Goal: Task Accomplishment & Management: Use online tool/utility

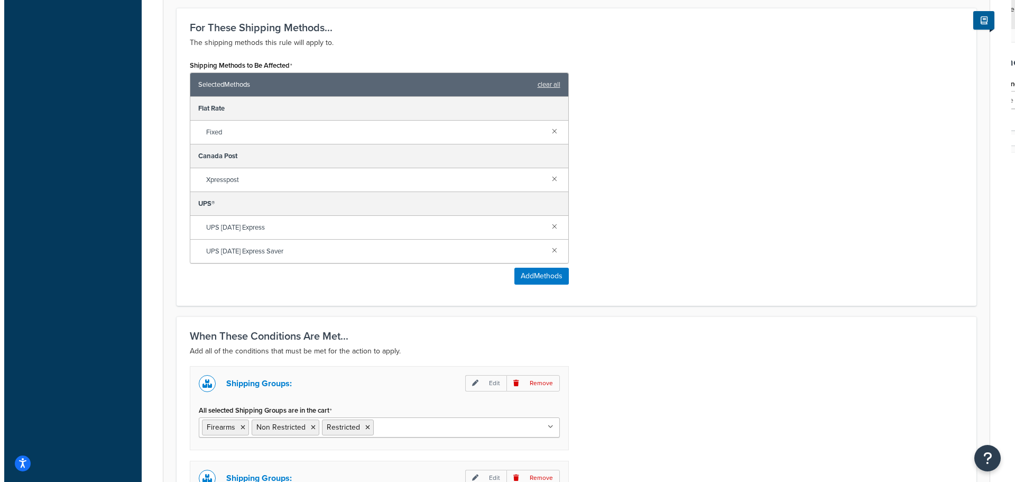
scroll to position [423, 0]
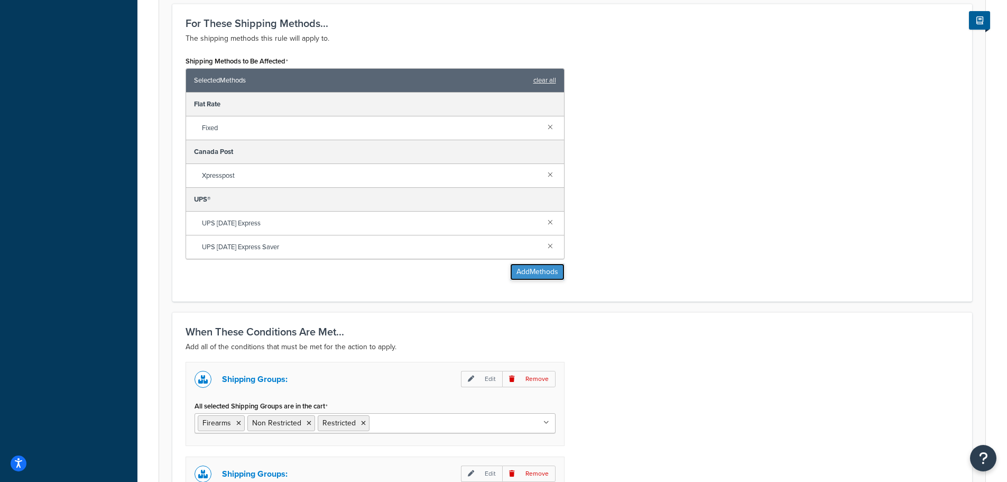
click at [527, 269] on button "Add Methods" at bounding box center [537, 271] width 54 height 17
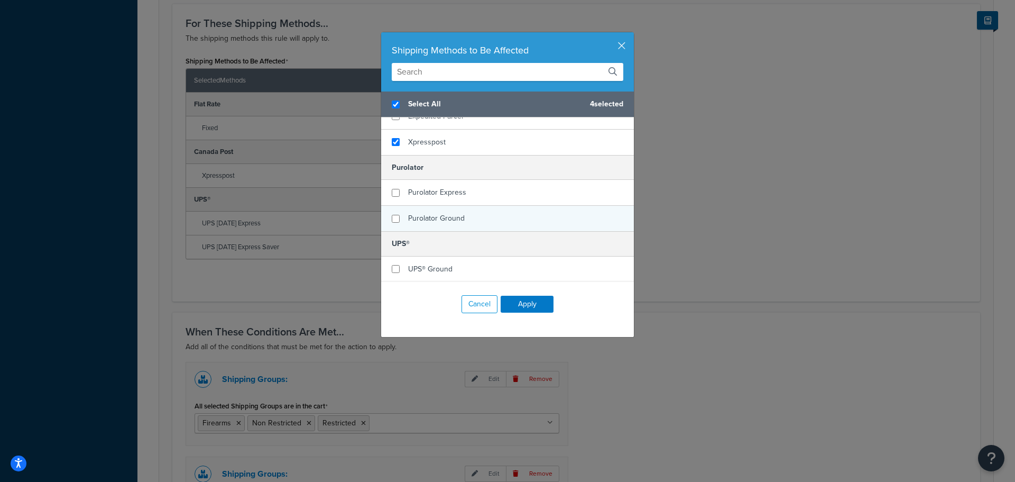
scroll to position [106, 0]
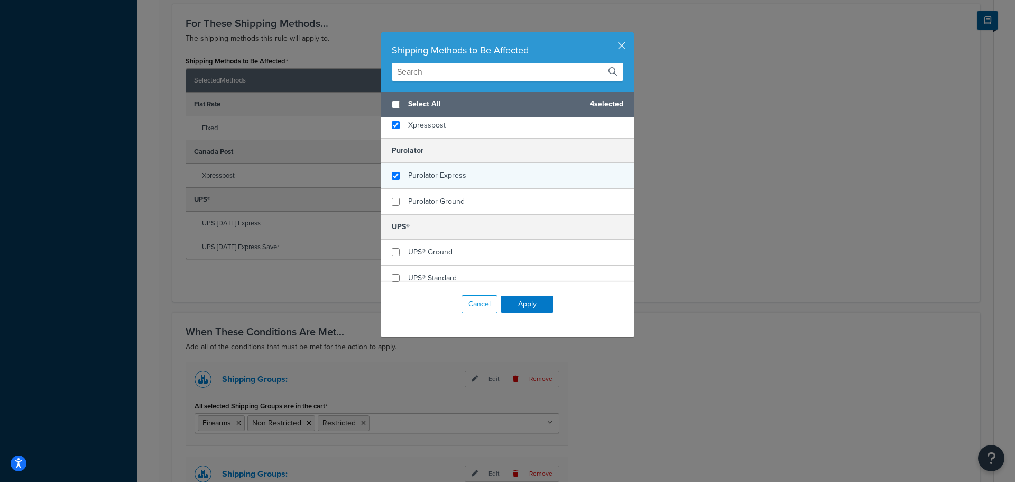
checkbox input "false"
checkbox input "true"
click at [414, 179] on span "Purolator Express" at bounding box center [437, 175] width 58 height 11
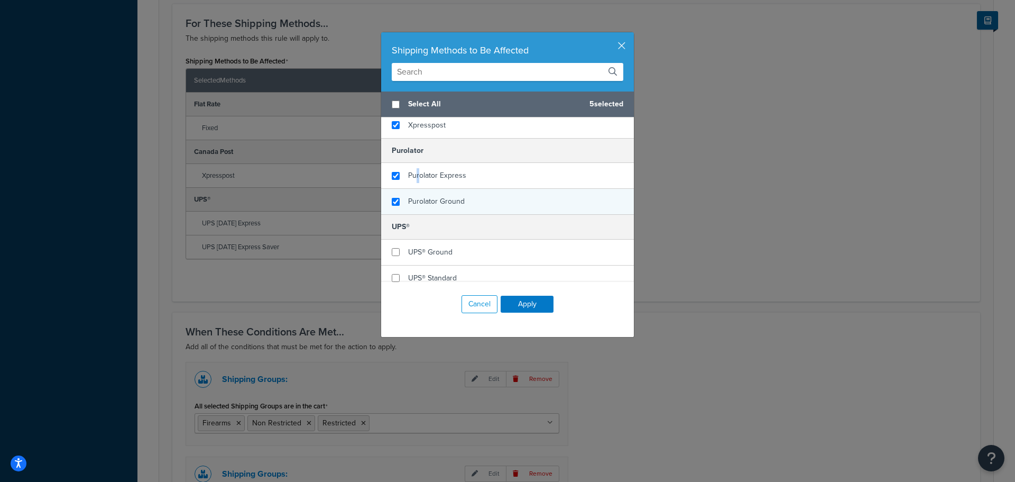
checkbox input "true"
drag, startPoint x: 409, startPoint y: 196, endPoint x: 418, endPoint y: 203, distance: 11.4
click at [409, 197] on span "Purolator Ground" at bounding box center [436, 201] width 57 height 11
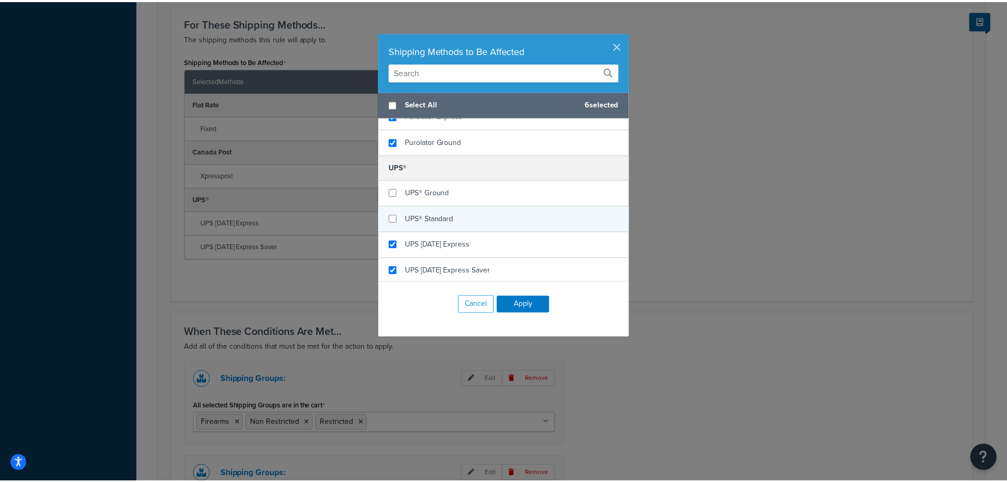
scroll to position [167, 0]
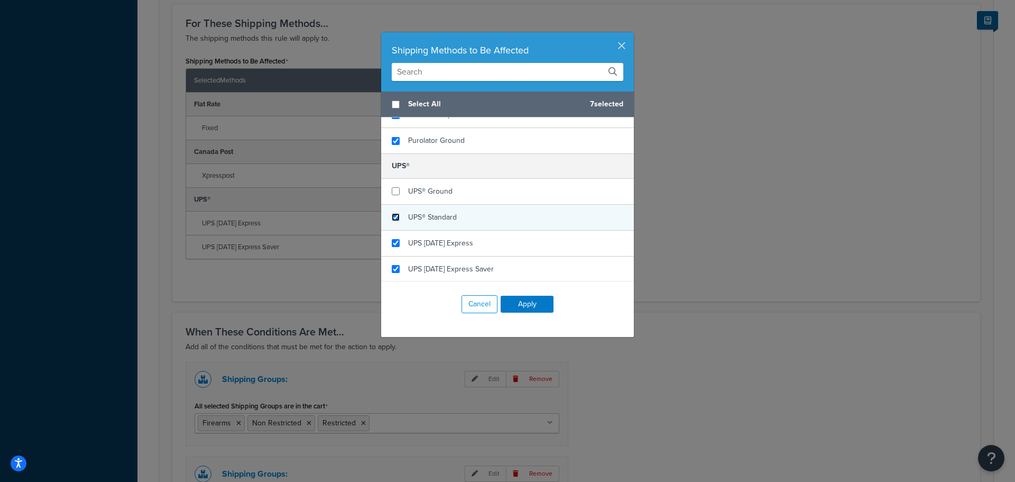
click at [392, 216] on input "checkbox" at bounding box center [396, 217] width 8 height 8
checkbox input "true"
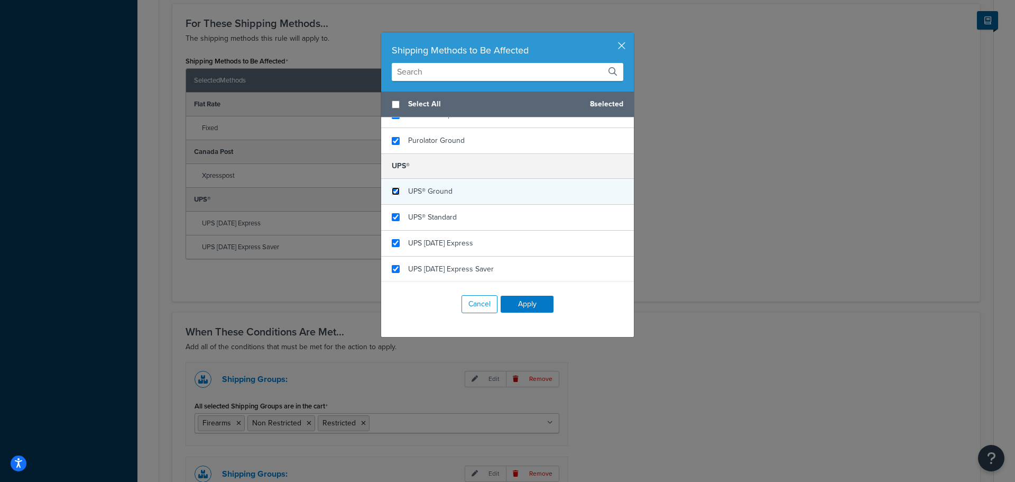
click at [392, 195] on input "checkbox" at bounding box center [396, 191] width 8 height 8
checkbox input "true"
click at [532, 302] on button "Apply" at bounding box center [527, 304] width 53 height 17
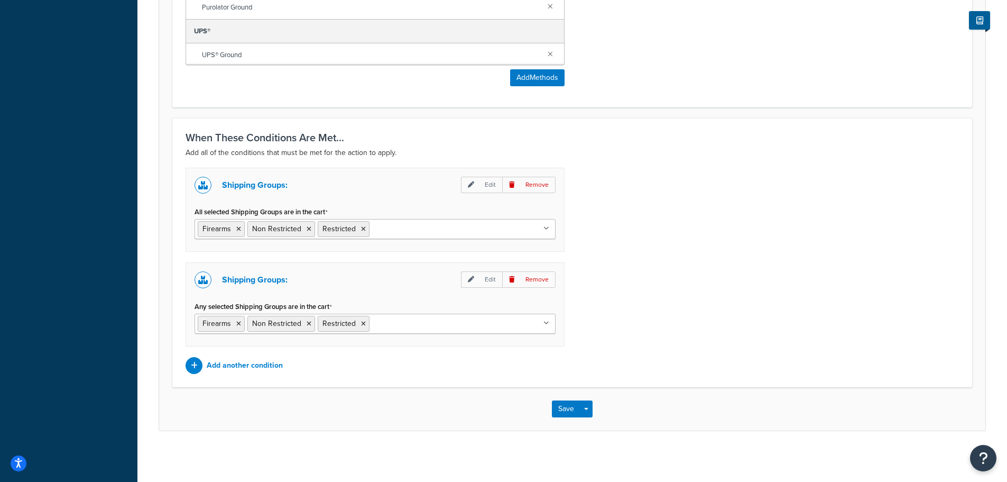
scroll to position [665, 0]
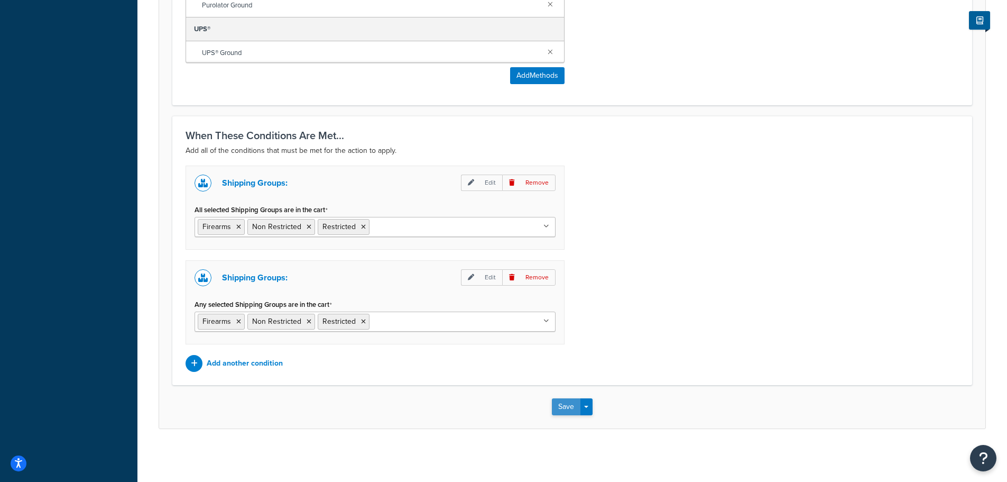
click at [559, 409] on button "Save" at bounding box center [566, 406] width 29 height 17
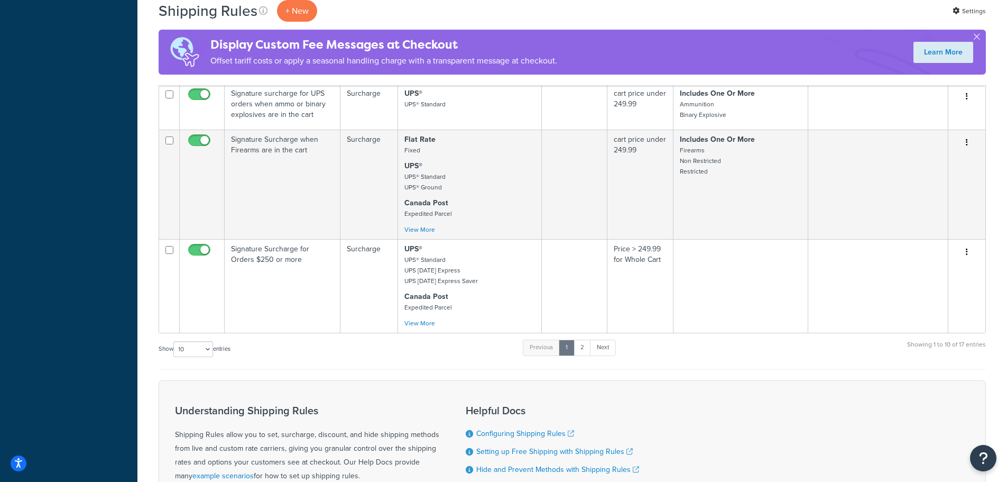
scroll to position [793, 0]
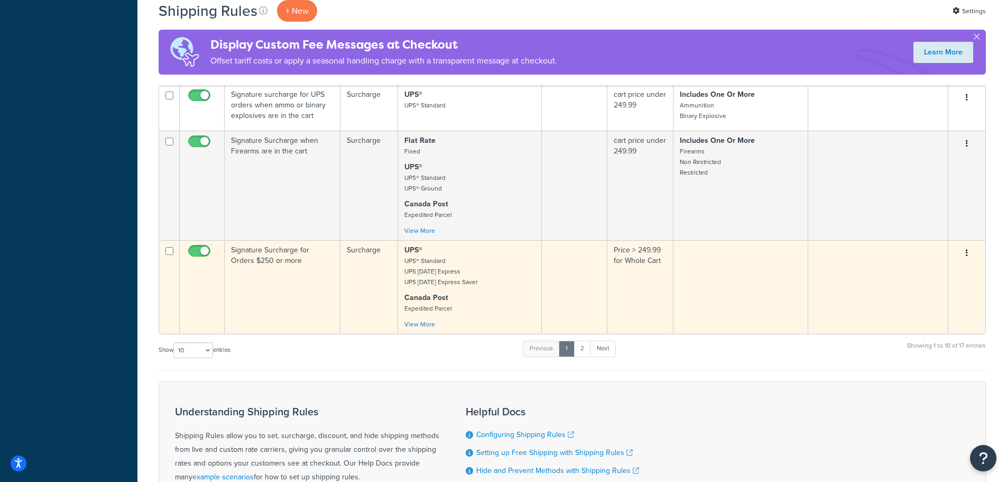
click at [966, 253] on icon "button" at bounding box center [967, 252] width 2 height 7
click at [922, 271] on link "Edit" at bounding box center [933, 273] width 84 height 22
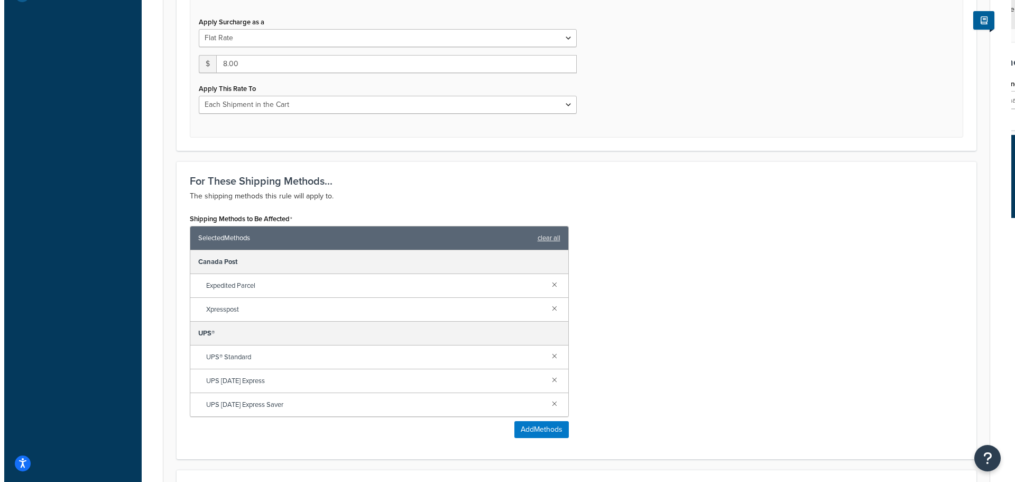
scroll to position [423, 0]
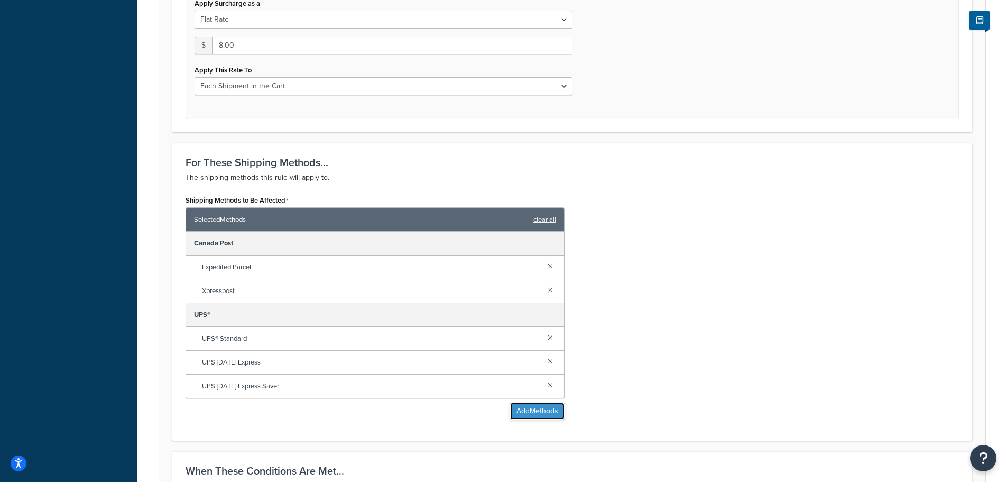
click at [546, 411] on button "Add Methods" at bounding box center [537, 410] width 54 height 17
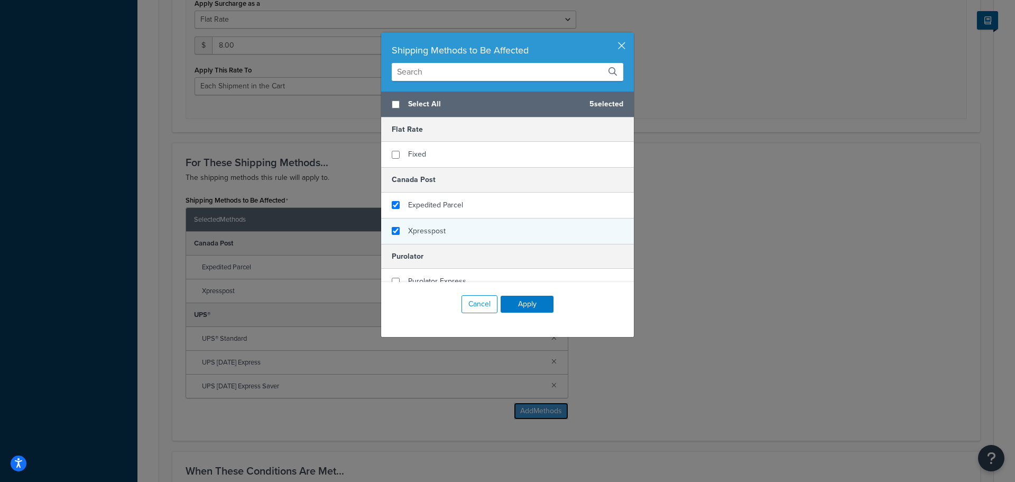
scroll to position [106, 0]
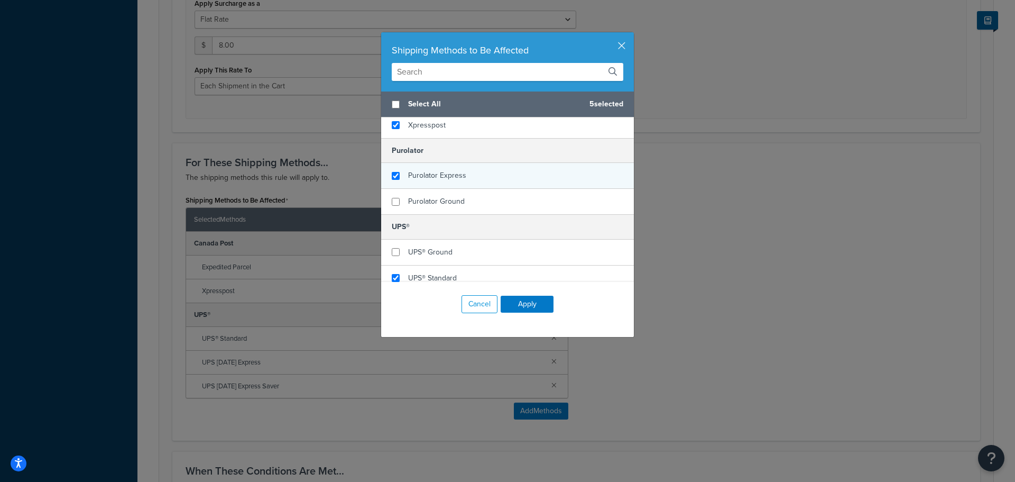
checkbox input "true"
click at [400, 174] on div "Purolator Express" at bounding box center [507, 176] width 253 height 26
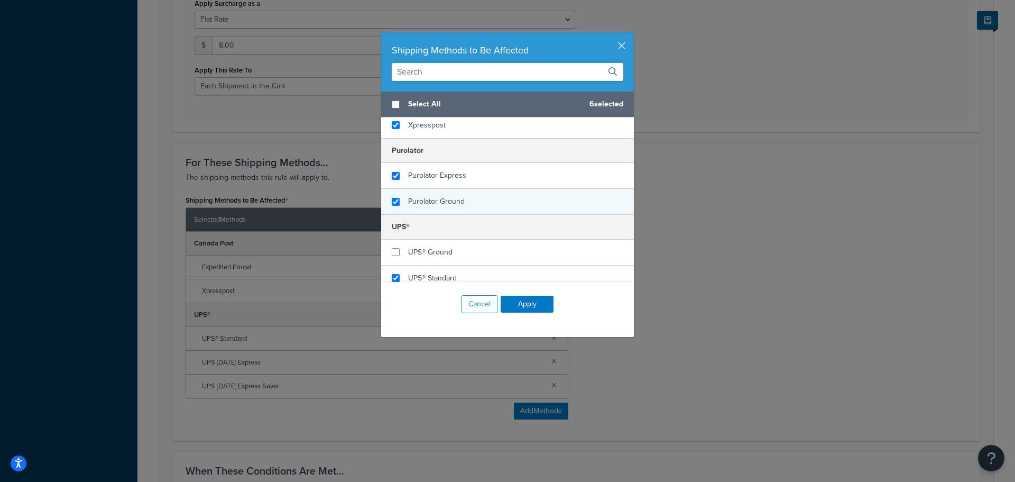
checkbox input "true"
click at [404, 192] on div "Purolator Ground" at bounding box center [507, 201] width 253 height 25
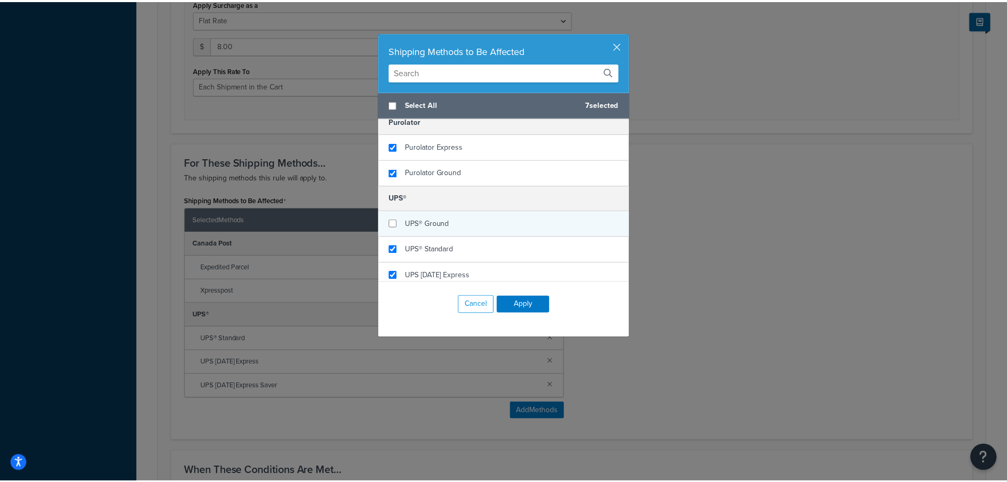
scroll to position [159, 0]
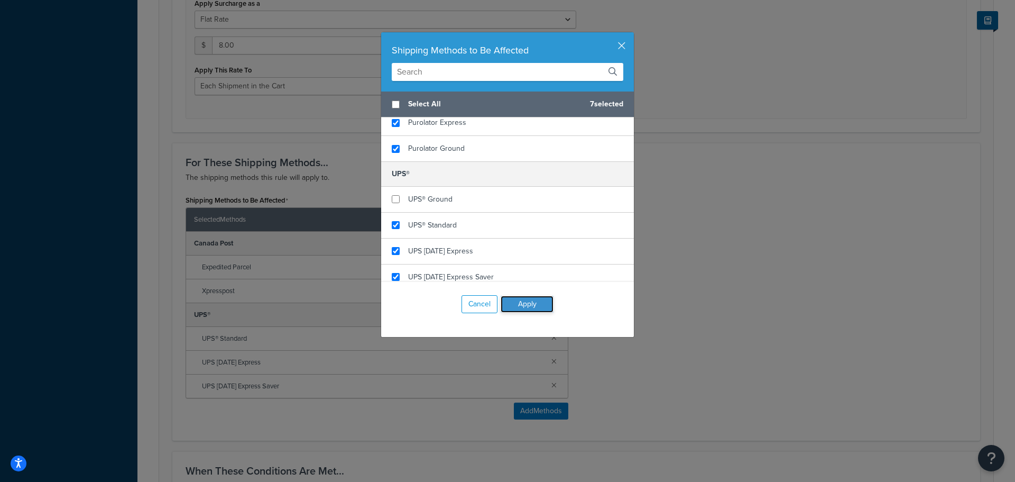
click at [530, 304] on button "Apply" at bounding box center [527, 304] width 53 height 17
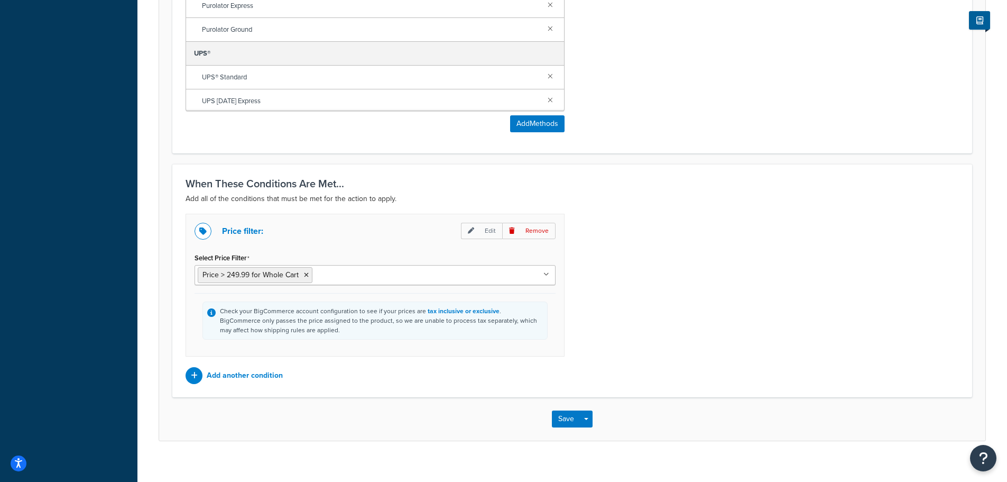
scroll to position [768, 0]
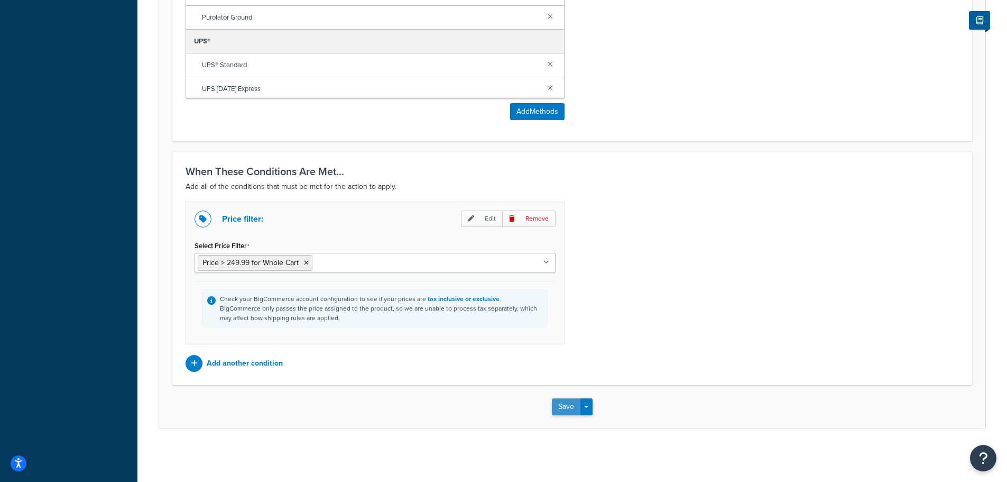
click at [572, 404] on button "Save" at bounding box center [566, 406] width 29 height 17
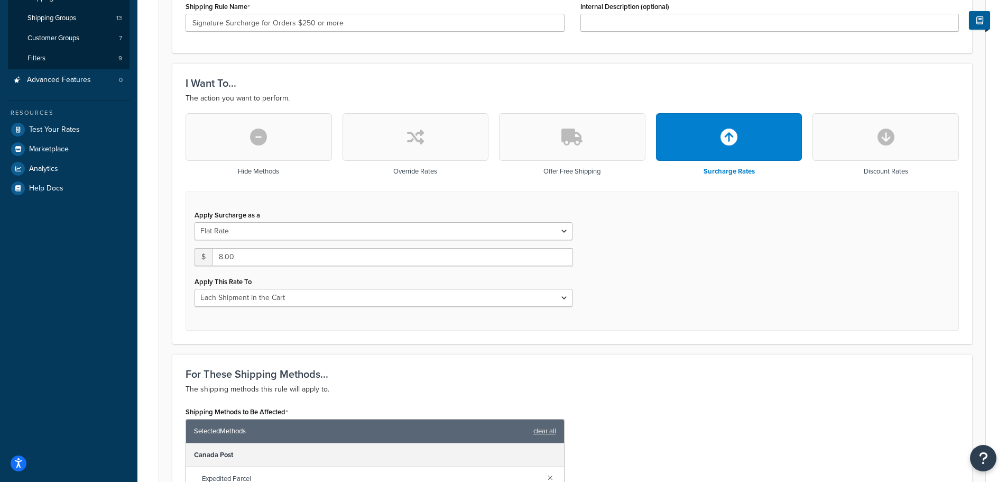
scroll to position [321, 0]
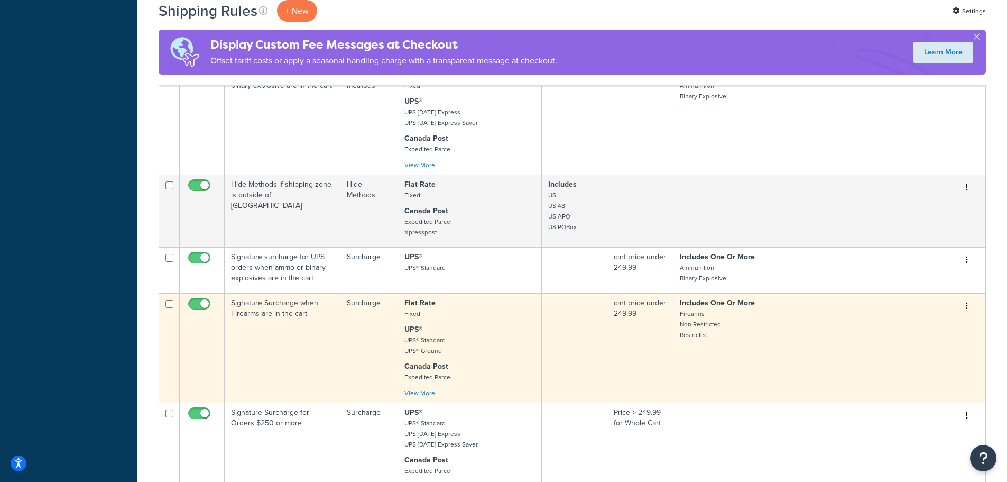
scroll to position [687, 0]
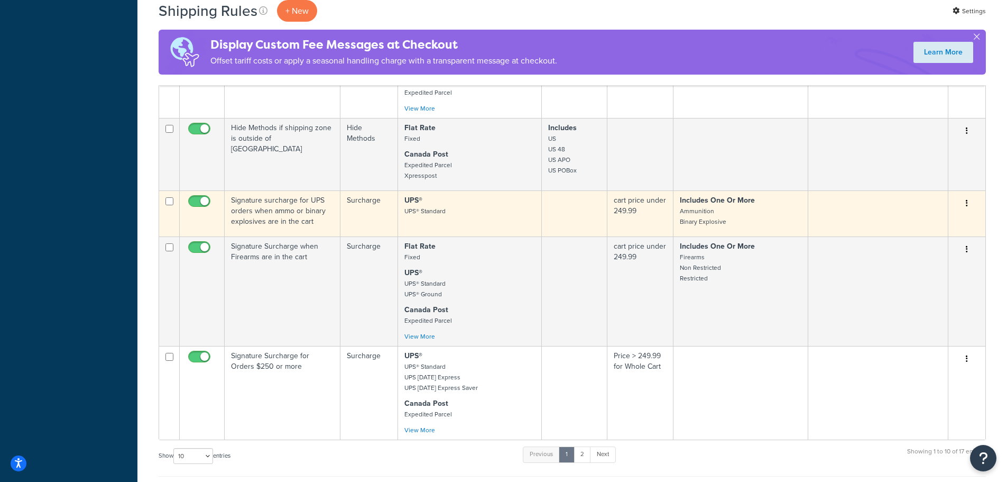
click at [966, 202] on button "button" at bounding box center [967, 203] width 15 height 17
click at [936, 221] on link "Edit" at bounding box center [933, 224] width 84 height 22
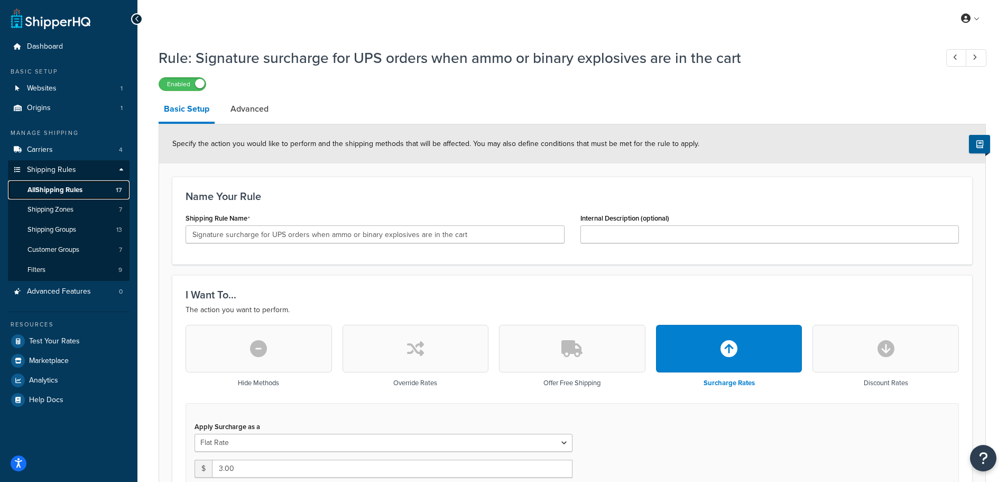
click at [65, 190] on span "All Shipping Rules" at bounding box center [54, 190] width 55 height 9
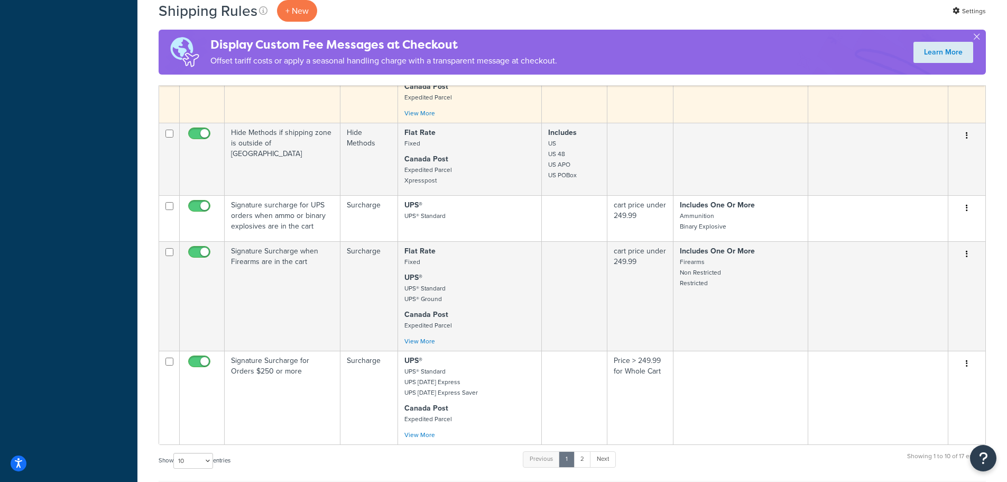
scroll to position [635, 0]
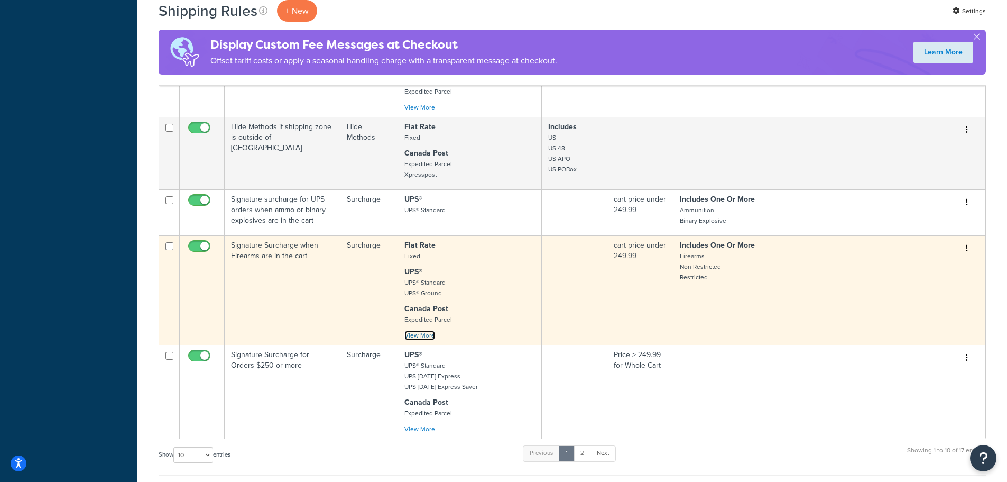
click at [424, 336] on link "View More" at bounding box center [420, 336] width 31 height 10
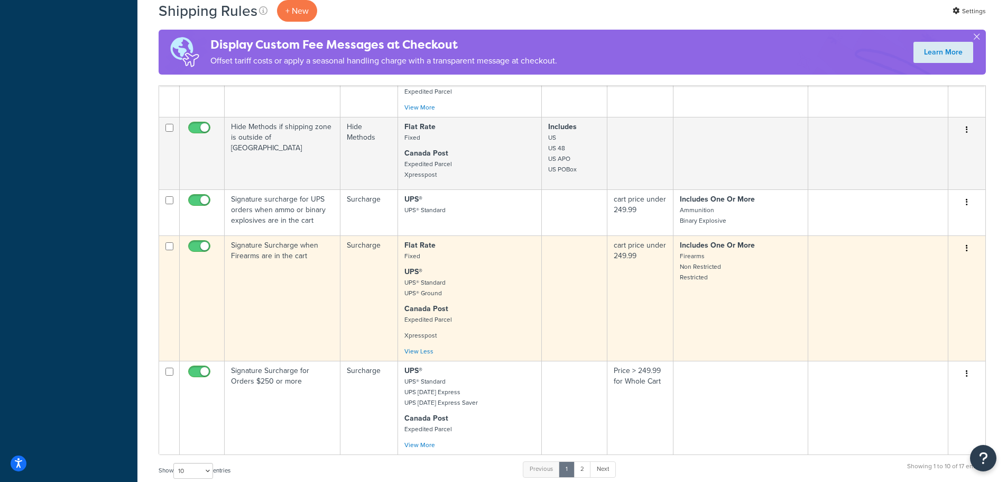
click at [969, 251] on button "button" at bounding box center [967, 248] width 15 height 17
click at [939, 271] on link "Edit" at bounding box center [933, 269] width 84 height 22
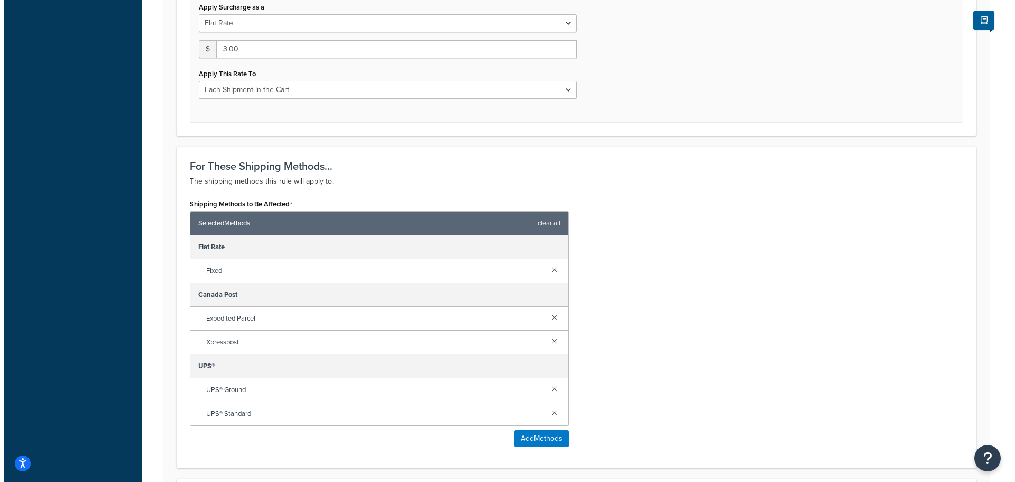
scroll to position [423, 0]
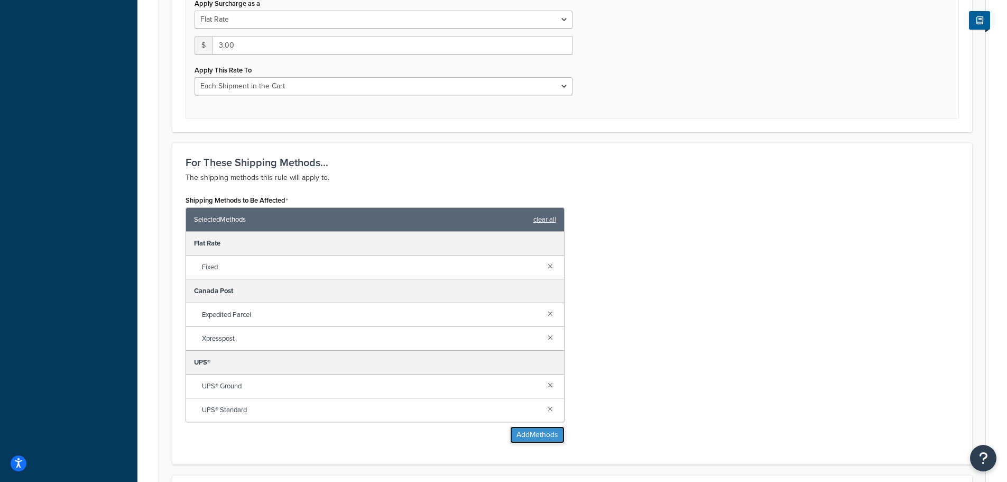
click at [533, 438] on button "Add Methods" at bounding box center [537, 434] width 54 height 17
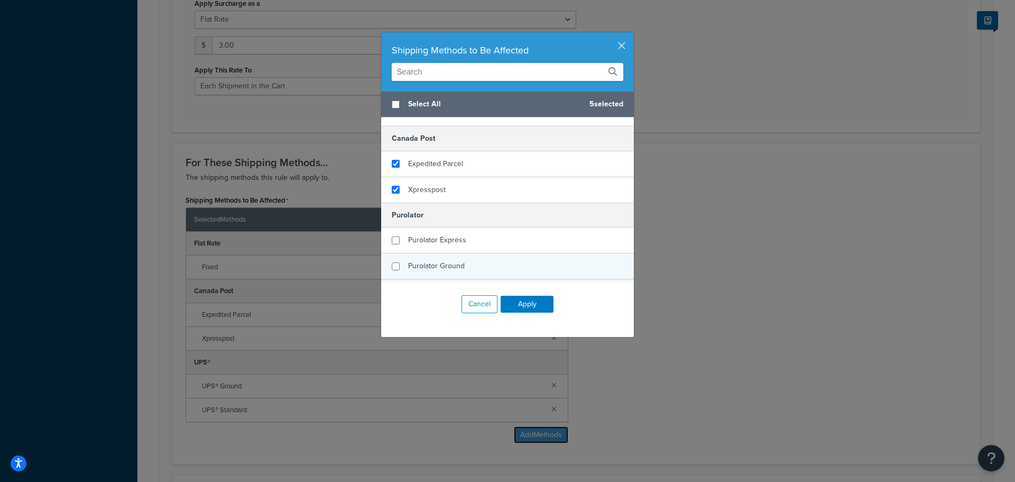
scroll to position [106, 0]
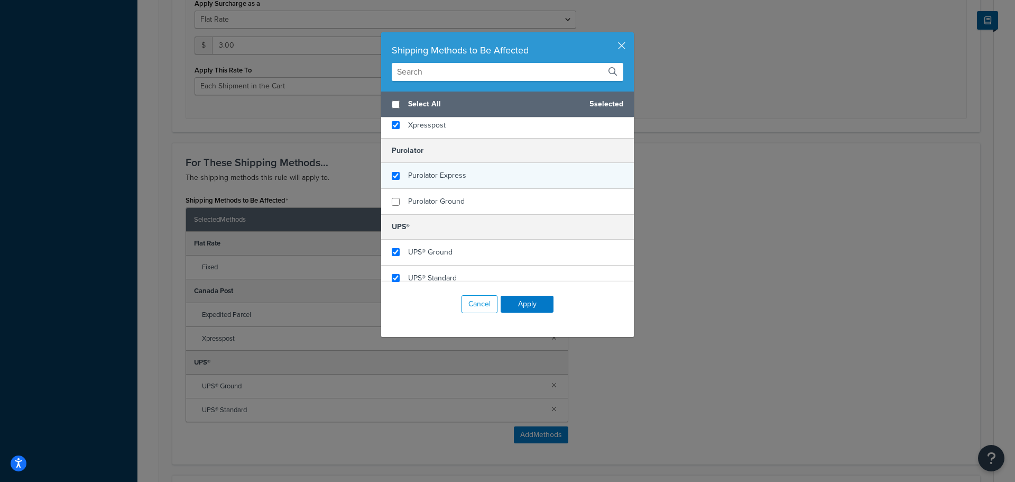
checkbox input "true"
click at [412, 175] on span "Purolator Express" at bounding box center [437, 175] width 58 height 11
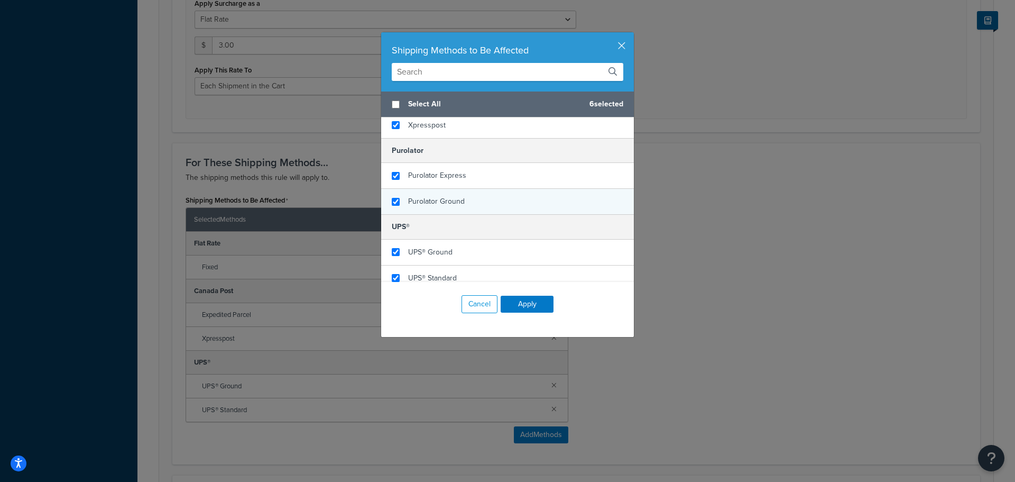
checkbox input "true"
drag, startPoint x: 416, startPoint y: 191, endPoint x: 445, endPoint y: 242, distance: 58.5
click at [417, 192] on div "Purolator Ground" at bounding box center [507, 201] width 253 height 25
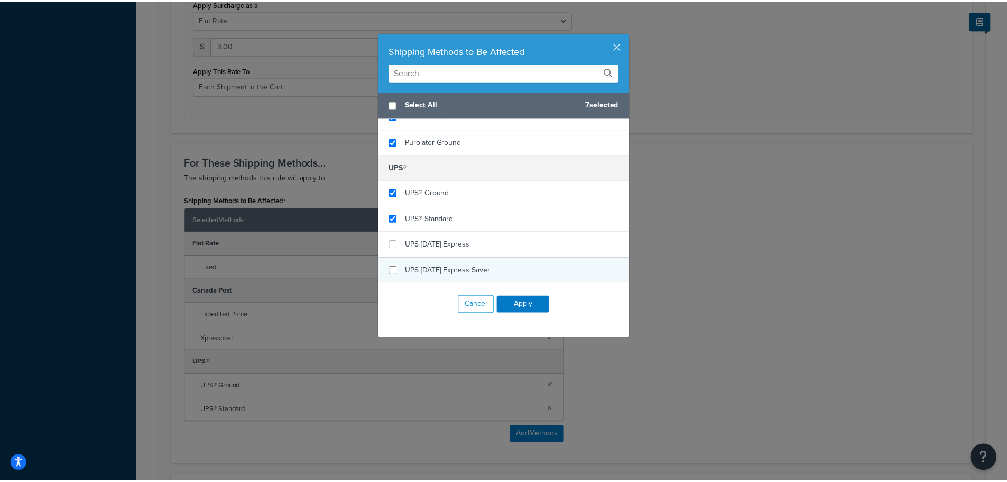
scroll to position [167, 0]
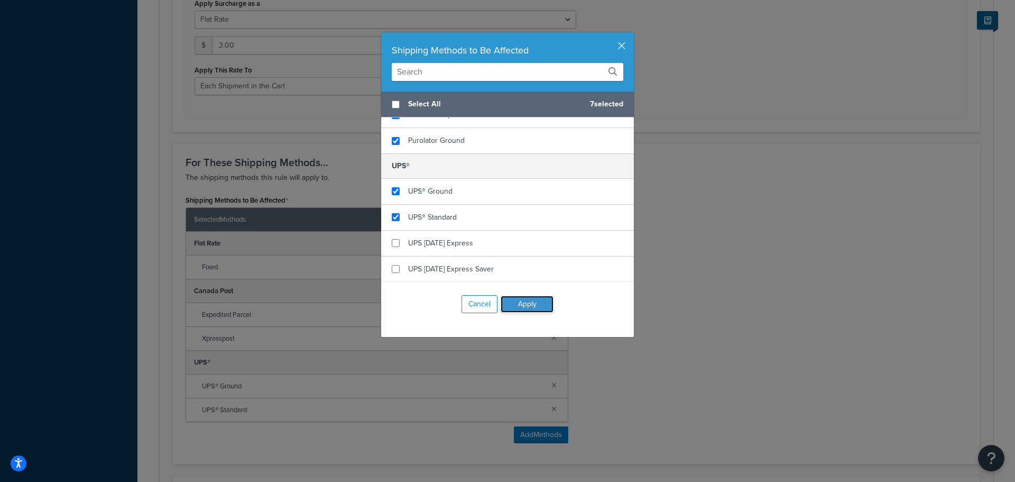
click at [525, 304] on button "Apply" at bounding box center [527, 304] width 53 height 17
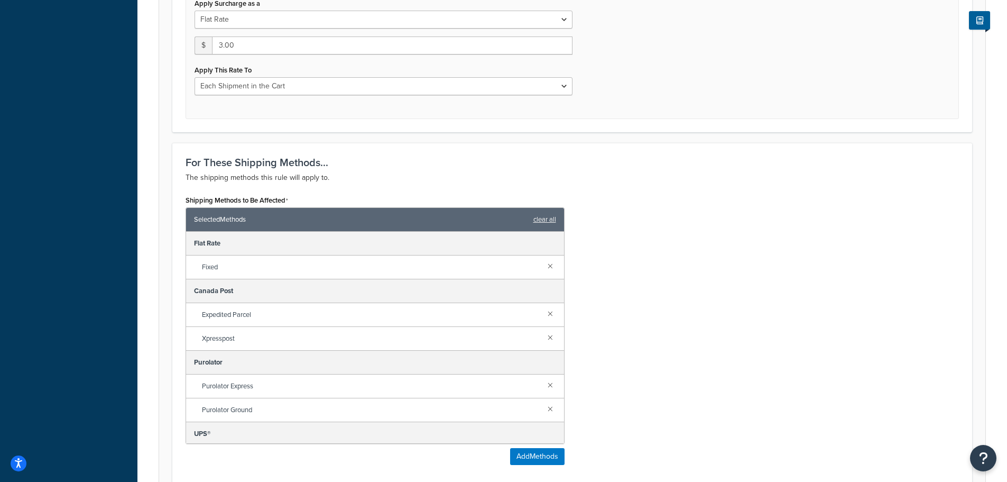
click at [845, 280] on div "Shipping Methods to Be Affected Selected Methods clear all Flat Rate Fixed Cana…" at bounding box center [573, 332] width 790 height 280
click at [652, 290] on div "Shipping Methods to Be Affected Selected Methods clear all Flat Rate Fixed Cana…" at bounding box center [573, 332] width 790 height 280
click at [732, 348] on div "Shipping Methods to Be Affected Selected Methods clear all Flat Rate Fixed Cana…" at bounding box center [573, 332] width 790 height 280
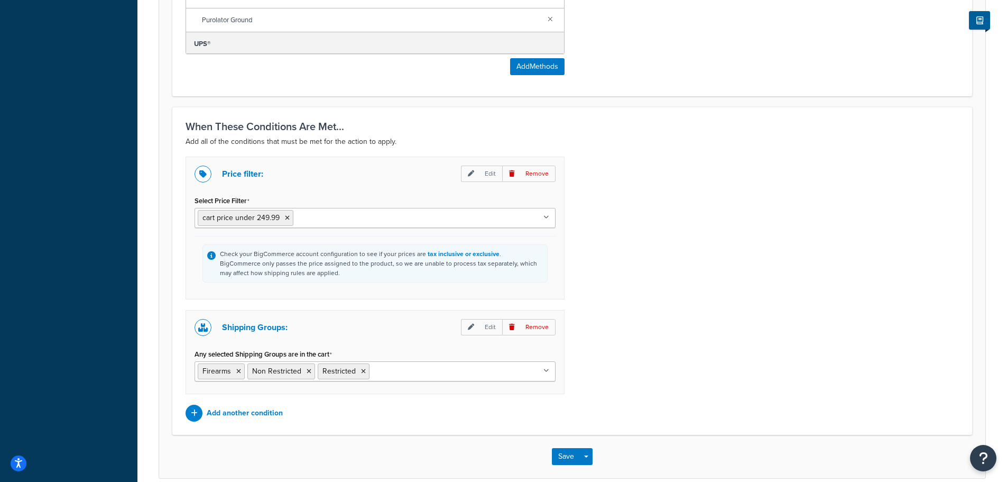
scroll to position [863, 0]
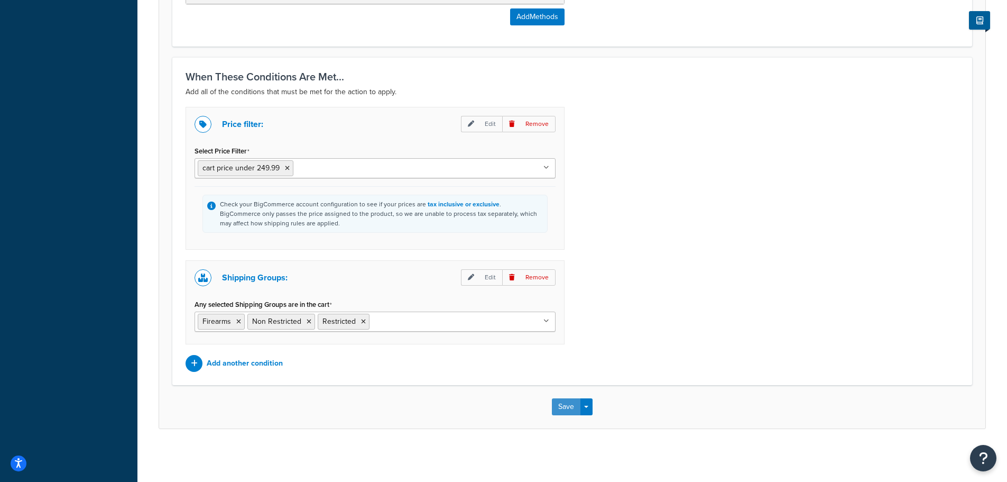
click at [567, 411] on button "Save" at bounding box center [566, 406] width 29 height 17
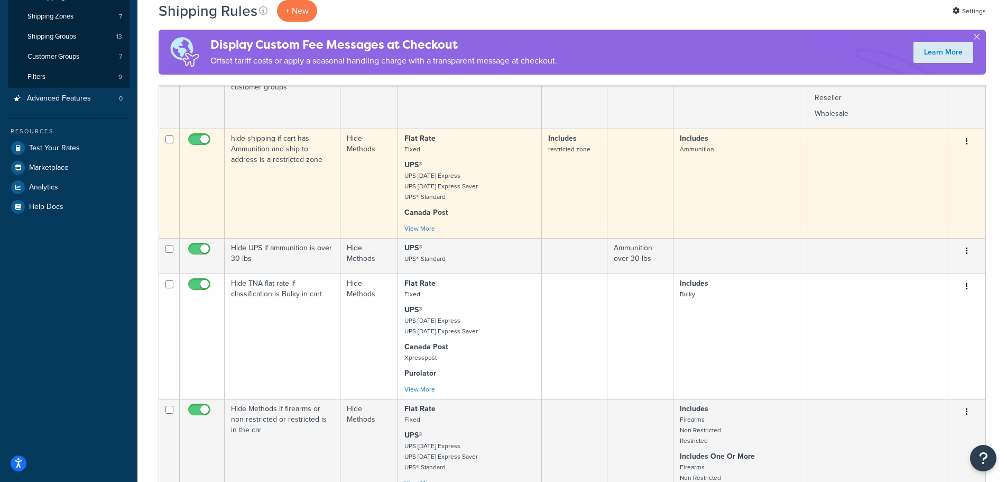
scroll to position [212, 0]
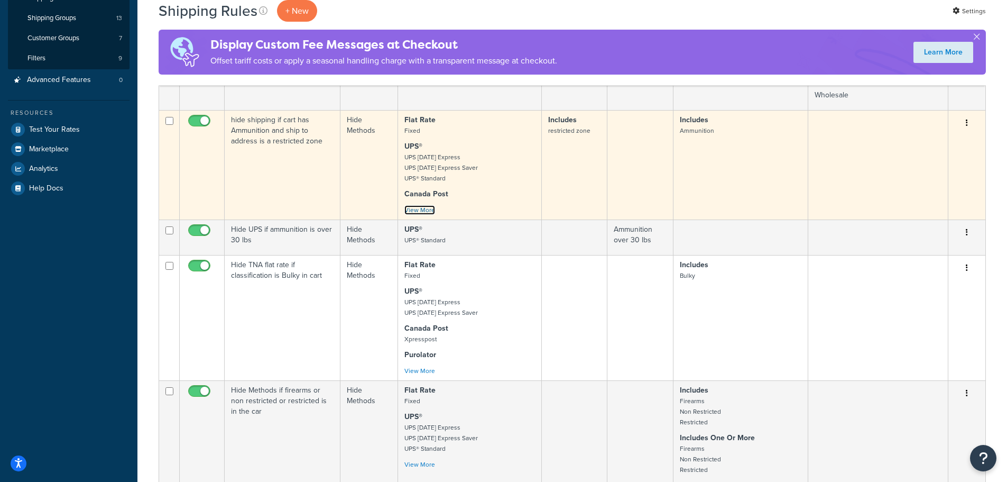
click at [423, 211] on link "View More" at bounding box center [420, 210] width 31 height 10
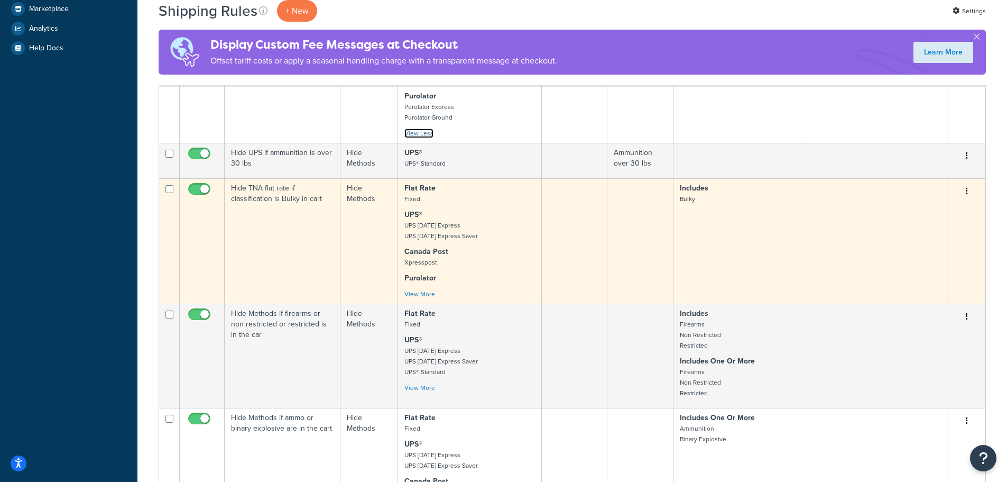
scroll to position [370, 0]
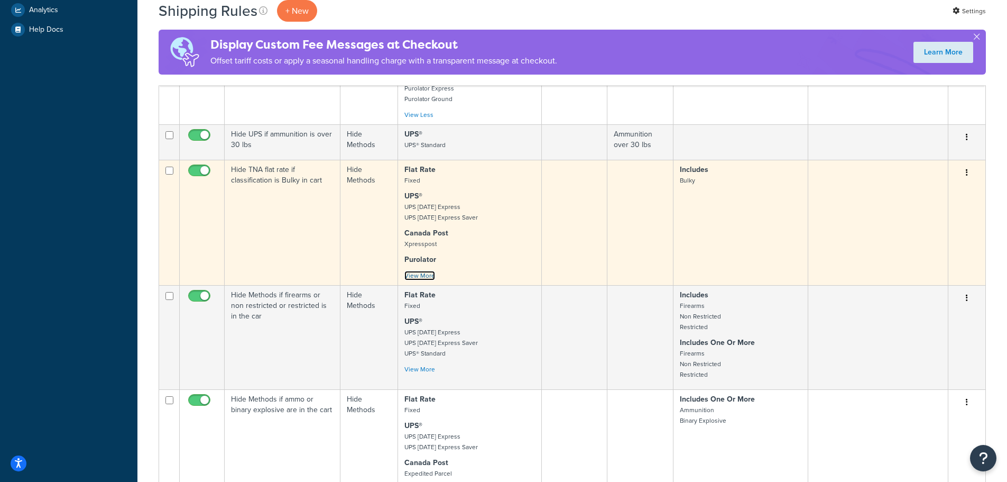
click at [423, 277] on link "View More" at bounding box center [420, 276] width 31 height 10
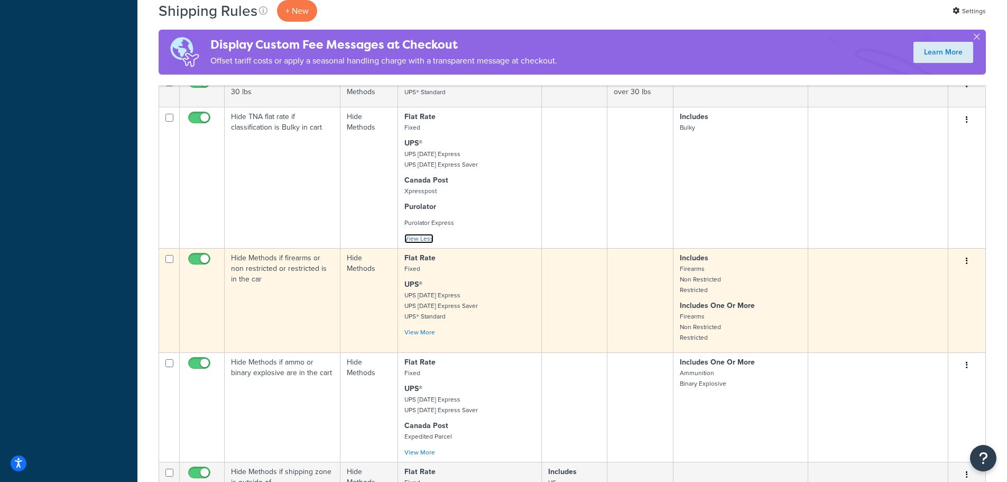
scroll to position [476, 0]
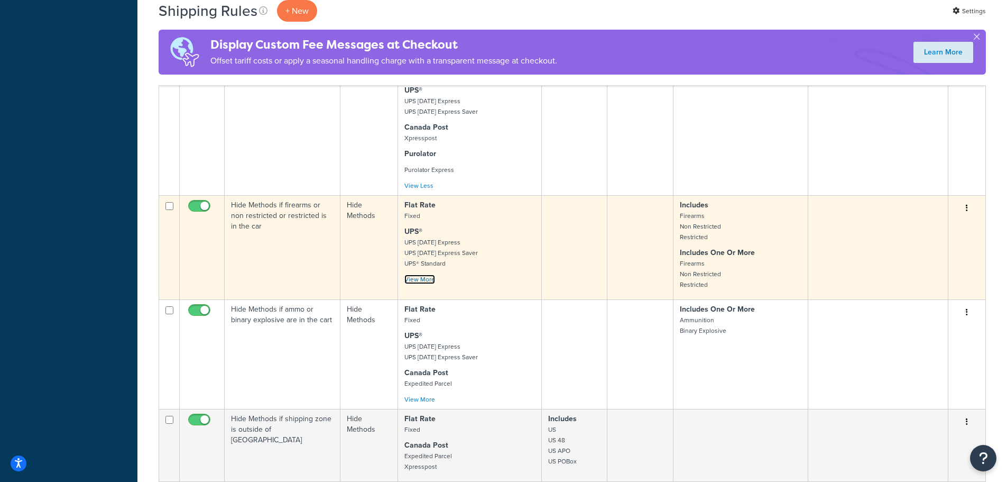
click at [416, 276] on link "View More" at bounding box center [420, 279] width 31 height 10
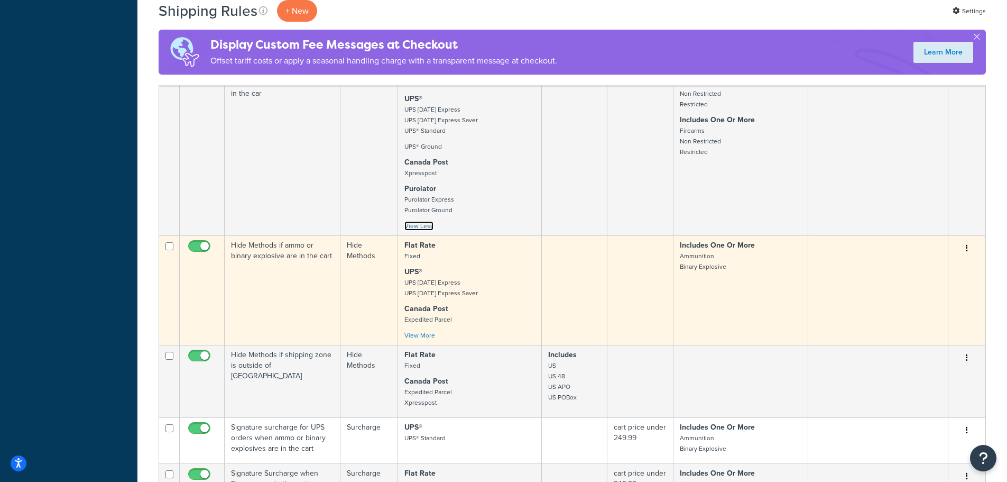
scroll to position [635, 0]
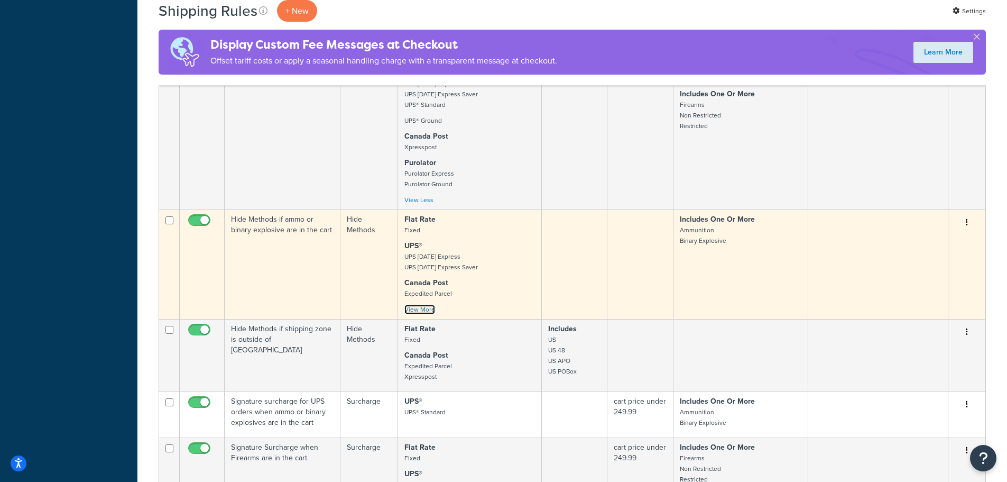
click at [423, 314] on link "View More" at bounding box center [420, 310] width 31 height 10
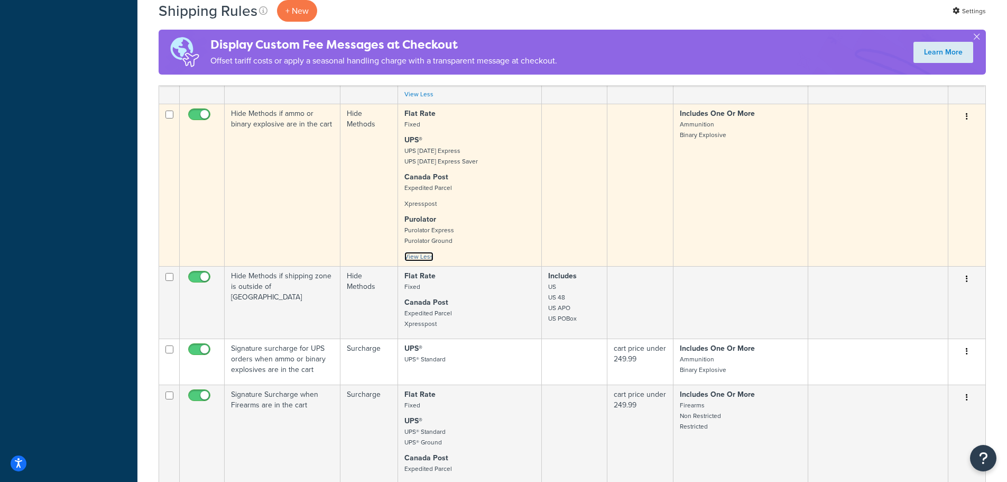
scroll to position [793, 0]
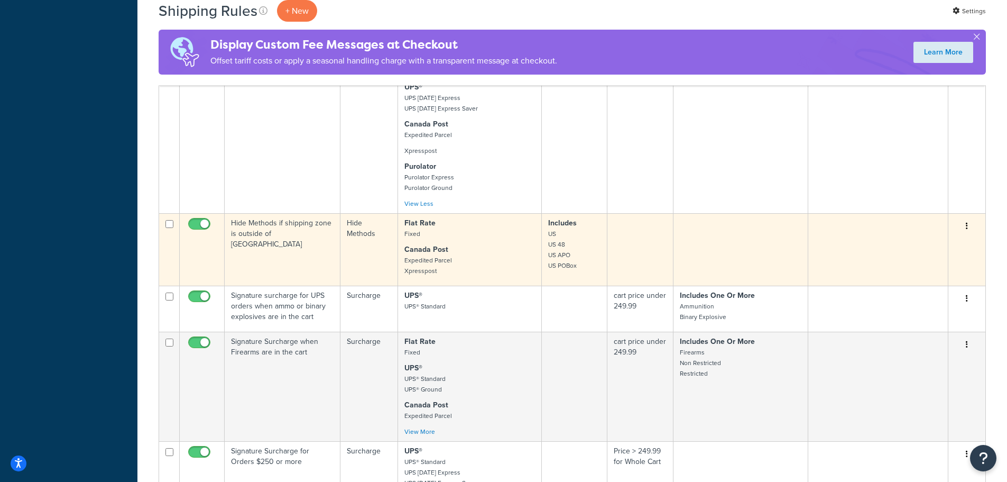
click at [968, 226] on button "button" at bounding box center [967, 226] width 15 height 17
click at [913, 245] on link "Edit" at bounding box center [933, 246] width 84 height 22
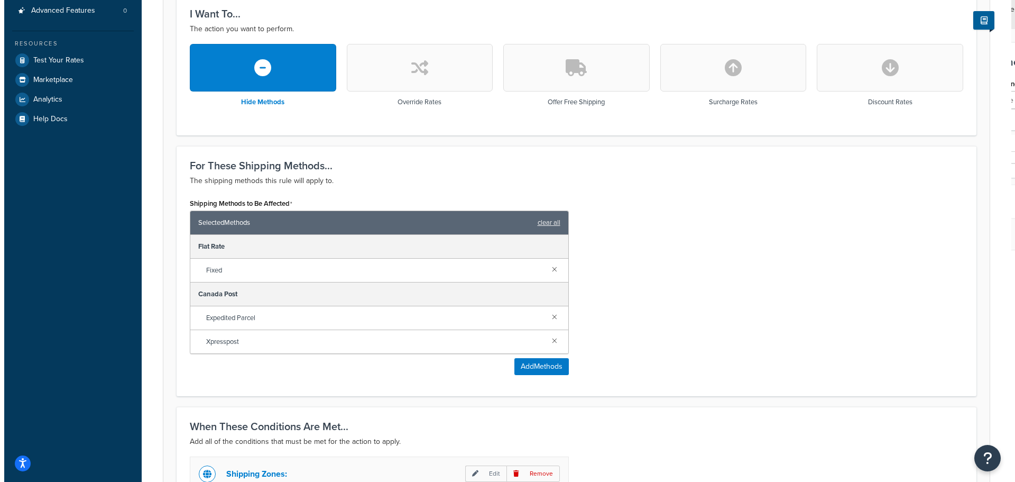
scroll to position [264, 0]
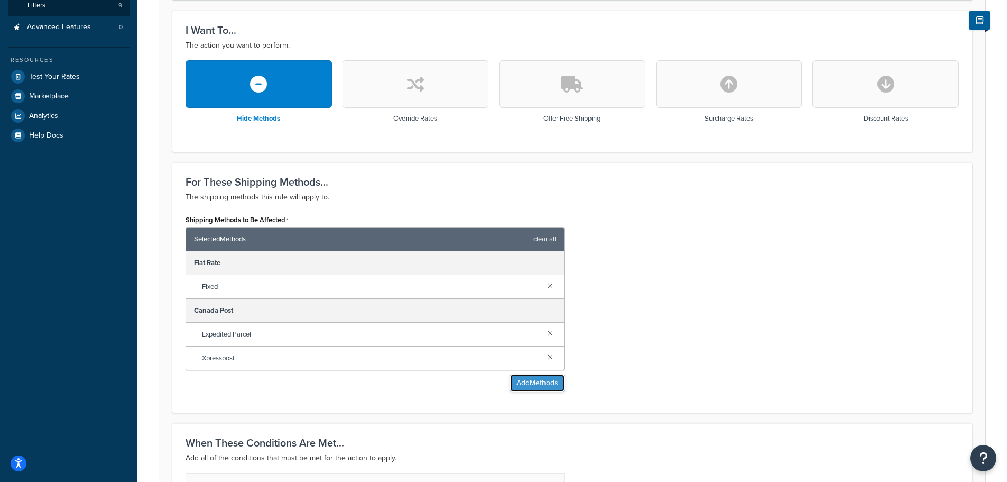
click at [539, 386] on button "Add Methods" at bounding box center [537, 382] width 54 height 17
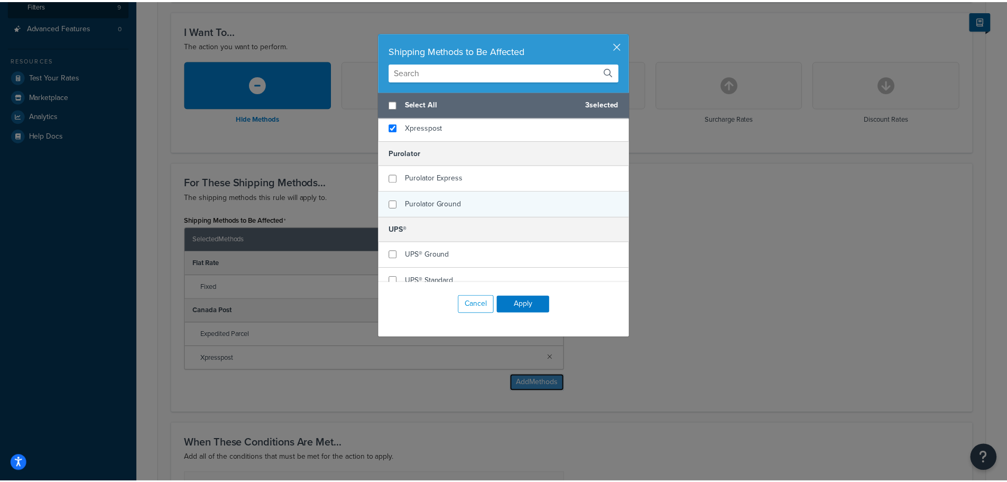
scroll to position [106, 0]
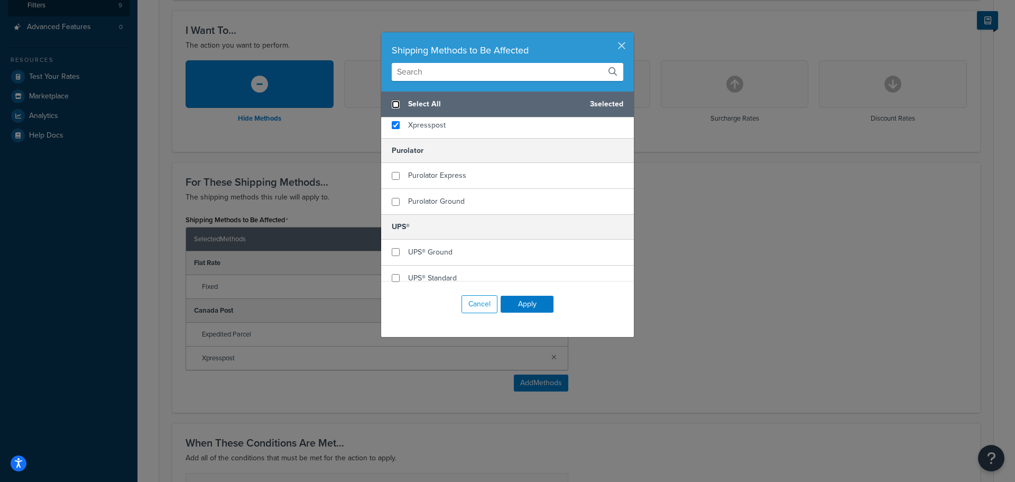
click at [392, 106] on input "checkbox" at bounding box center [396, 104] width 8 height 8
checkbox input "true"
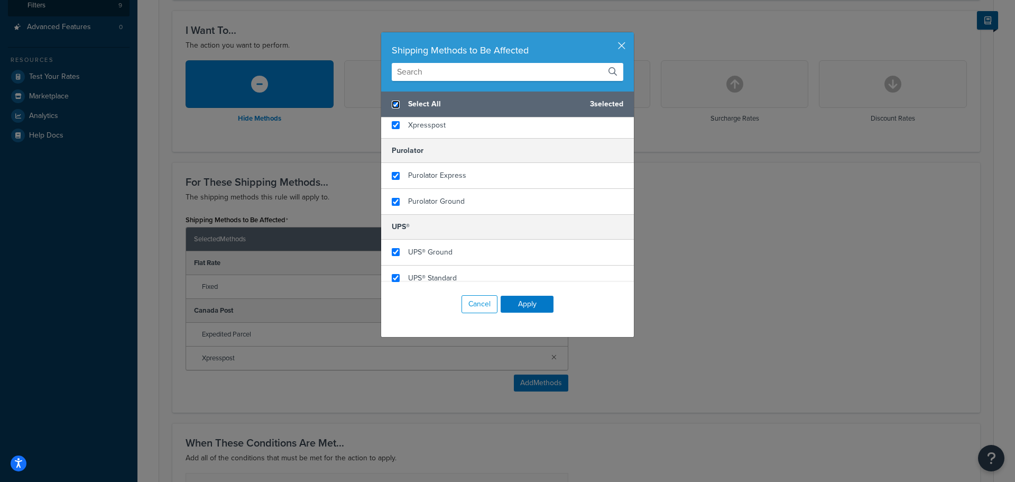
checkbox input "true"
click at [541, 304] on button "Apply" at bounding box center [527, 304] width 53 height 17
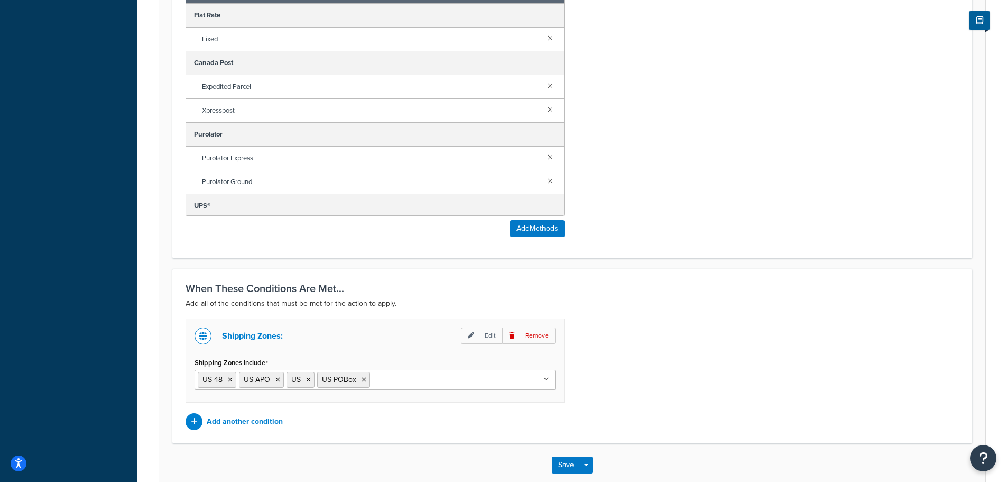
scroll to position [570, 0]
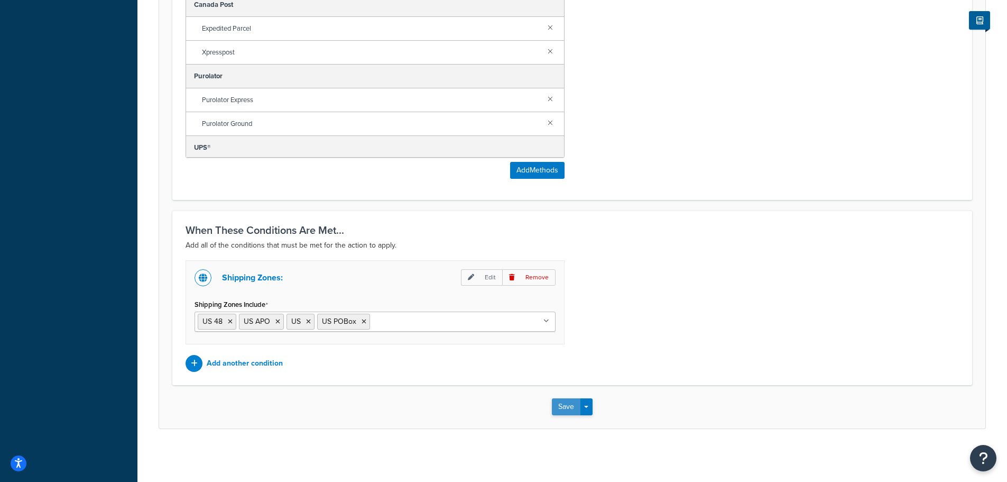
click at [576, 406] on button "Save" at bounding box center [566, 406] width 29 height 17
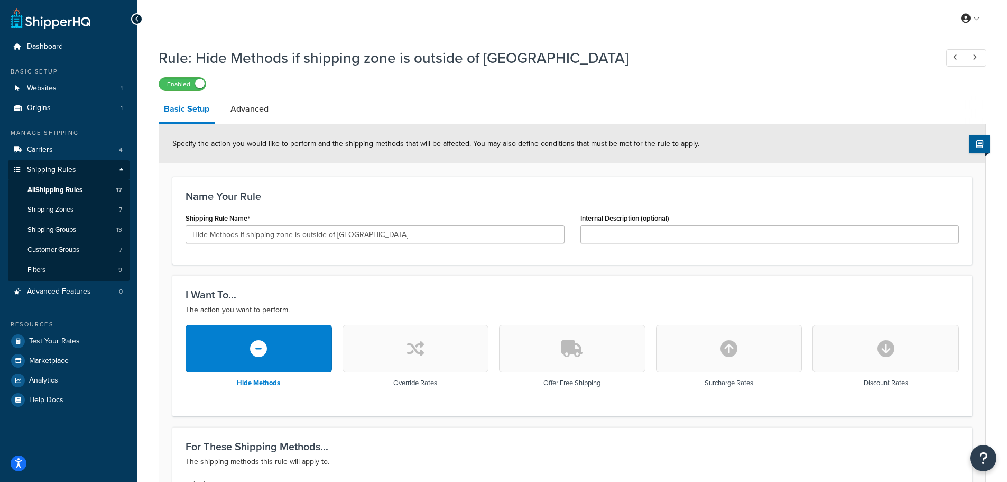
scroll to position [159, 0]
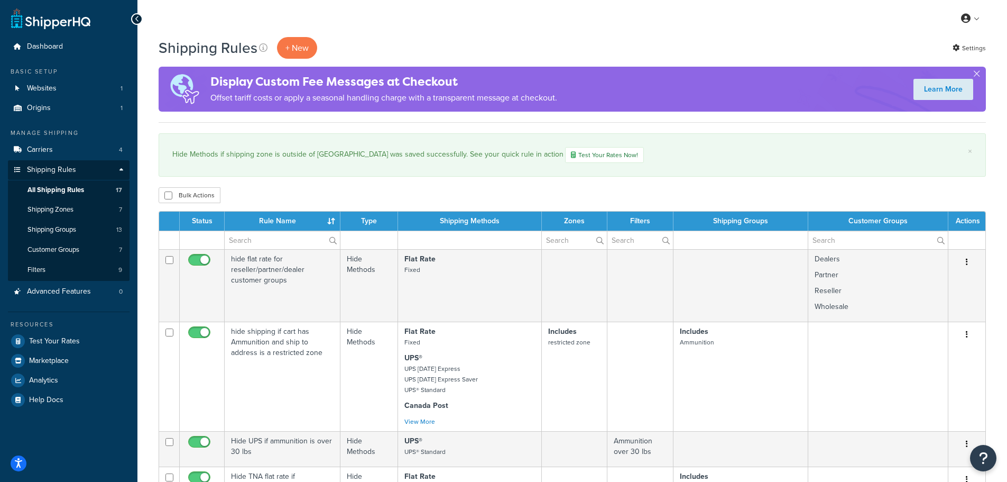
click at [572, 193] on div "Bulk Actions Duplicate [GEOGRAPHIC_DATA]" at bounding box center [573, 195] width 828 height 16
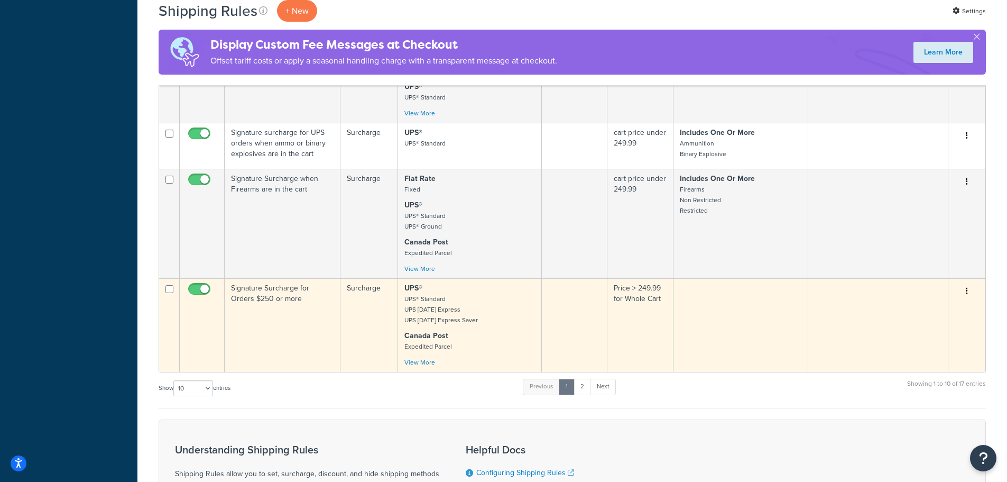
scroll to position [793, 0]
click at [969, 290] on button "button" at bounding box center [967, 290] width 15 height 17
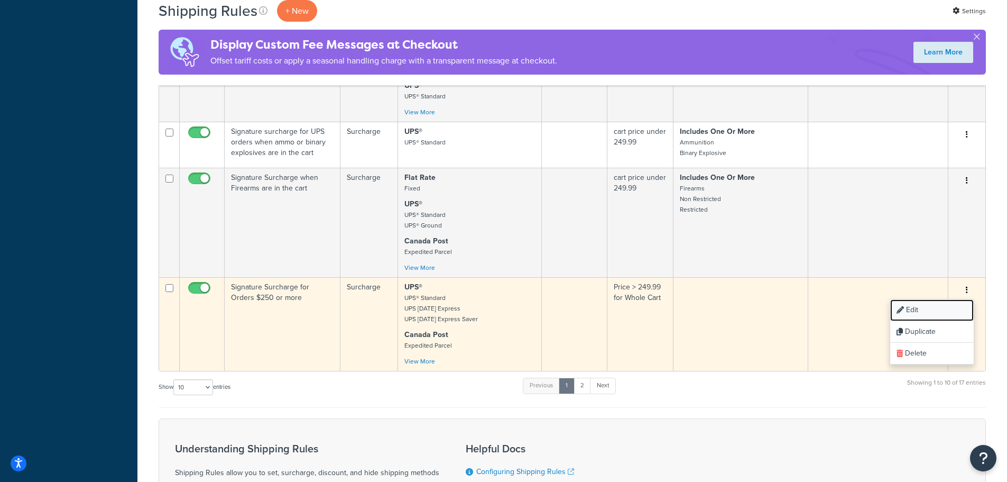
click at [946, 307] on link "Edit" at bounding box center [933, 310] width 84 height 22
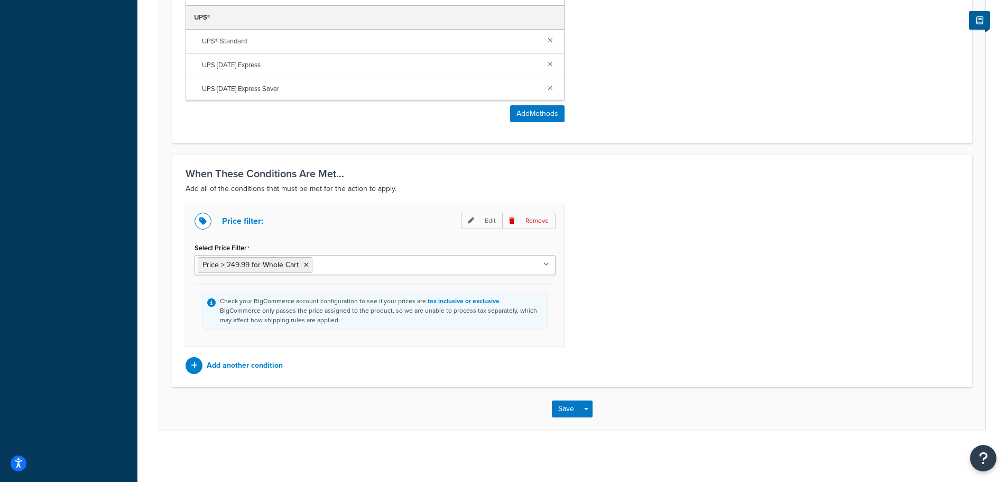
scroll to position [768, 0]
click at [558, 405] on button "Save" at bounding box center [566, 406] width 29 height 17
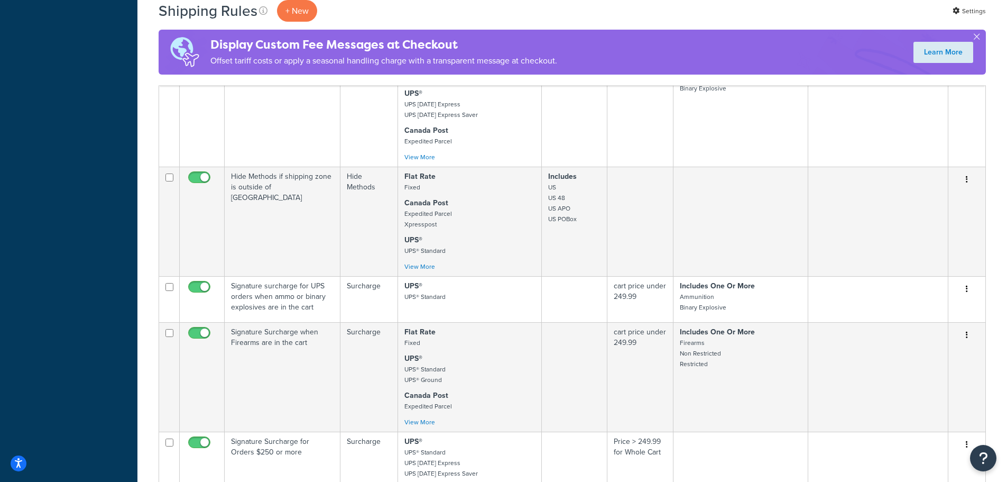
scroll to position [804, 0]
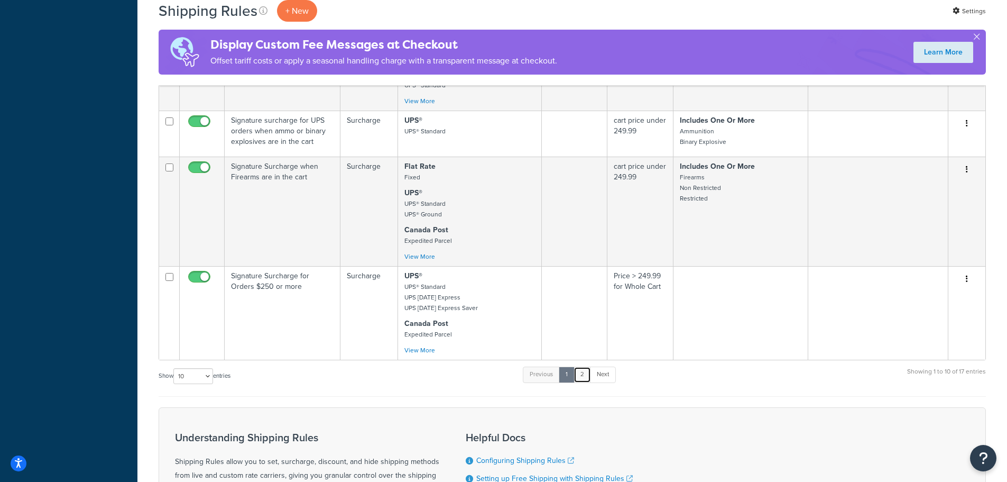
click at [583, 376] on link "2" at bounding box center [582, 374] width 17 height 16
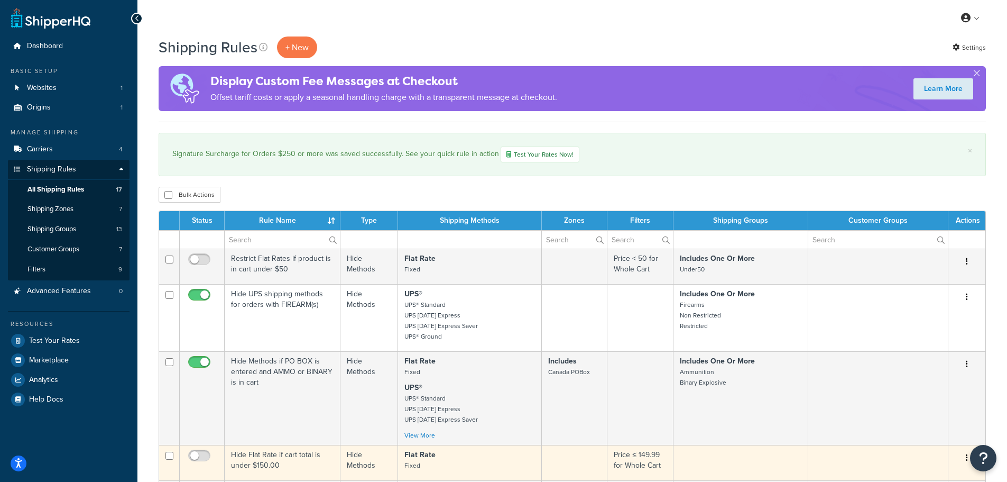
scroll to position [53, 0]
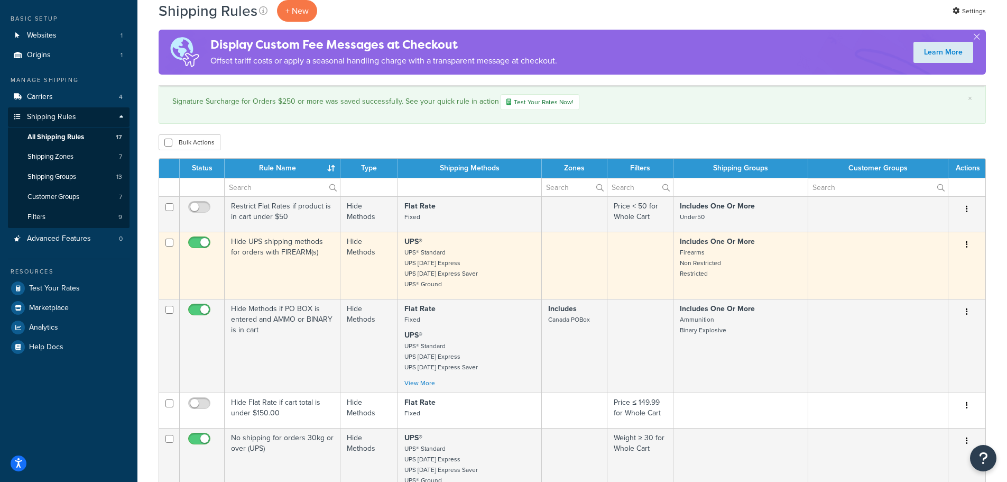
click at [966, 246] on button "button" at bounding box center [967, 244] width 15 height 17
click at [946, 262] on link "Edit" at bounding box center [933, 265] width 84 height 22
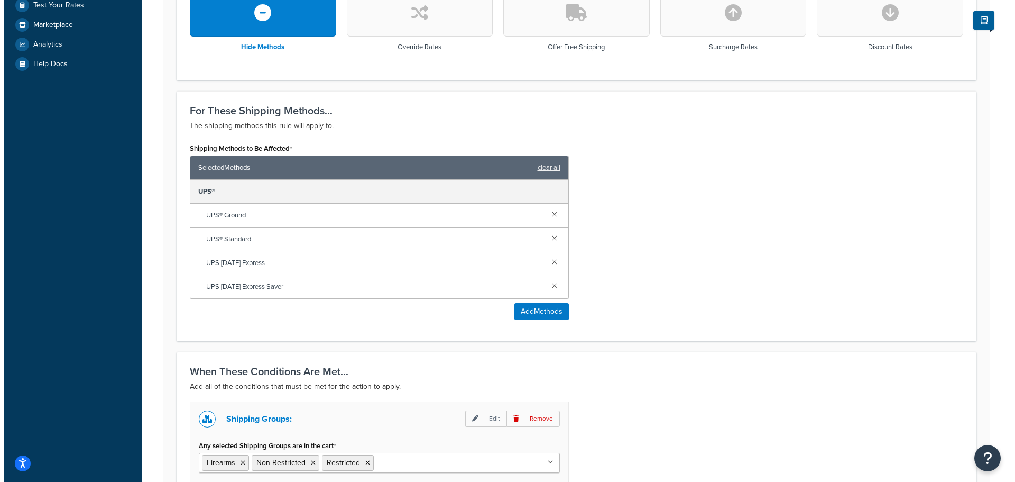
scroll to position [317, 0]
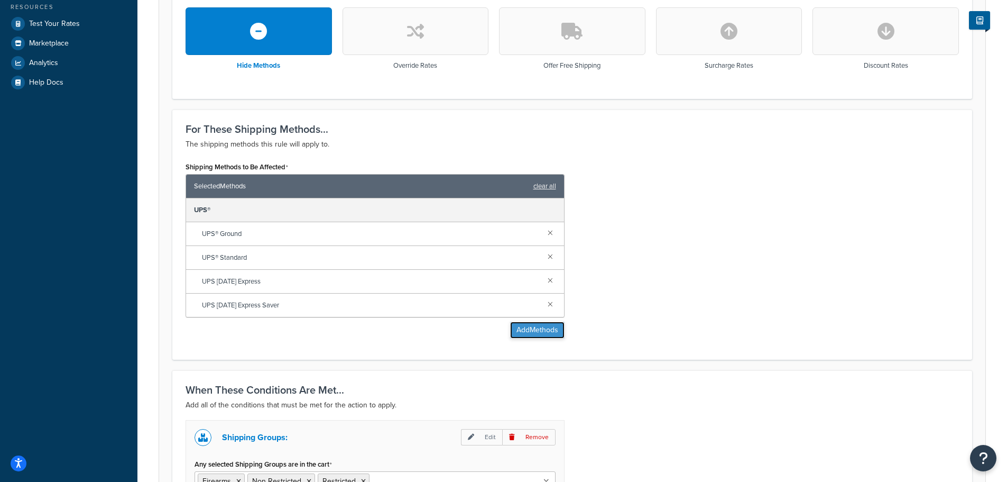
click at [552, 335] on button "Add Methods" at bounding box center [537, 330] width 54 height 17
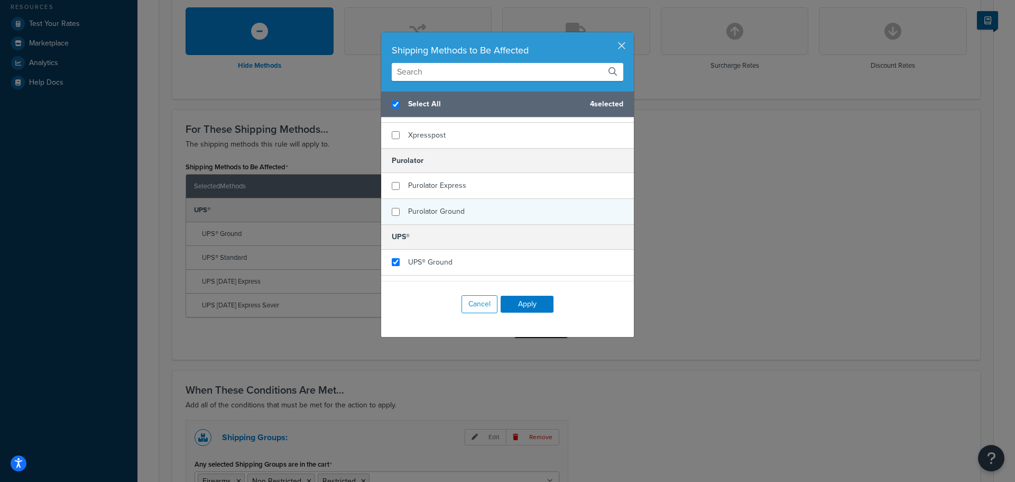
scroll to position [106, 0]
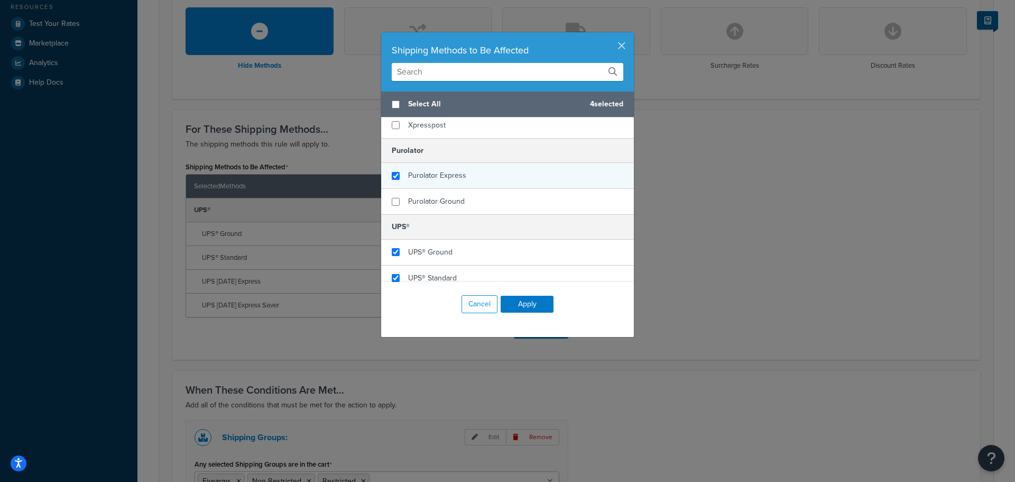
checkbox input "false"
checkbox input "true"
click at [429, 180] on span "Purolator Express" at bounding box center [437, 175] width 58 height 11
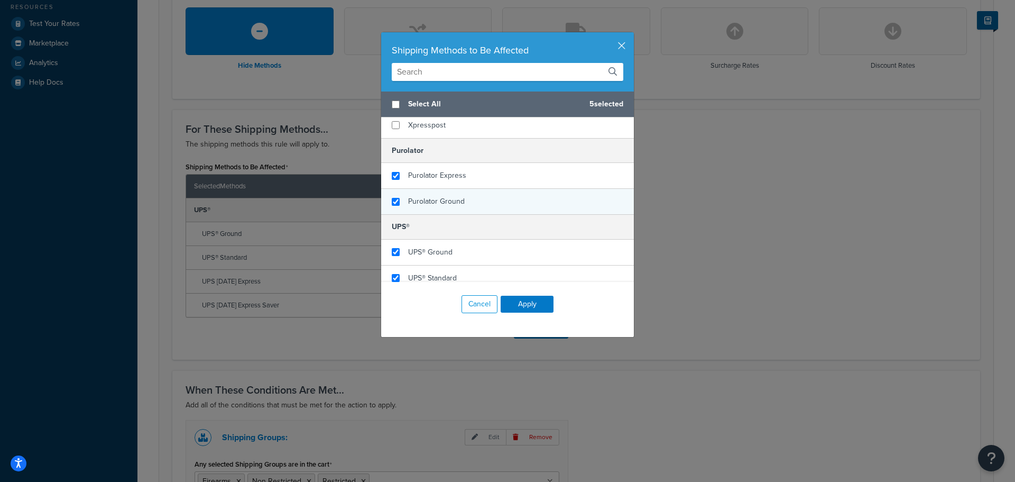
checkbox input "true"
click at [427, 199] on span "Purolator Ground" at bounding box center [436, 201] width 57 height 11
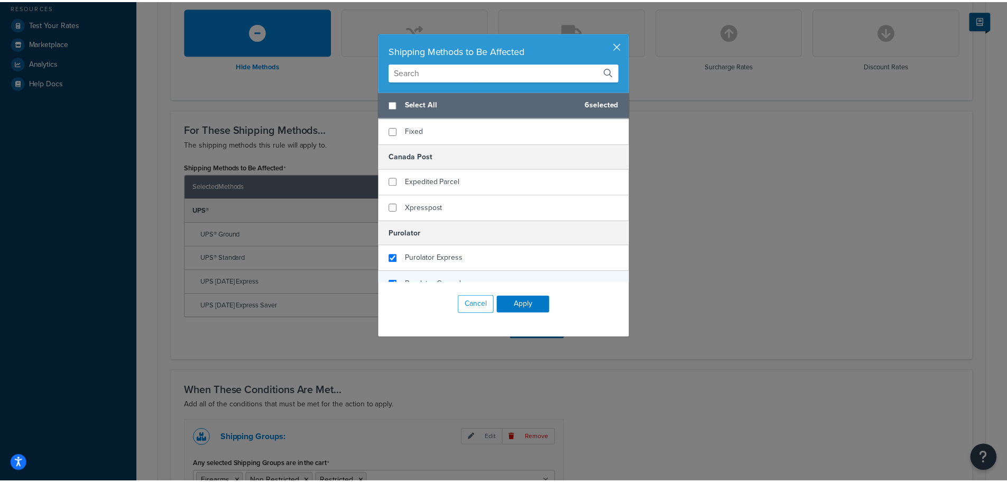
scroll to position [0, 0]
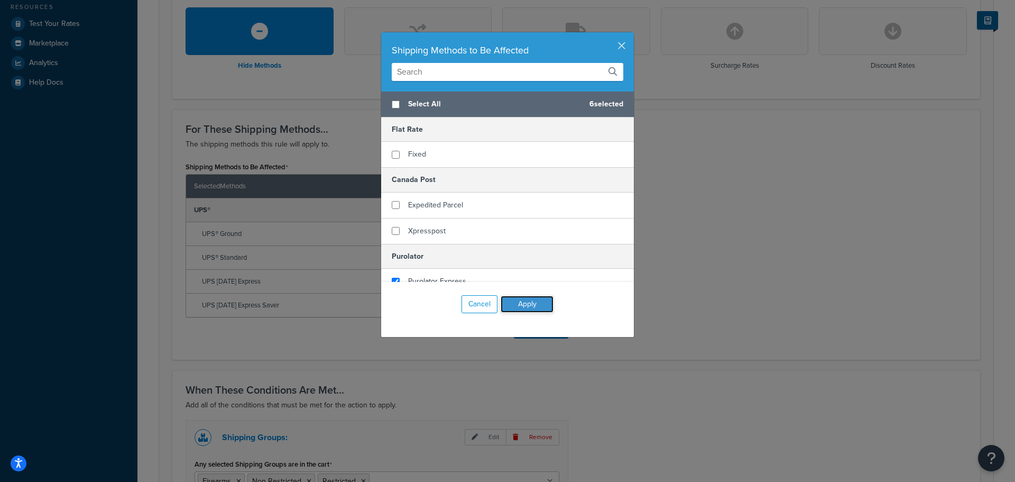
click at [526, 306] on button "Apply" at bounding box center [527, 304] width 53 height 17
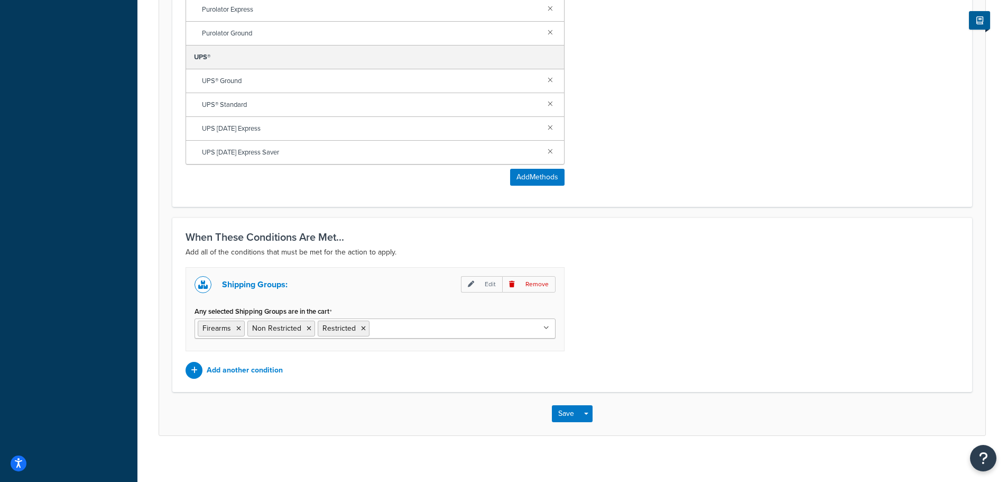
scroll to position [548, 0]
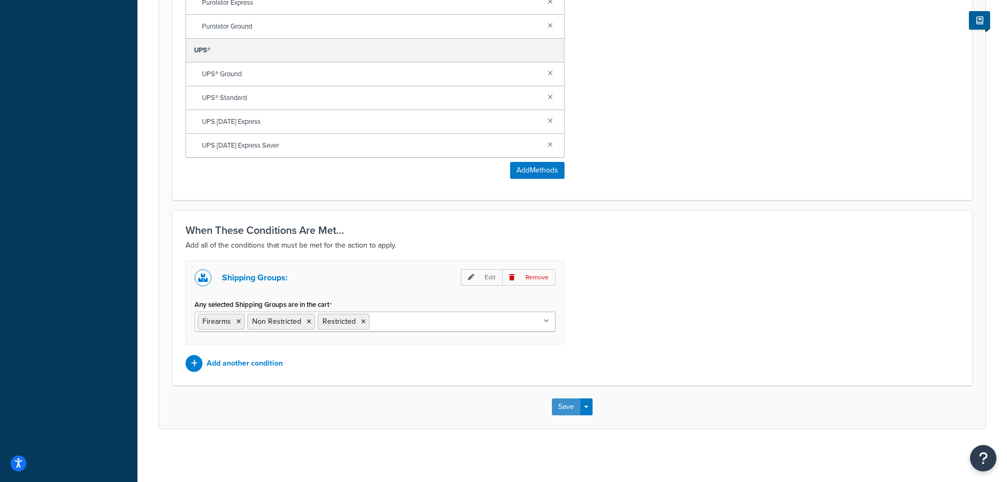
click at [565, 408] on button "Save" at bounding box center [566, 406] width 29 height 17
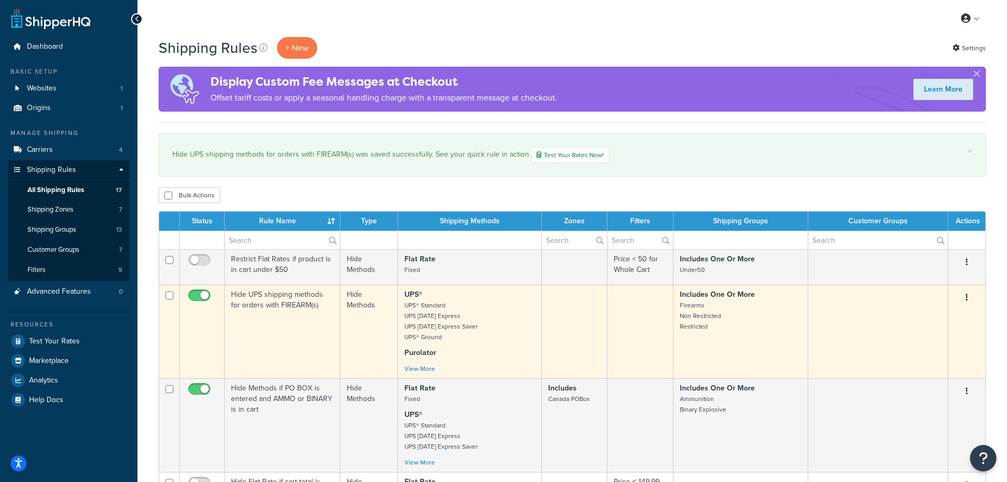
scroll to position [106, 0]
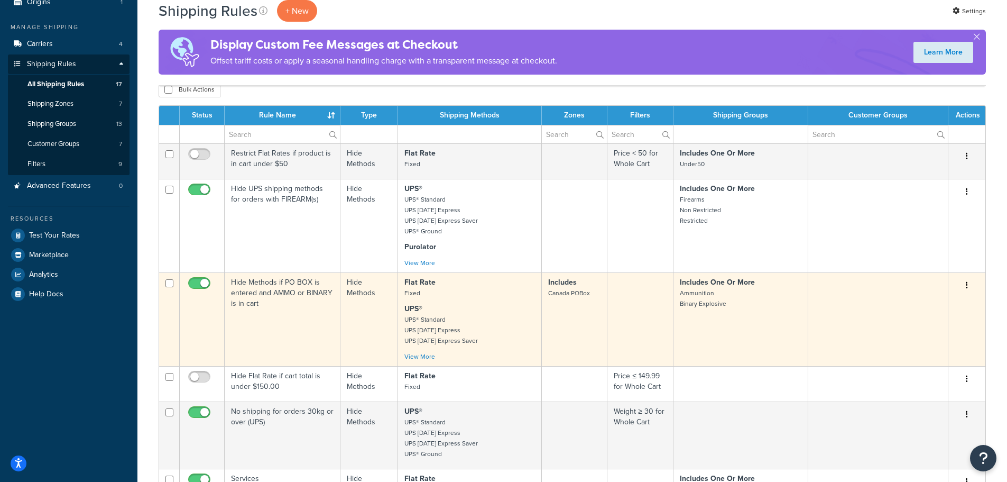
click at [967, 284] on icon "button" at bounding box center [967, 284] width 2 height 7
click at [921, 307] on link "Edit" at bounding box center [933, 306] width 84 height 22
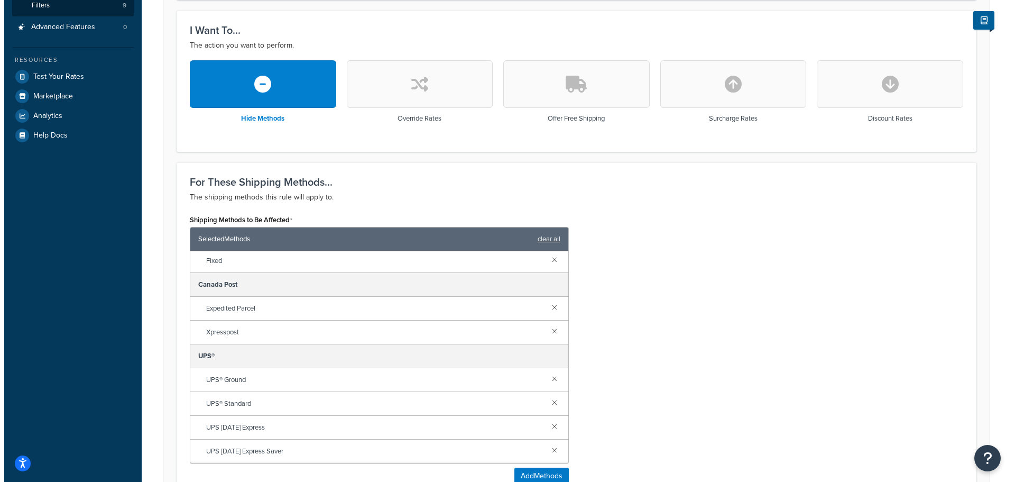
scroll to position [317, 0]
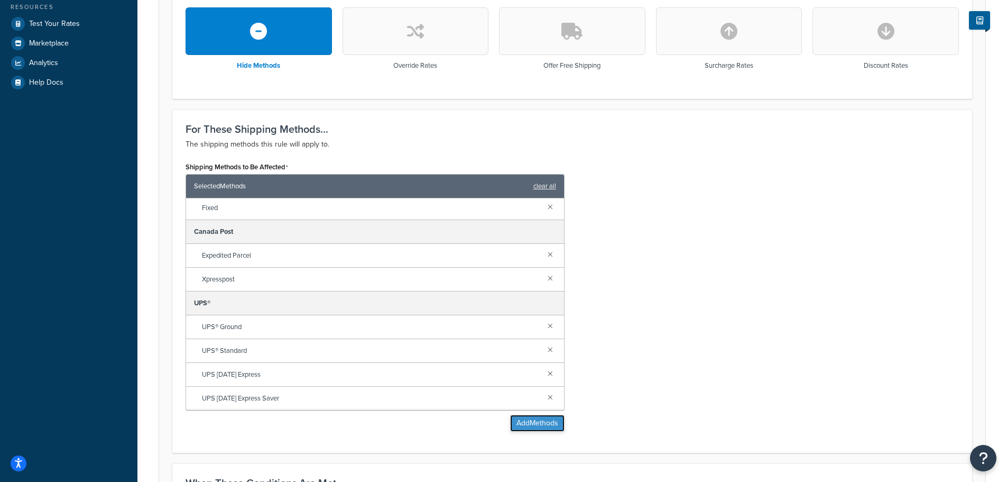
click at [531, 422] on button "Add Methods" at bounding box center [537, 423] width 54 height 17
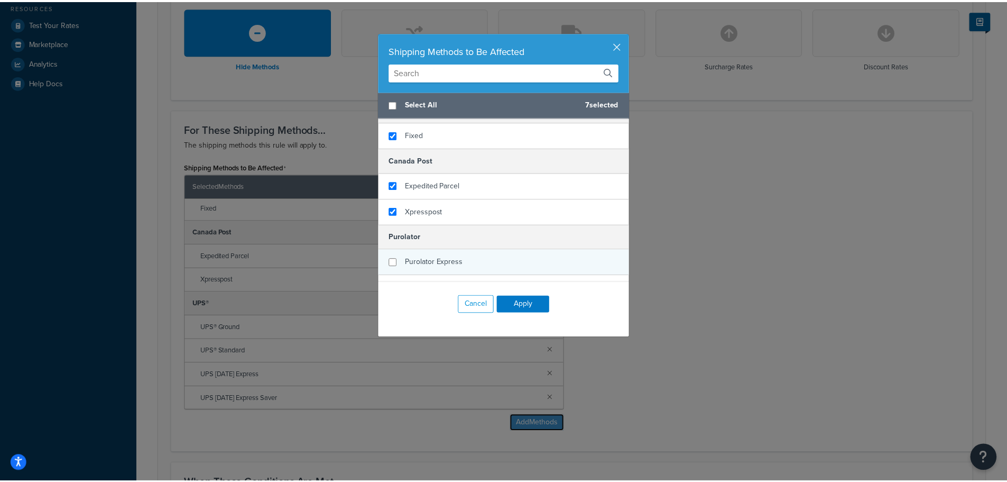
scroll to position [53, 0]
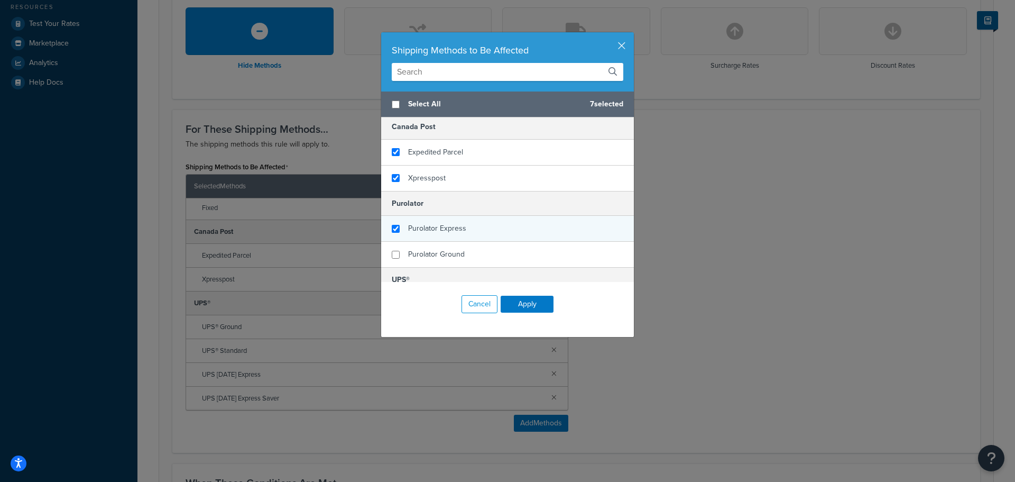
checkbox input "true"
click at [427, 229] on span "Purolator Express" at bounding box center [437, 228] width 58 height 11
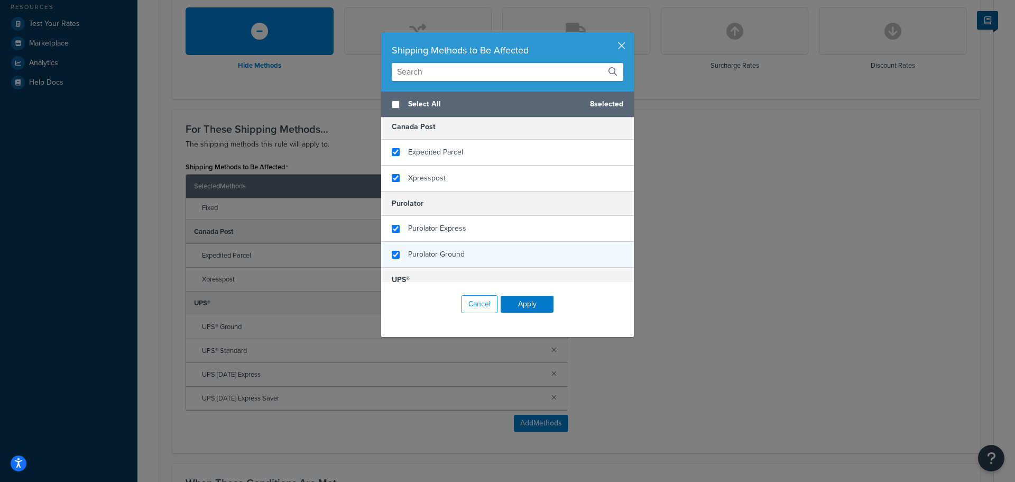
checkbox input "true"
click at [435, 251] on span "Purolator Ground" at bounding box center [436, 254] width 57 height 11
click at [516, 302] on button "Apply" at bounding box center [527, 304] width 53 height 17
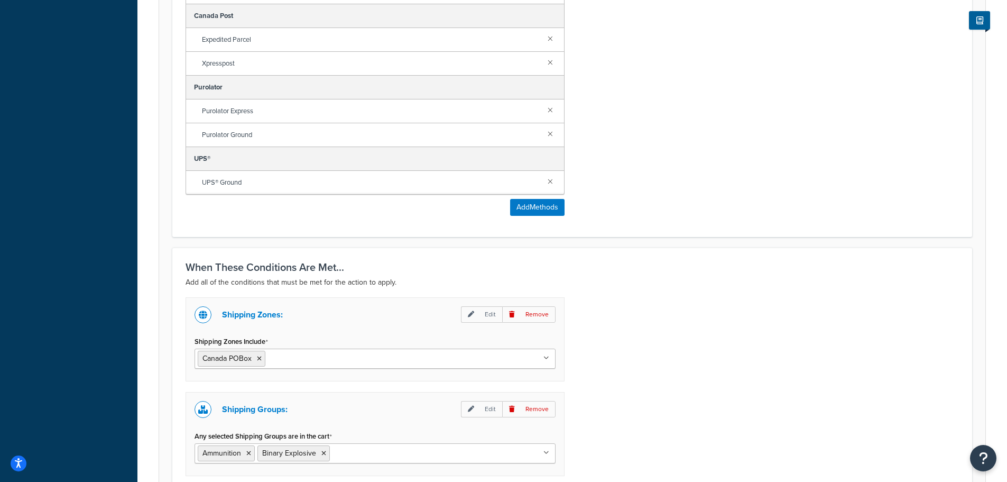
scroll to position [665, 0]
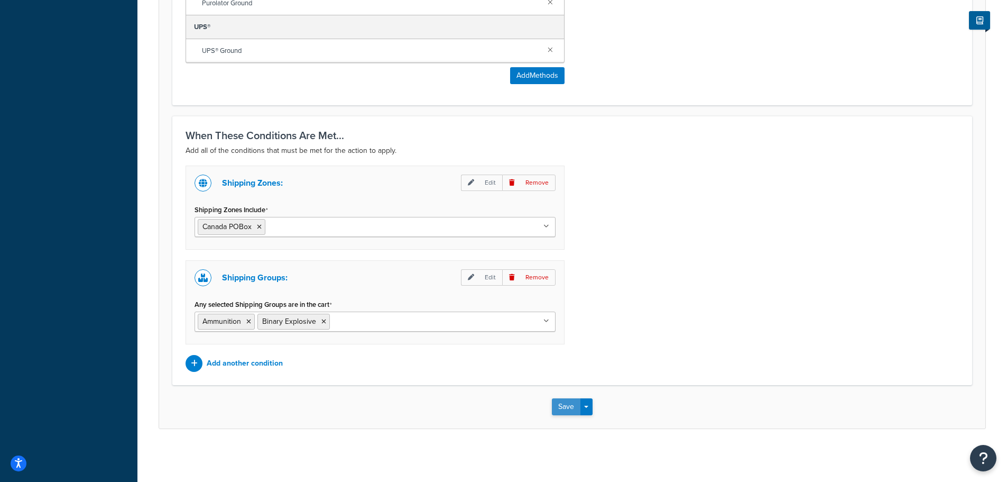
click at [565, 405] on button "Save" at bounding box center [566, 406] width 29 height 17
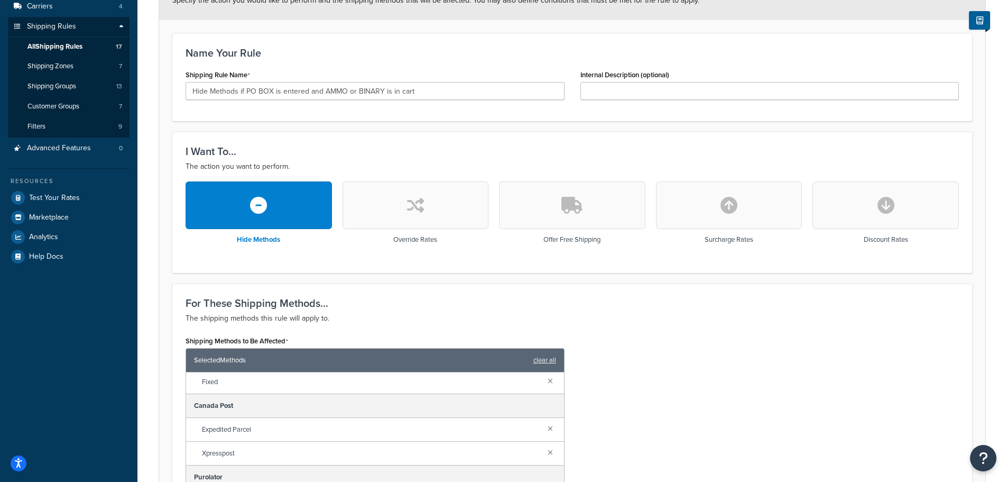
scroll to position [159, 0]
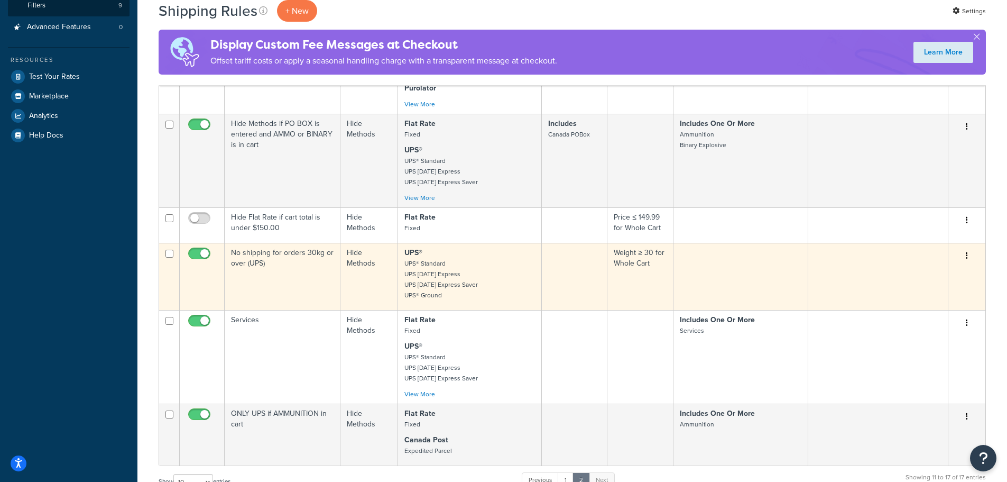
click at [968, 253] on icon "button" at bounding box center [967, 255] width 2 height 7
click at [927, 276] on link "Edit" at bounding box center [933, 276] width 84 height 22
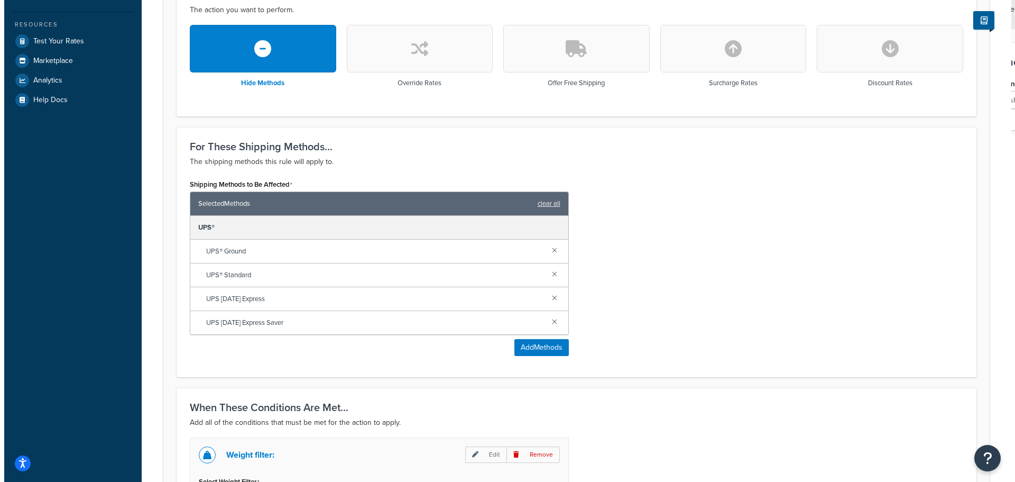
scroll to position [370, 0]
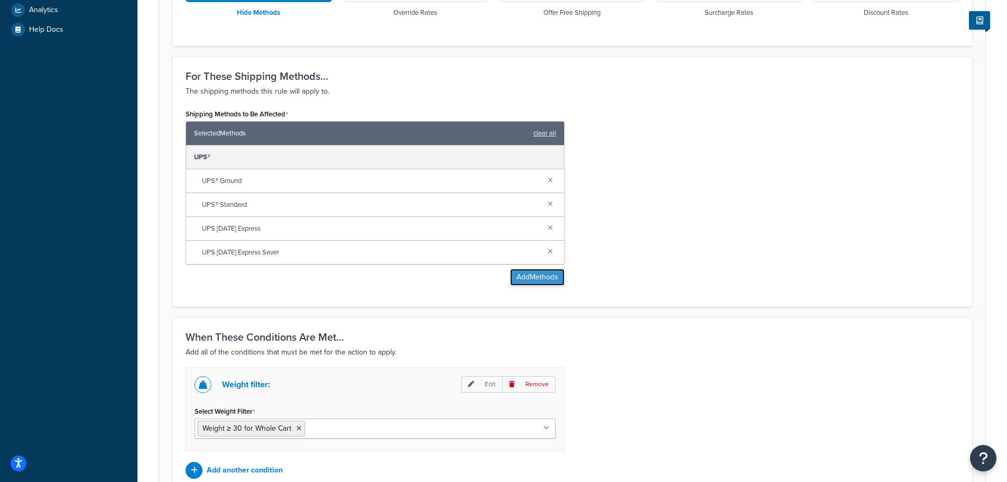
click at [535, 280] on button "Add Methods" at bounding box center [537, 277] width 54 height 17
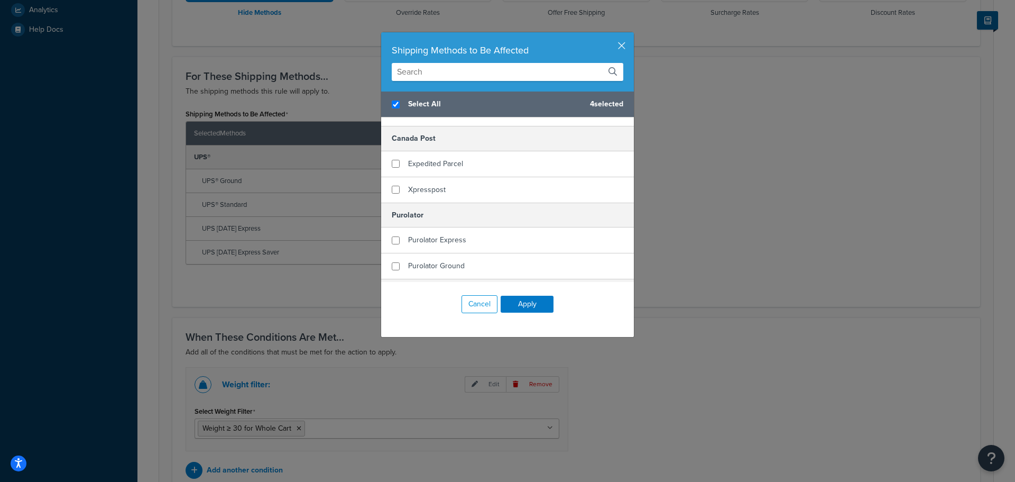
scroll to position [106, 0]
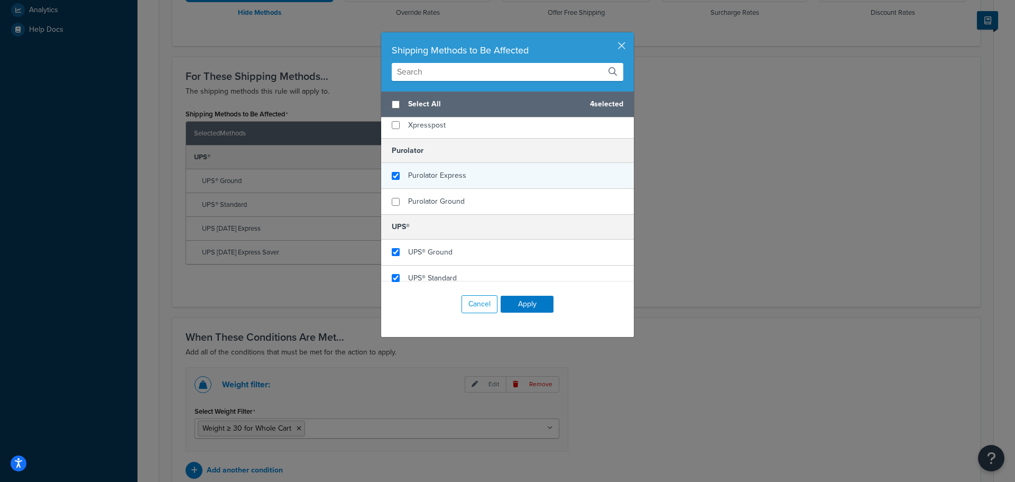
checkbox input "false"
checkbox input "true"
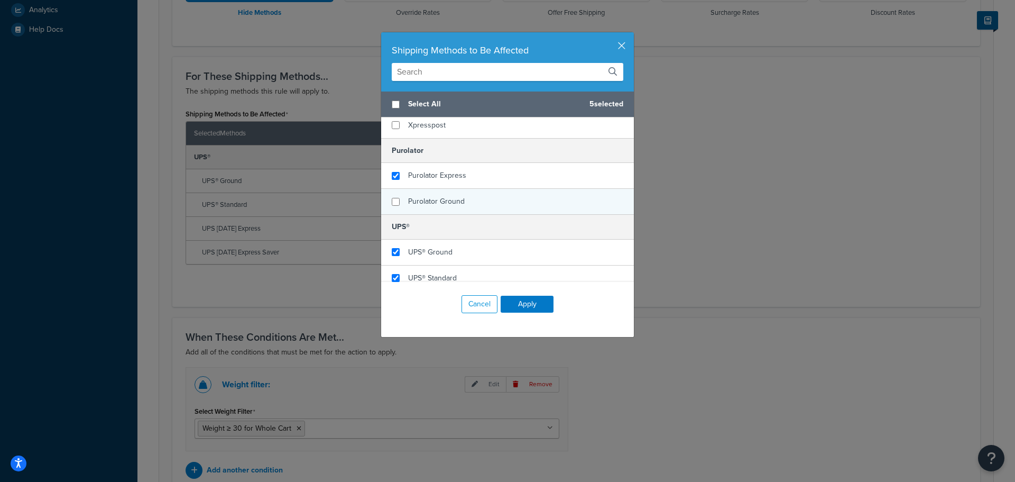
drag, startPoint x: 426, startPoint y: 176, endPoint x: 415, endPoint y: 198, distance: 24.1
click at [425, 179] on span "Purolator Express" at bounding box center [437, 175] width 58 height 11
checkbox input "true"
click at [415, 198] on span "Purolator Ground" at bounding box center [436, 201] width 57 height 11
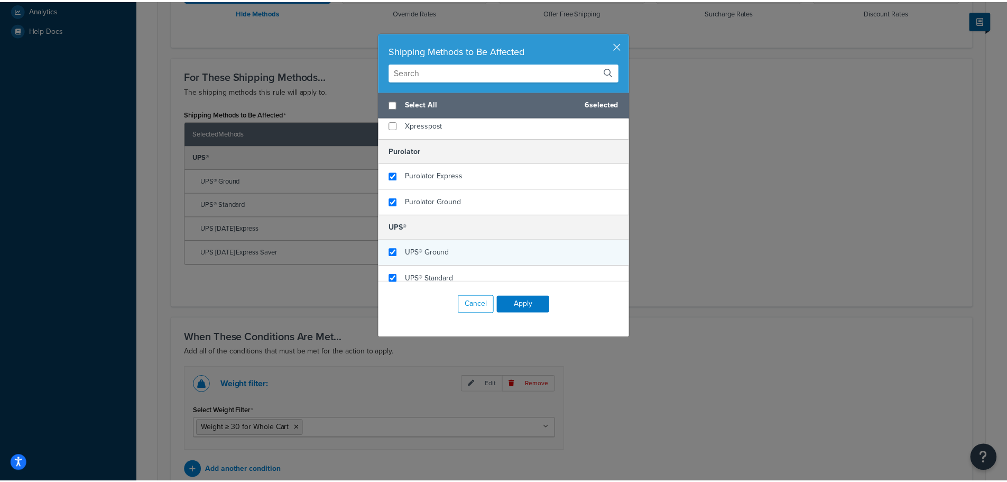
scroll to position [53, 0]
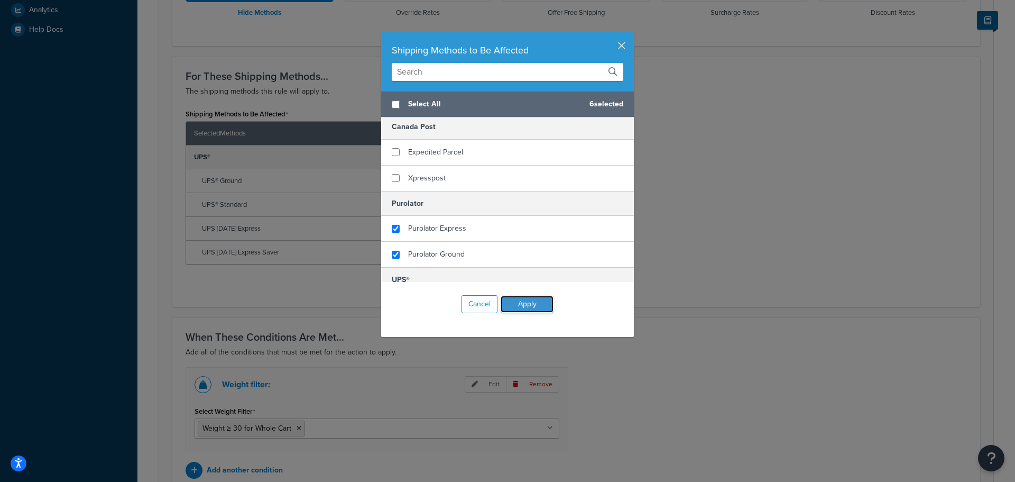
click at [528, 306] on button "Apply" at bounding box center [527, 304] width 53 height 17
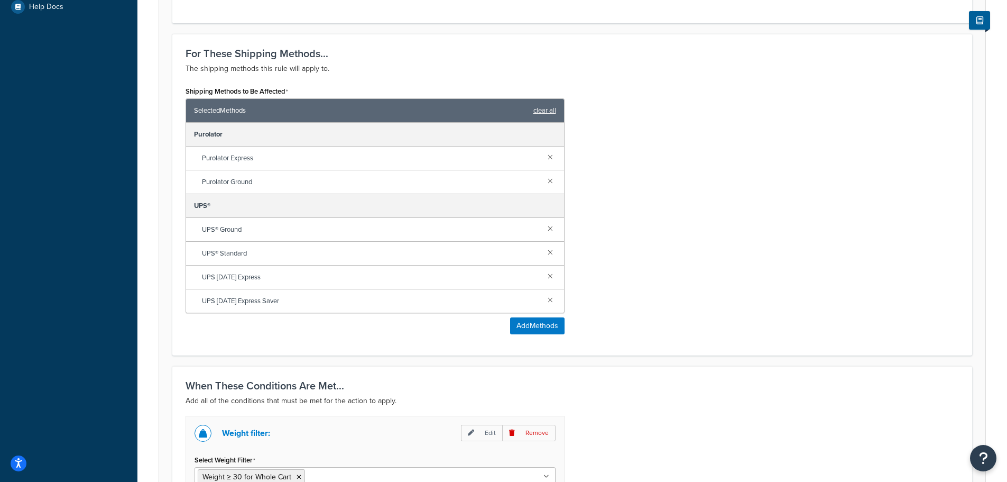
scroll to position [548, 0]
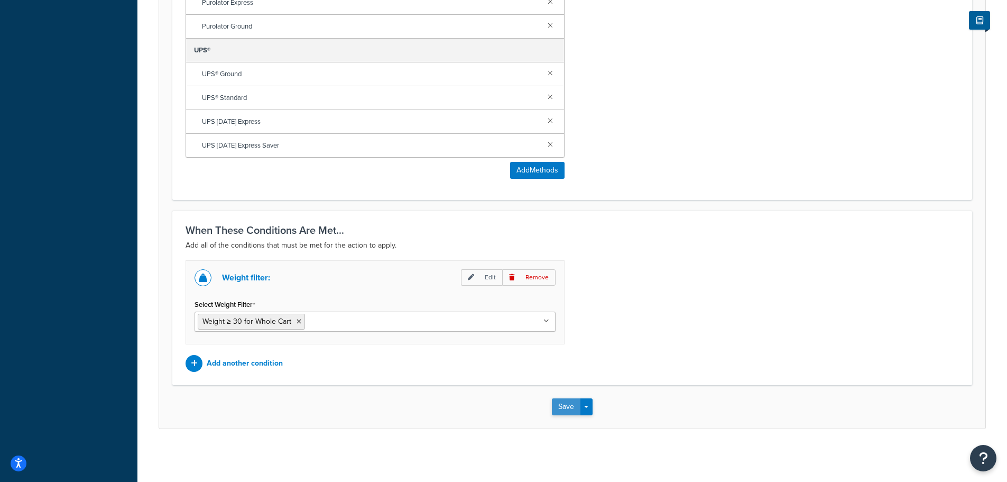
click at [569, 403] on button "Save" at bounding box center [566, 406] width 29 height 17
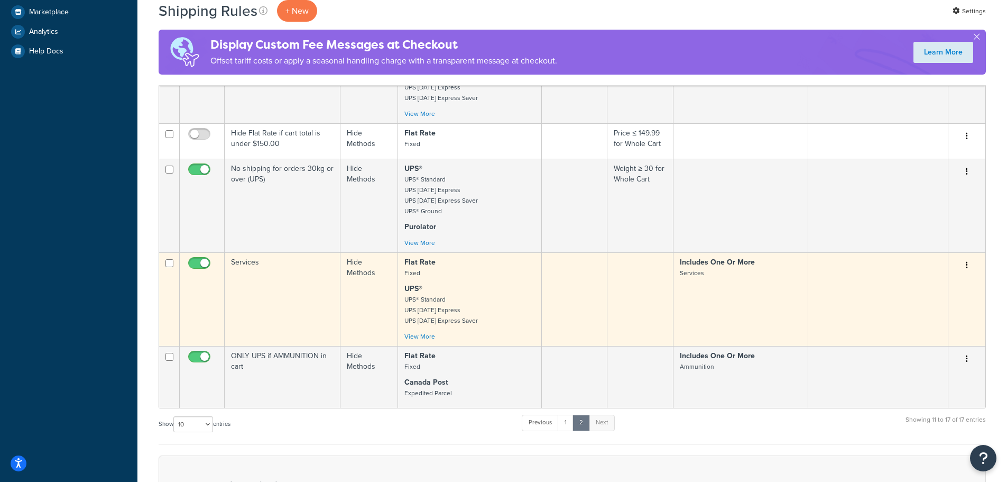
scroll to position [317, 0]
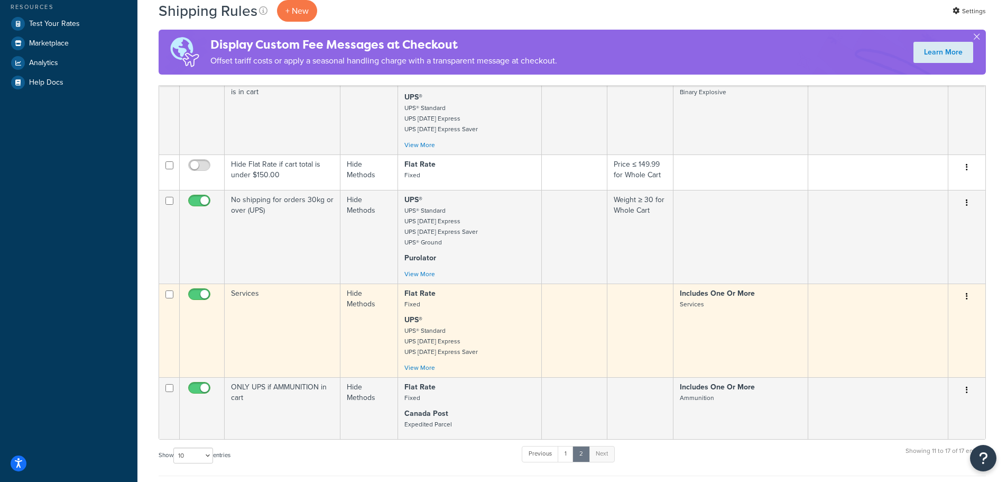
click at [965, 299] on button "button" at bounding box center [967, 296] width 15 height 17
click at [946, 317] on link "Edit" at bounding box center [933, 317] width 84 height 22
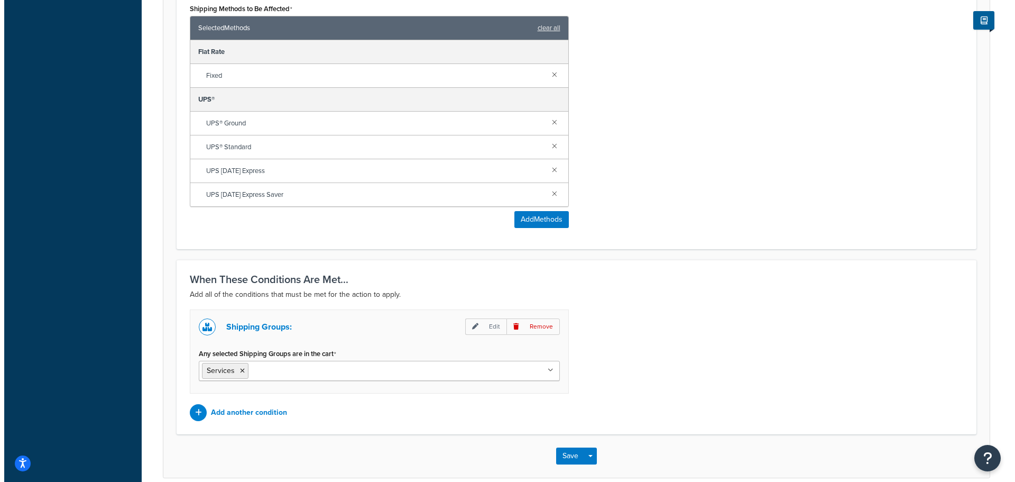
scroll to position [419, 0]
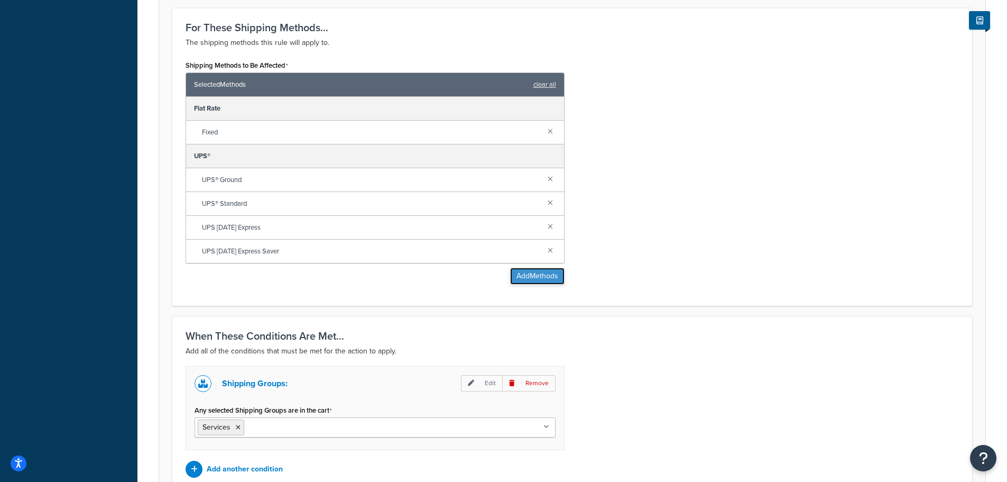
click at [537, 276] on button "Add Methods" at bounding box center [537, 276] width 54 height 17
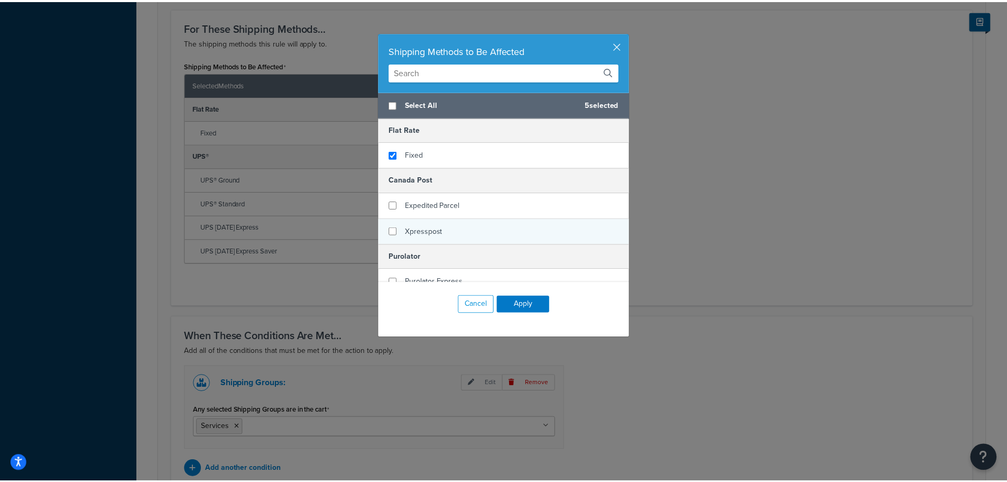
scroll to position [106, 0]
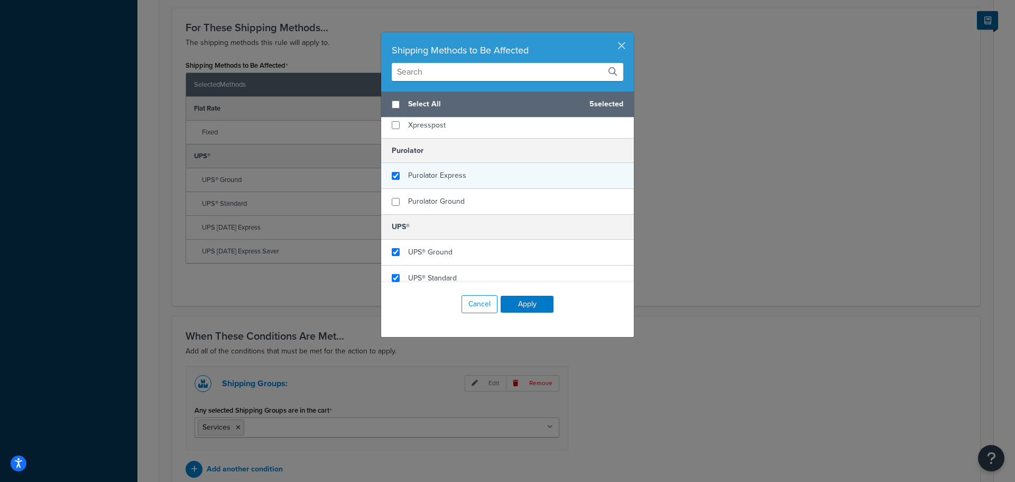
checkbox input "true"
click at [401, 179] on div "Purolator Express" at bounding box center [507, 176] width 253 height 26
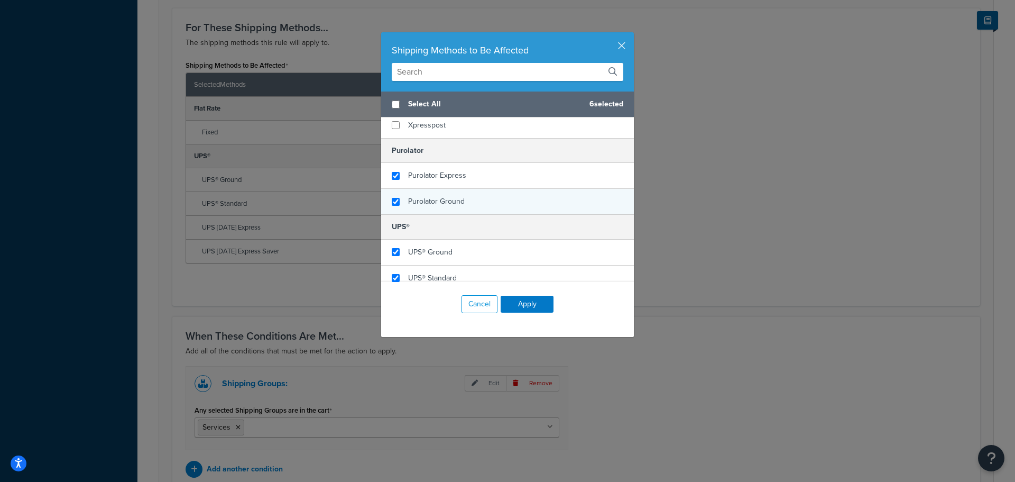
checkbox input "true"
click at [401, 194] on div "Purolator Ground" at bounding box center [507, 201] width 253 height 25
click at [516, 308] on button "Apply" at bounding box center [527, 304] width 53 height 17
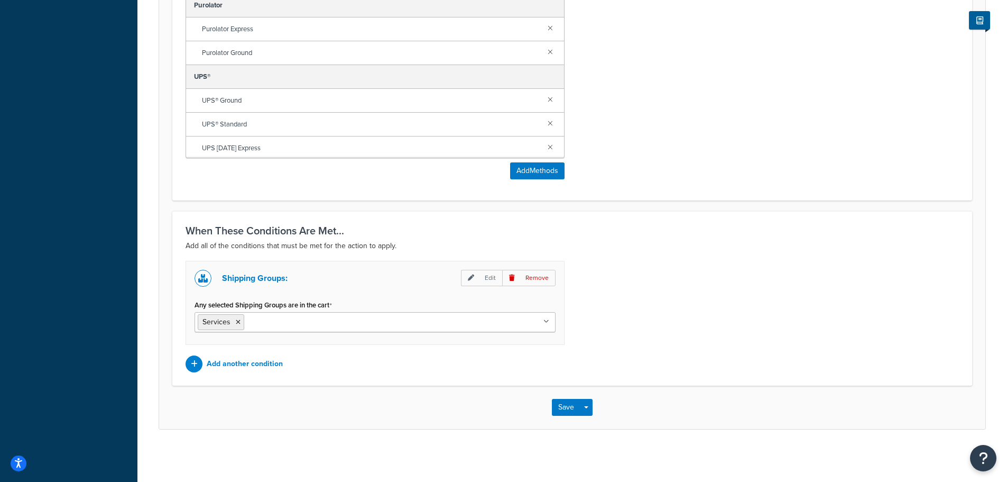
scroll to position [570, 0]
click at [566, 406] on button "Save" at bounding box center [566, 406] width 29 height 17
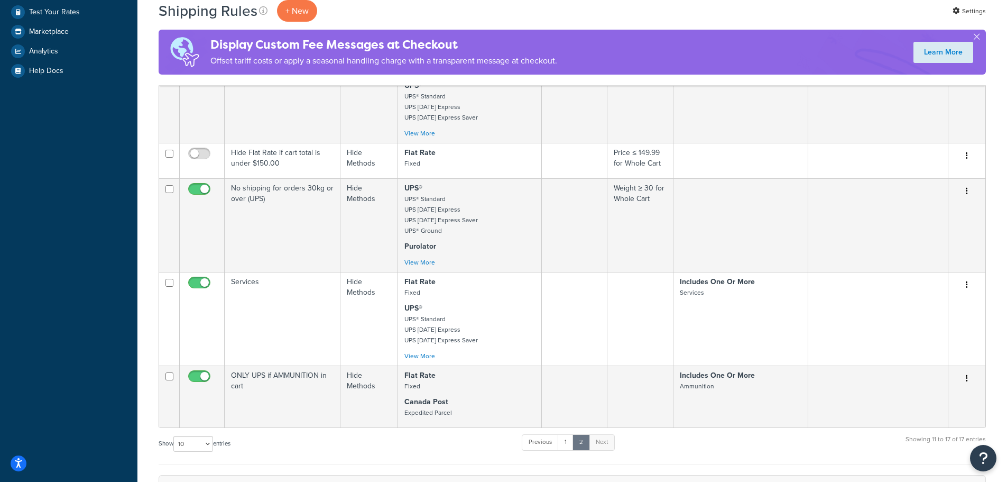
scroll to position [476, 0]
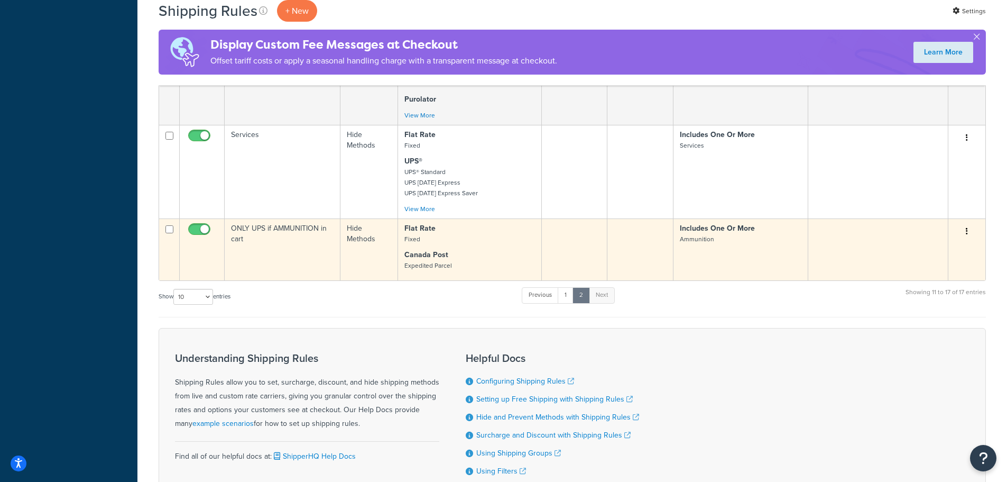
click at [968, 230] on button "button" at bounding box center [967, 231] width 15 height 17
click at [917, 250] on link "Edit" at bounding box center [933, 252] width 84 height 22
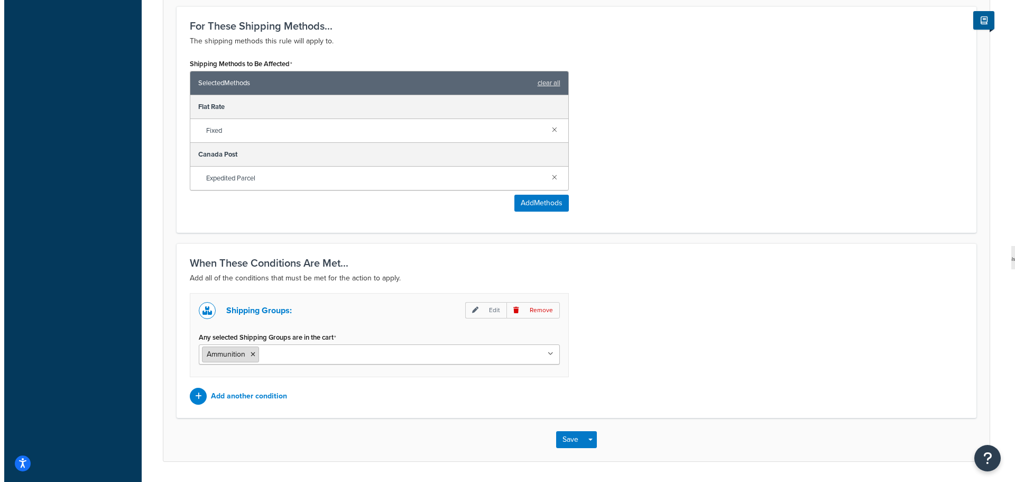
scroll to position [423, 0]
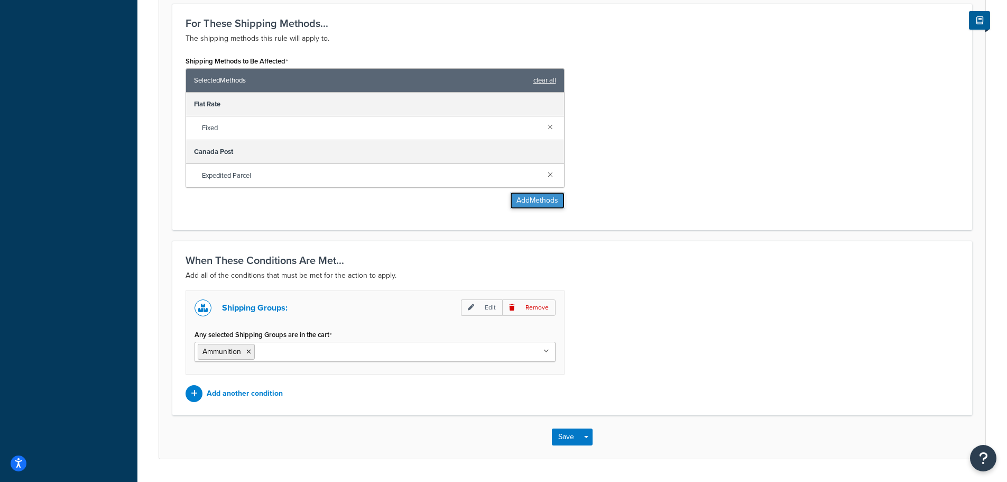
click at [560, 200] on button "Add Methods" at bounding box center [537, 200] width 54 height 17
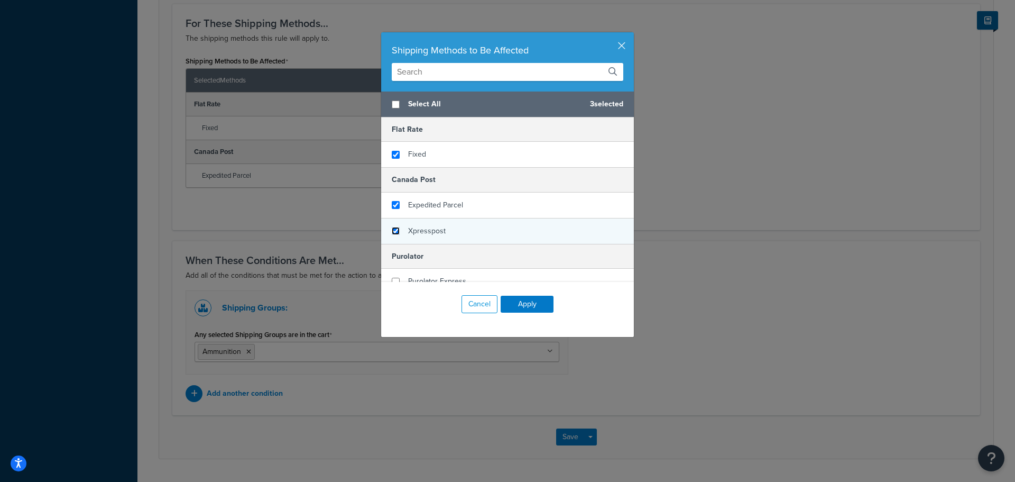
click at [395, 232] on input "checkbox" at bounding box center [396, 231] width 8 height 8
checkbox input "true"
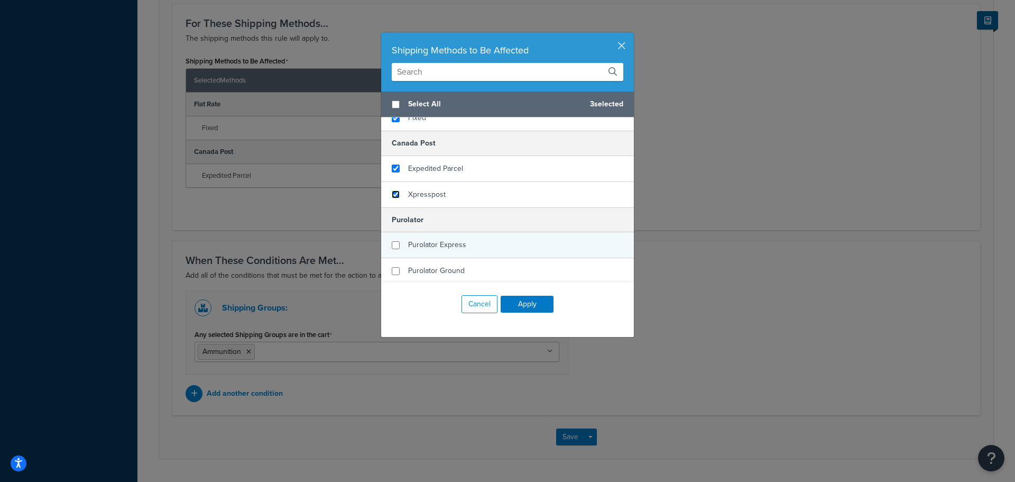
scroll to position [106, 0]
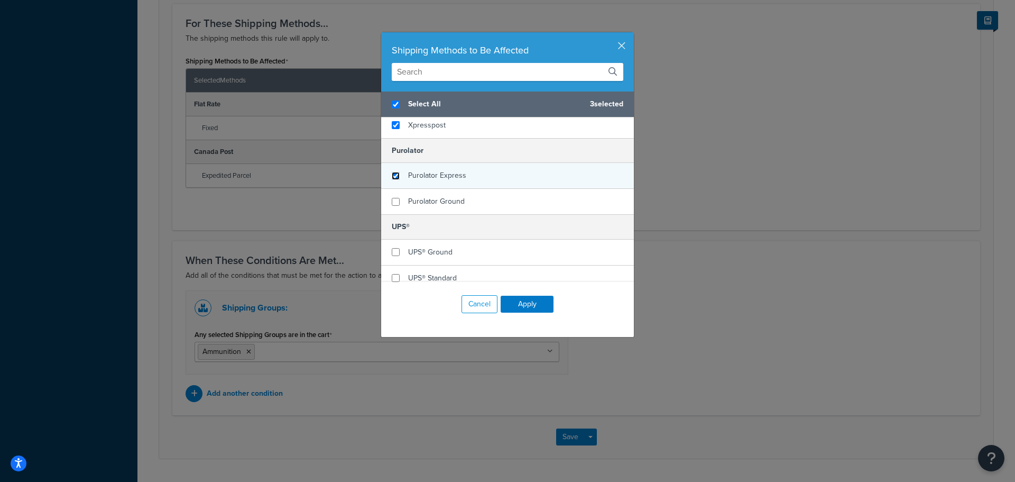
checkbox input "true"
click at [392, 179] on input "checkbox" at bounding box center [396, 176] width 8 height 8
checkbox input "true"
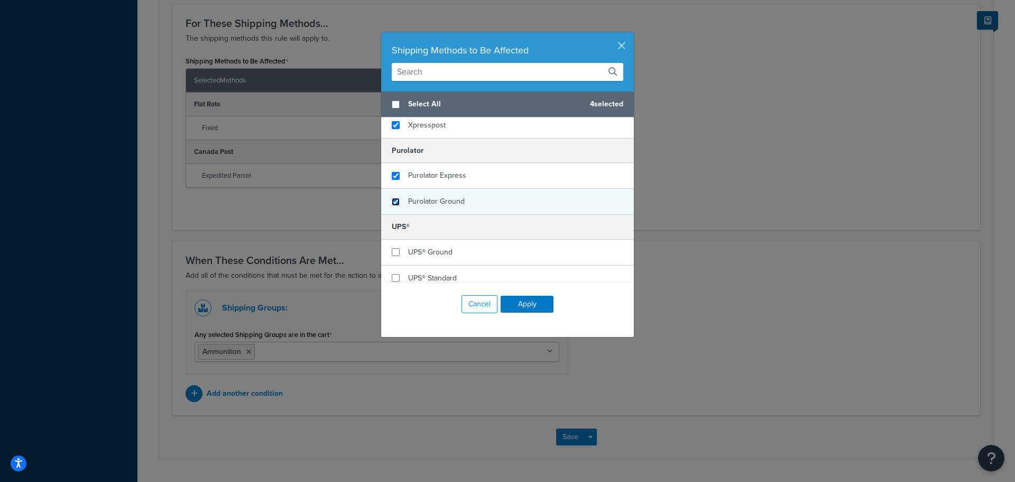
checkbox input "false"
click at [393, 198] on input "checkbox" at bounding box center [396, 202] width 8 height 8
checkbox input "true"
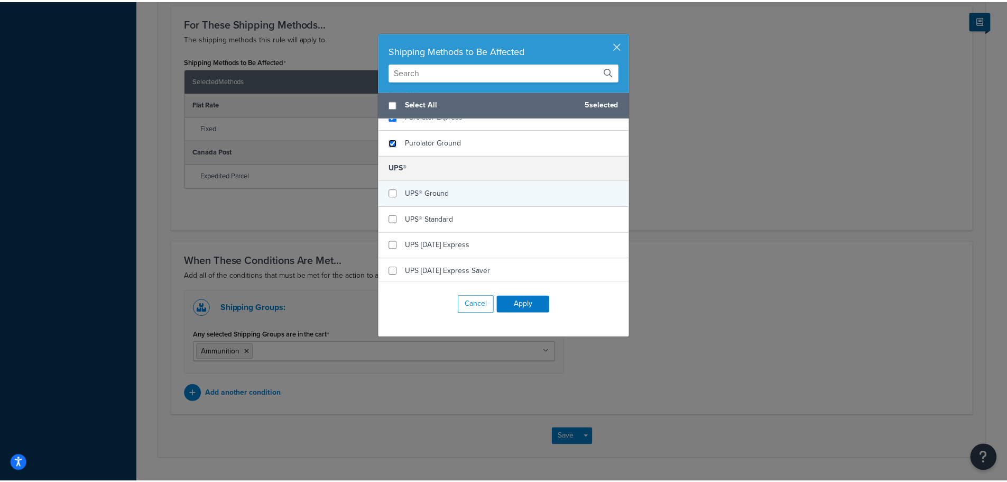
scroll to position [167, 0]
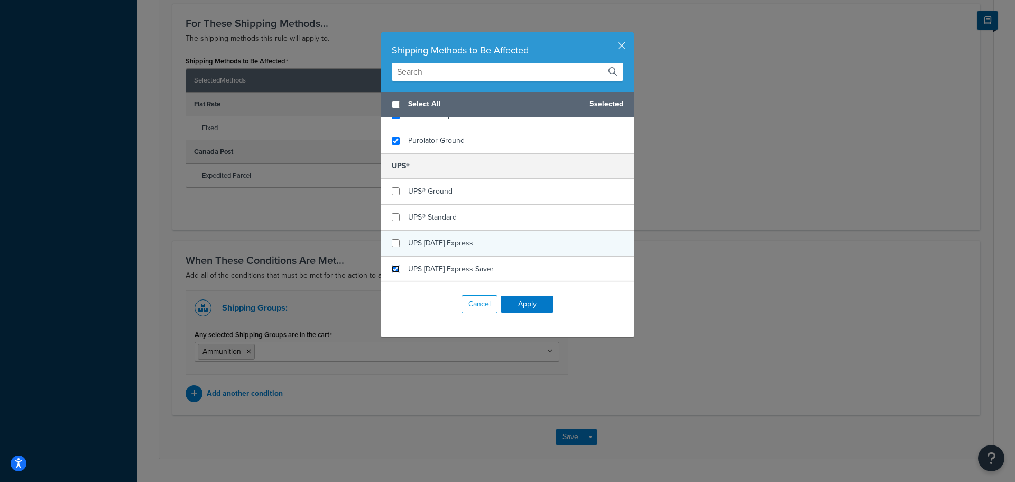
drag, startPoint x: 392, startPoint y: 268, endPoint x: 392, endPoint y: 251, distance: 17.5
click at [392, 268] on input "checkbox" at bounding box center [396, 269] width 8 height 8
checkbox input "true"
click at [392, 249] on div "UPS [DATE] Express" at bounding box center [507, 244] width 253 height 26
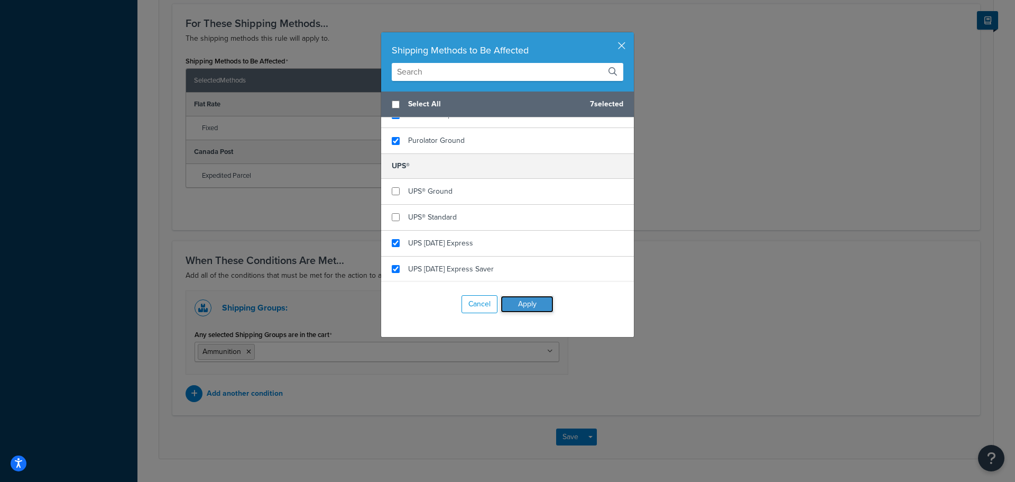
click at [519, 304] on button "Apply" at bounding box center [527, 304] width 53 height 17
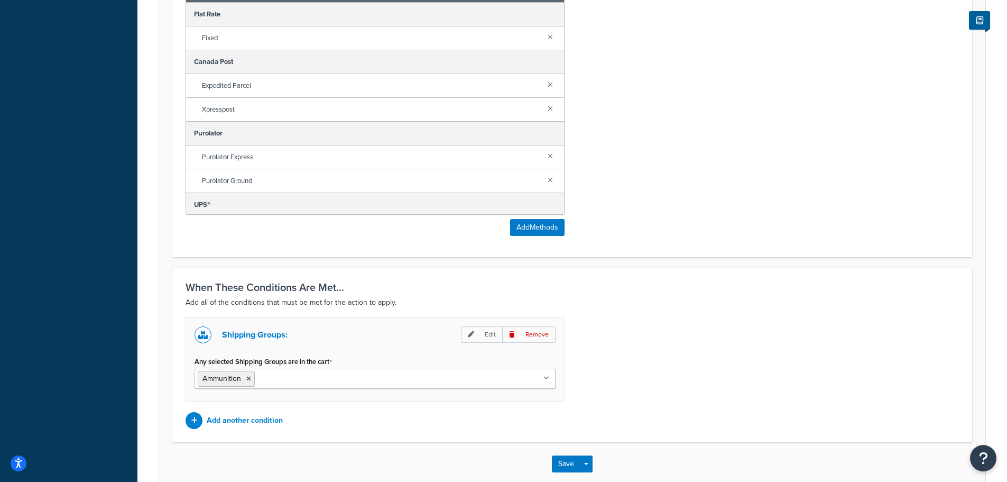
scroll to position [570, 0]
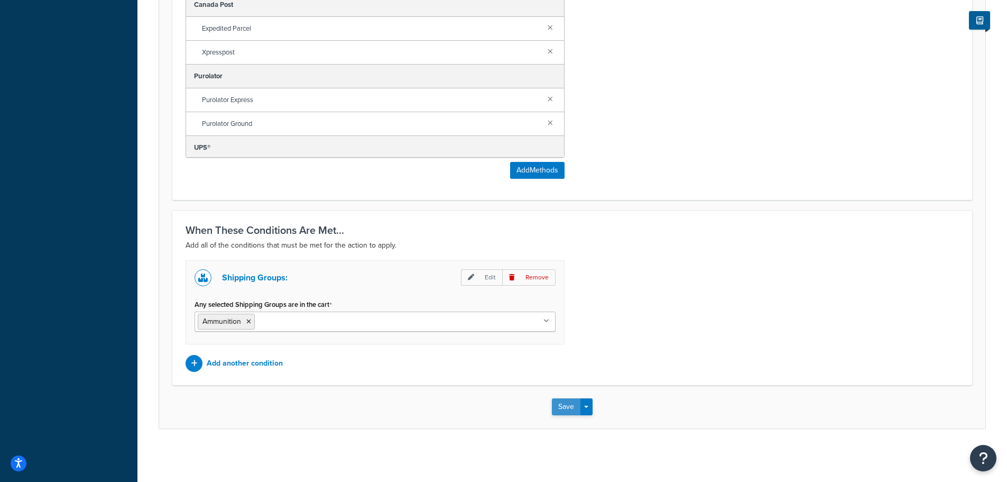
click at [570, 407] on button "Save" at bounding box center [566, 406] width 29 height 17
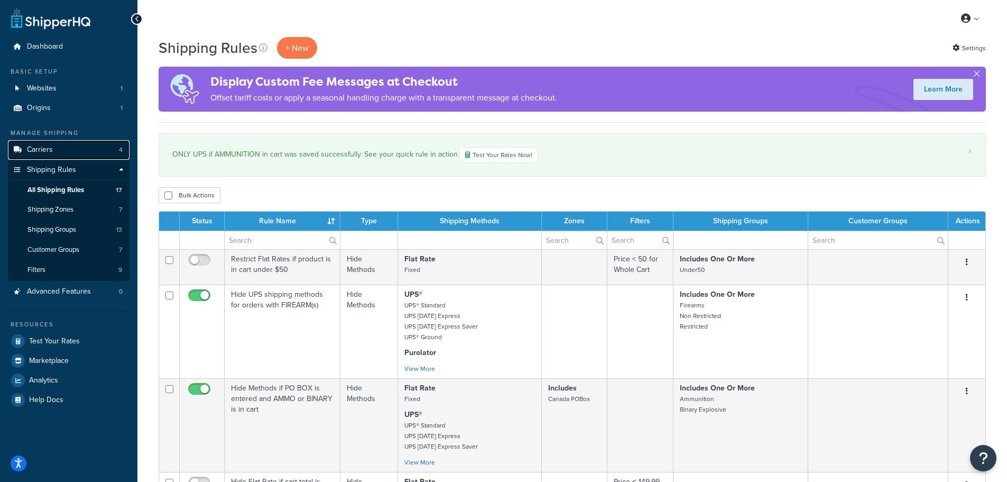
click at [51, 151] on span "Carriers" at bounding box center [40, 149] width 26 height 9
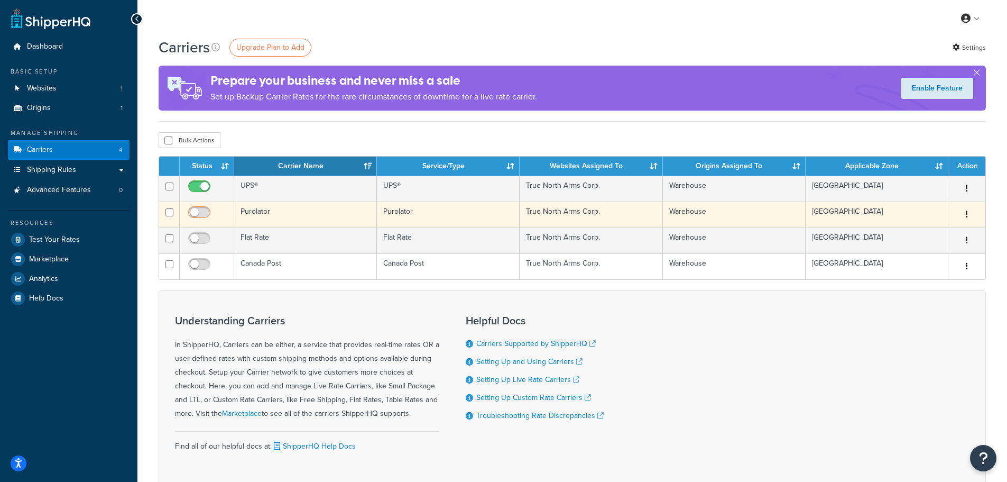
click at [203, 209] on input "checkbox" at bounding box center [200, 214] width 29 height 13
checkbox input "true"
click at [965, 212] on button "button" at bounding box center [967, 214] width 15 height 17
click at [909, 236] on link "Edit" at bounding box center [925, 236] width 84 height 22
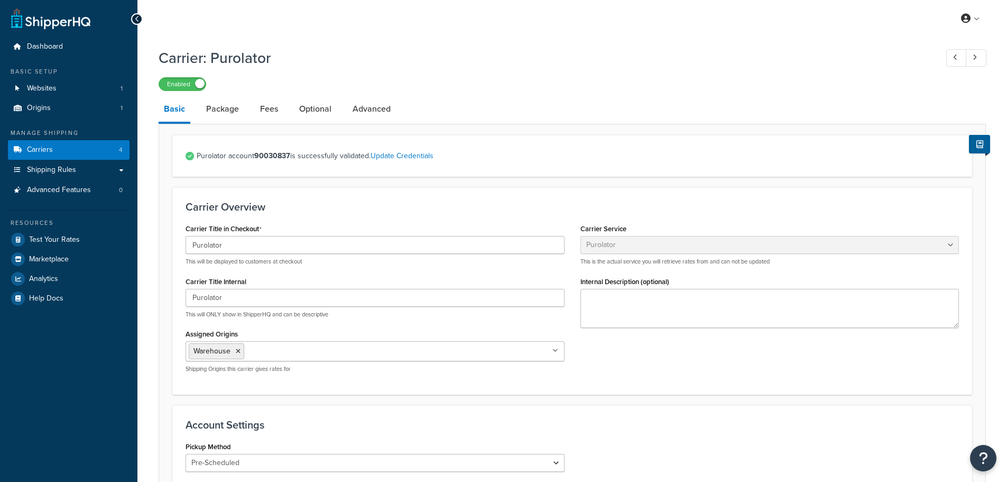
select select "purolator"
select select "PRE_SCHEDULED"
select select "kg"
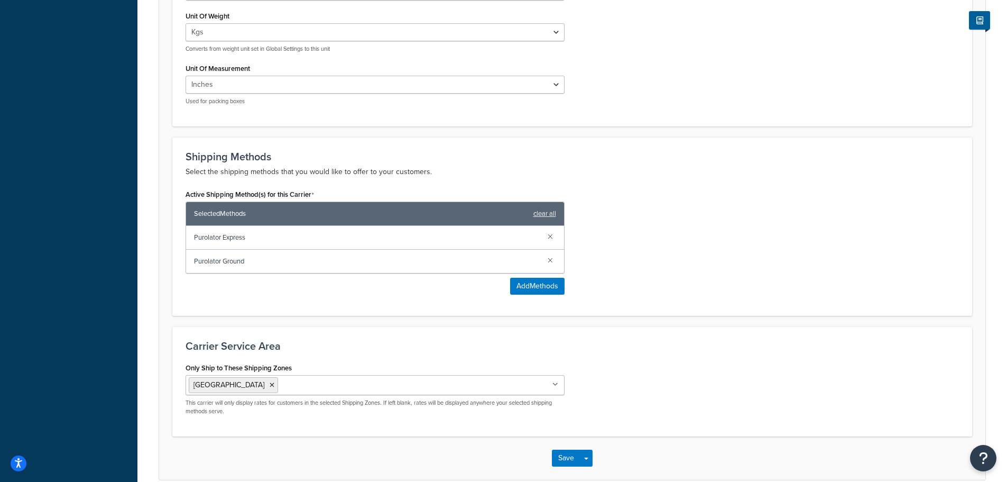
scroll to position [529, 0]
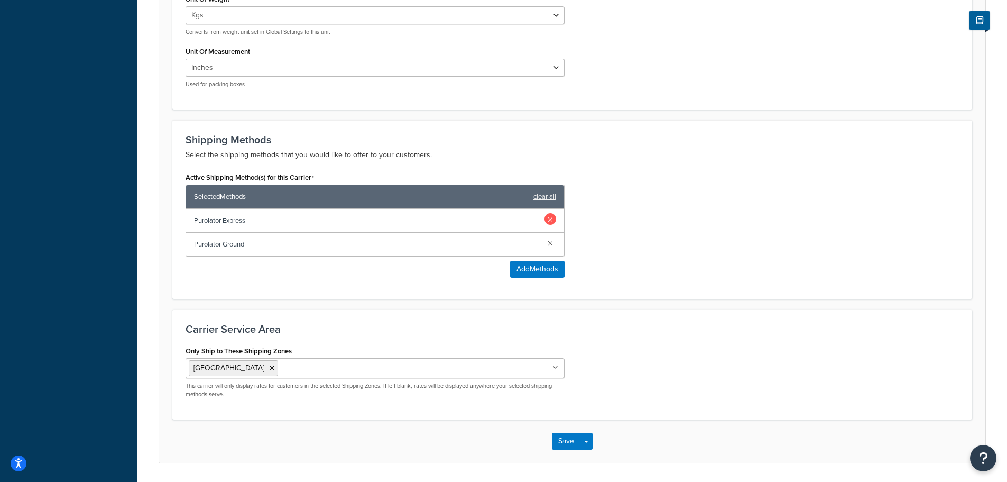
click at [551, 220] on link at bounding box center [551, 219] width 12 height 12
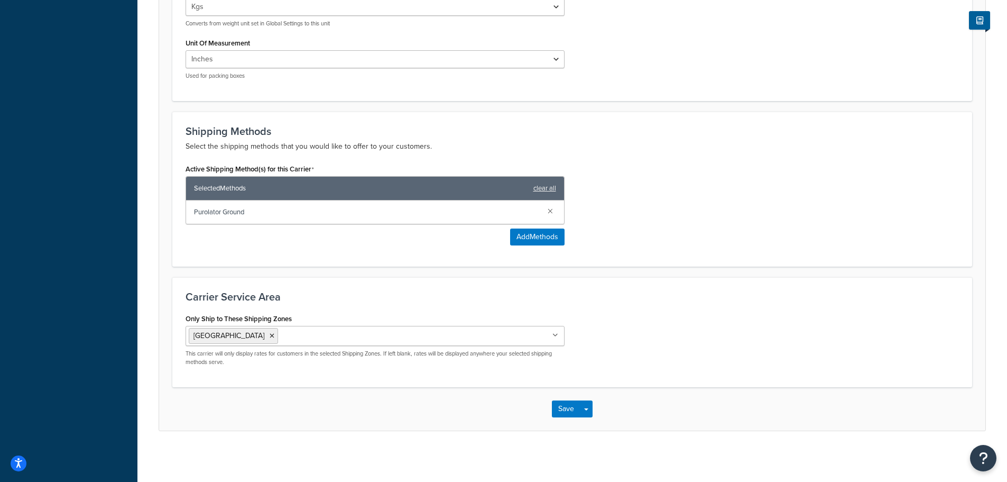
scroll to position [539, 0]
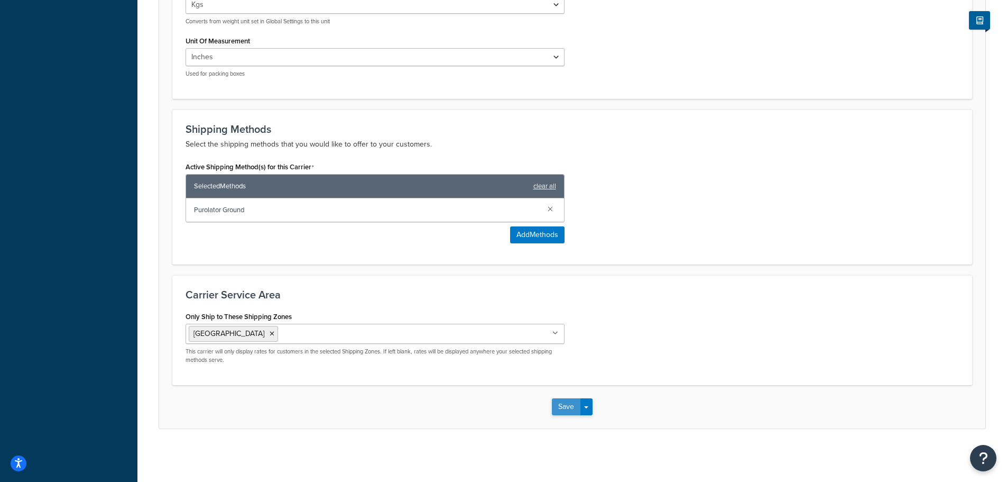
click at [563, 405] on button "Save" at bounding box center [566, 406] width 29 height 17
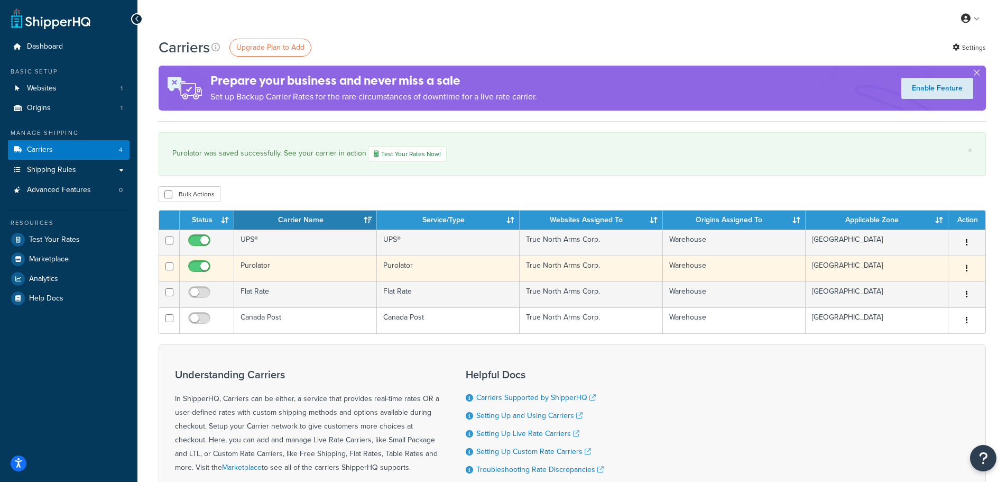
click at [966, 269] on icon "button" at bounding box center [967, 267] width 2 height 7
click at [902, 289] on link "Edit" at bounding box center [925, 290] width 84 height 22
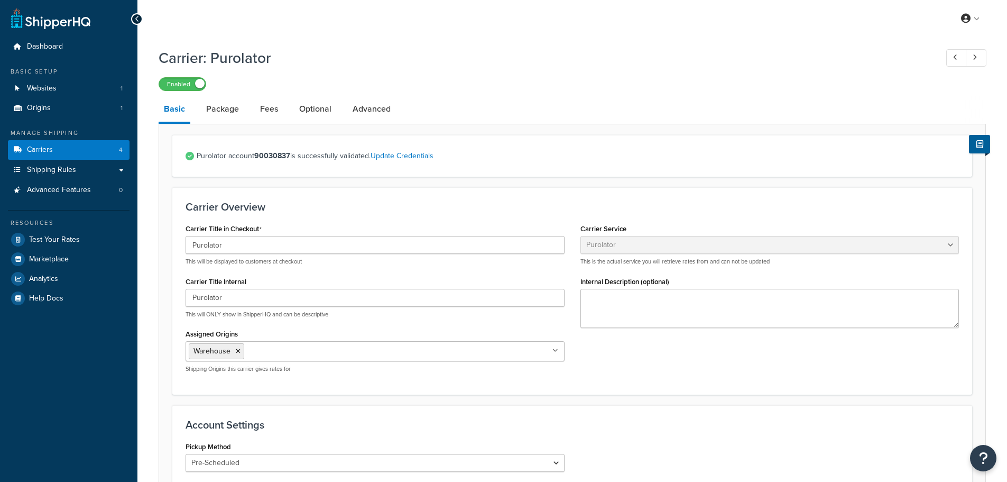
select select "purolator"
select select "PRE_SCHEDULED"
select select "kg"
click at [226, 103] on link "Package" at bounding box center [222, 108] width 43 height 25
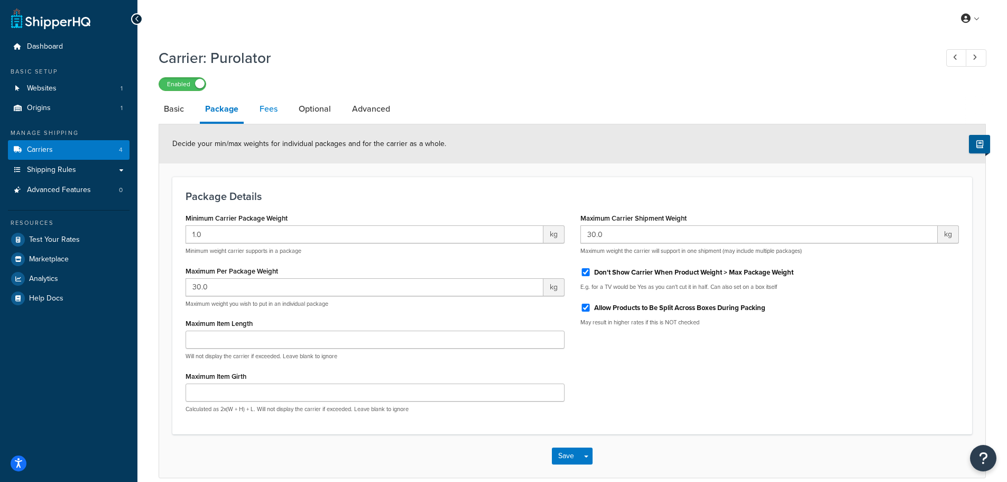
click at [272, 111] on link "Fees" at bounding box center [268, 108] width 29 height 25
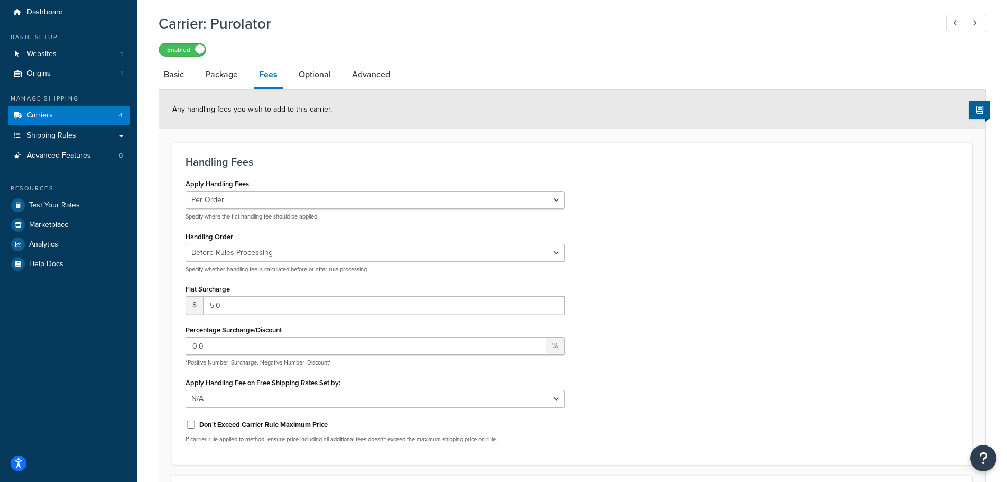
scroll to position [6, 0]
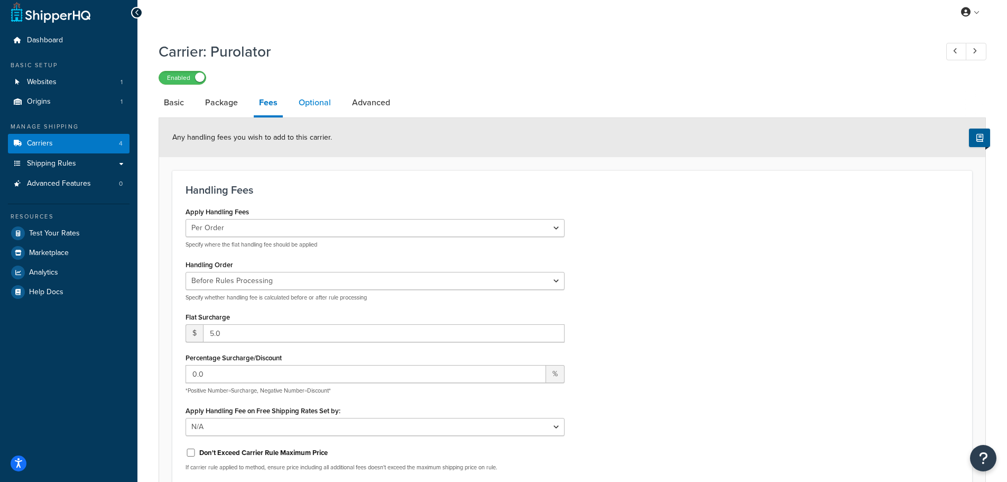
click at [324, 100] on link "Optional" at bounding box center [314, 102] width 43 height 25
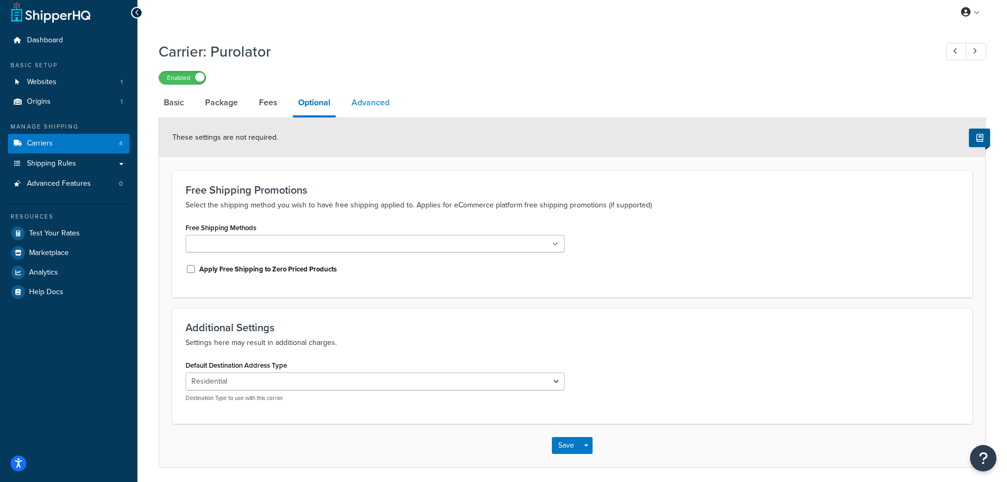
click at [375, 107] on link "Advanced" at bounding box center [370, 102] width 49 height 25
select select "false"
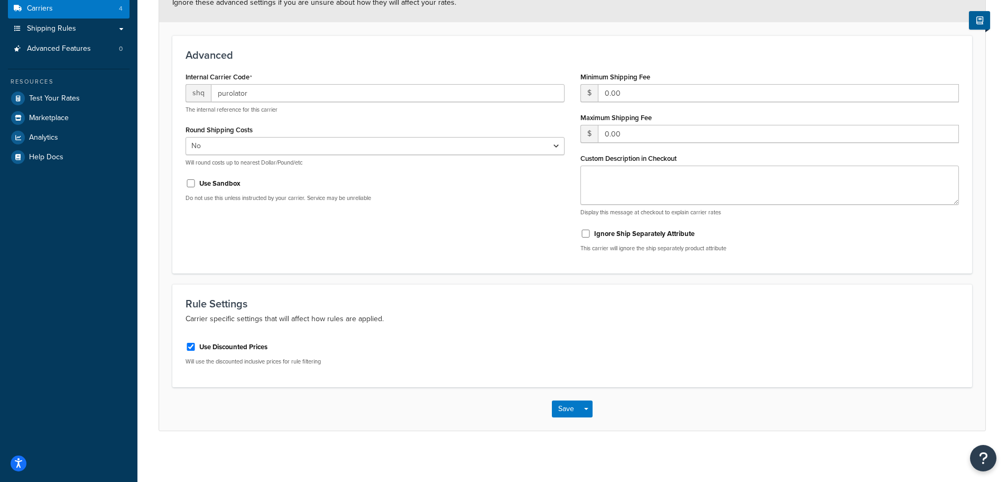
scroll to position [143, 0]
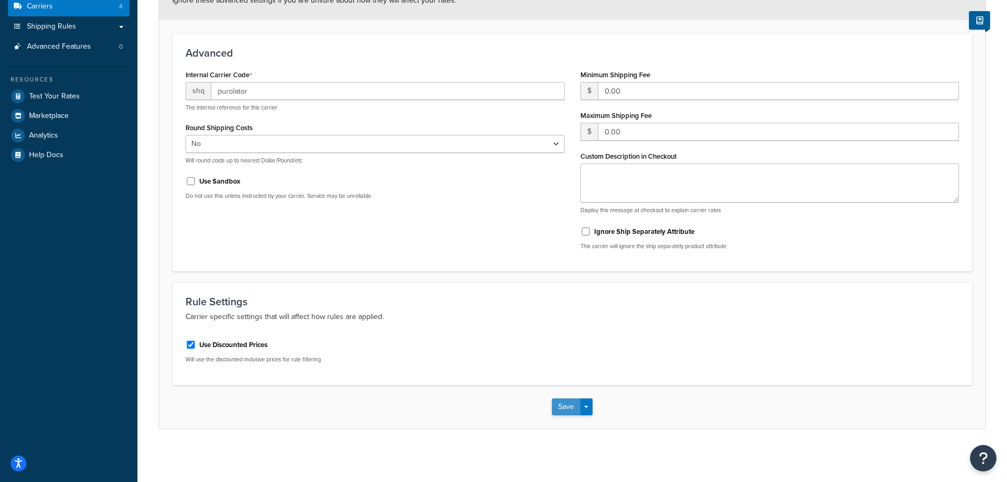
click at [571, 410] on button "Save" at bounding box center [566, 406] width 29 height 17
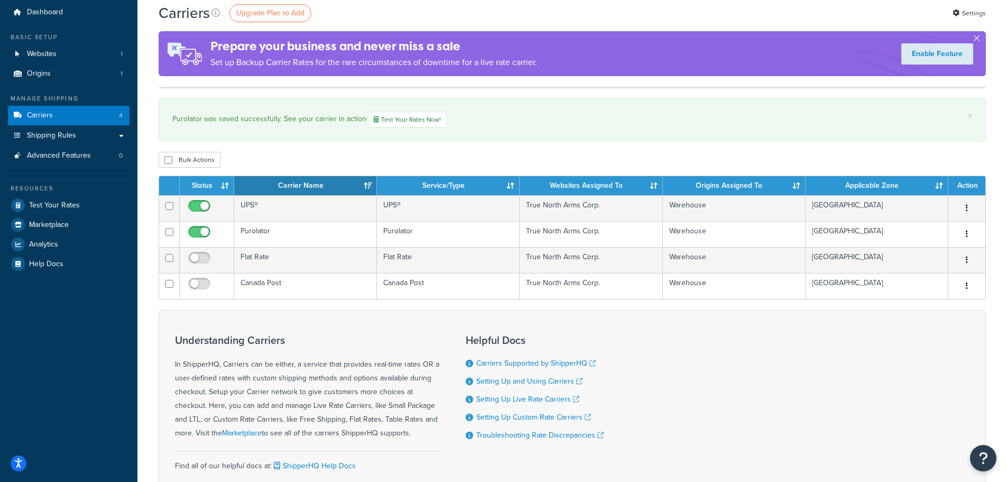
scroll to position [15, 0]
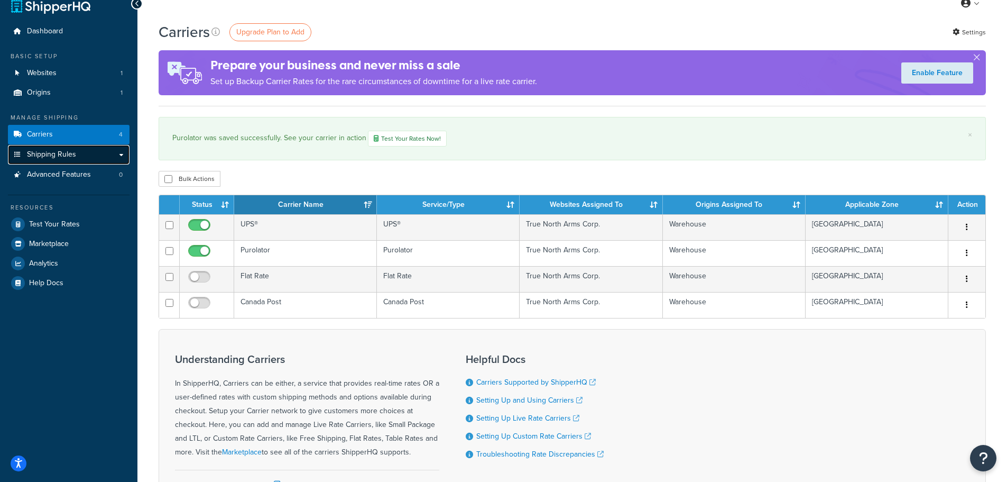
click at [32, 155] on span "Shipping Rules" at bounding box center [51, 154] width 49 height 9
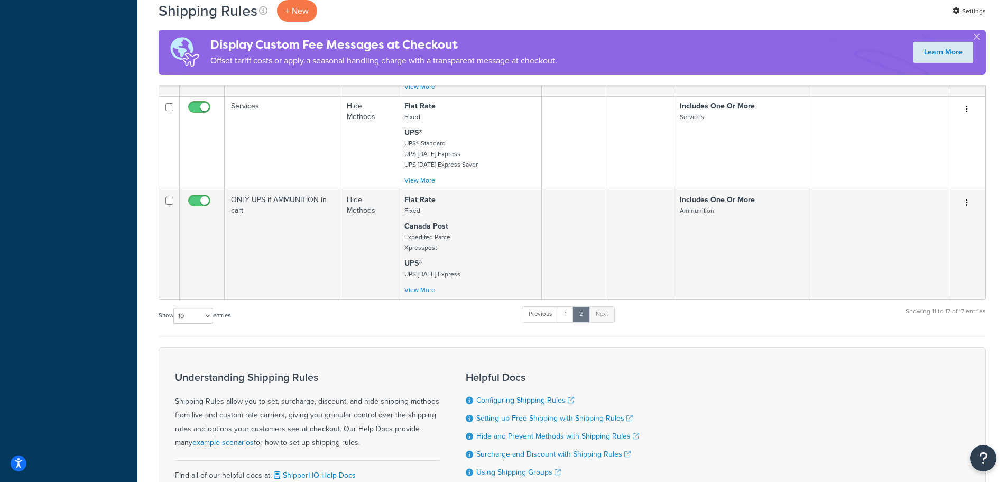
scroll to position [529, 0]
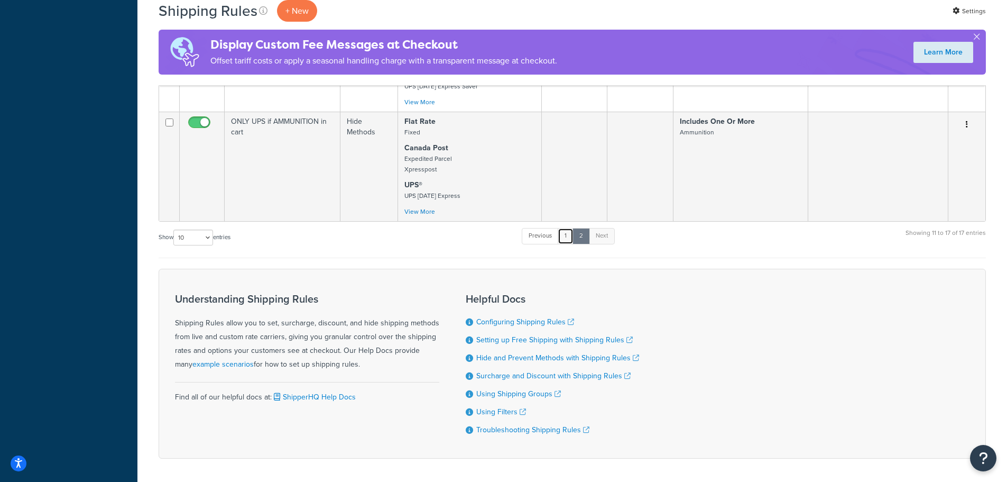
click at [565, 235] on link "1" at bounding box center [566, 236] width 16 height 16
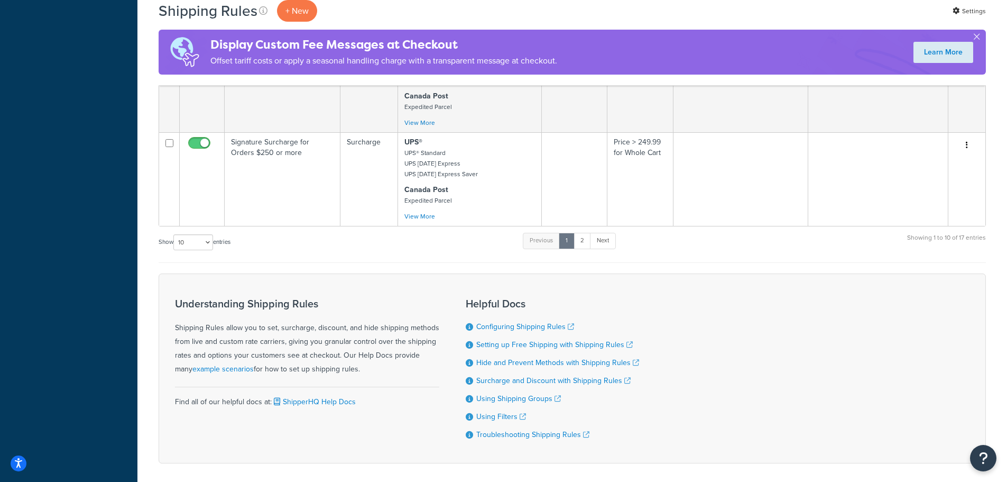
scroll to position [192, 0]
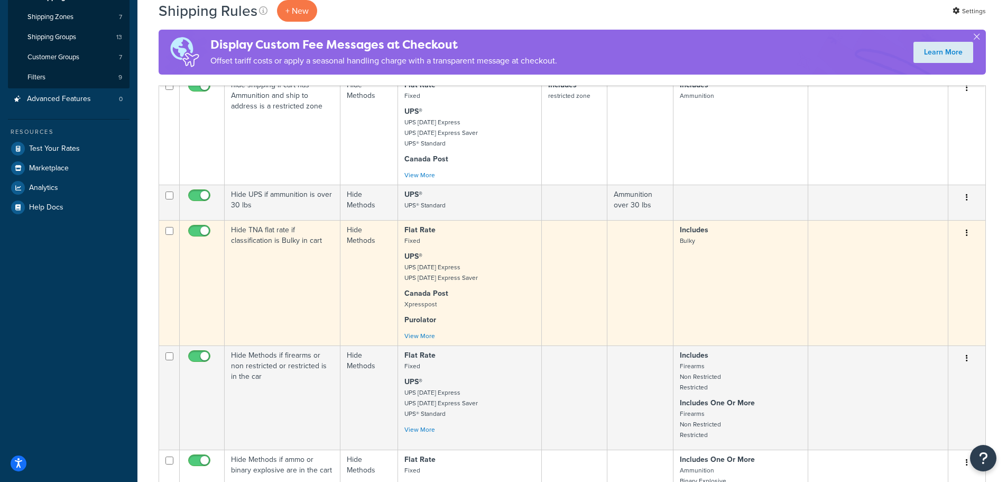
click at [967, 234] on icon "button" at bounding box center [967, 232] width 2 height 7
click at [921, 252] on link "Edit" at bounding box center [933, 253] width 84 height 22
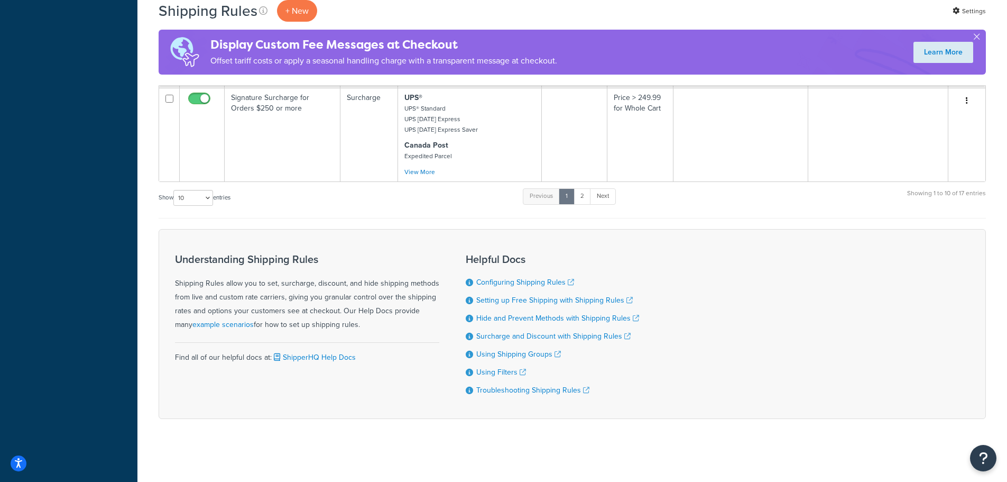
scroll to position [929, 0]
click at [584, 195] on link "2" at bounding box center [582, 196] width 17 height 16
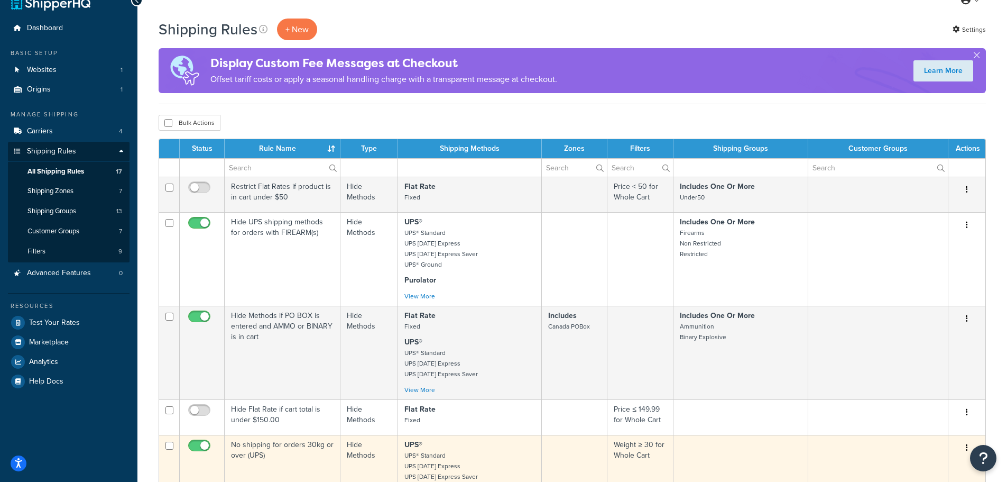
scroll to position [0, 0]
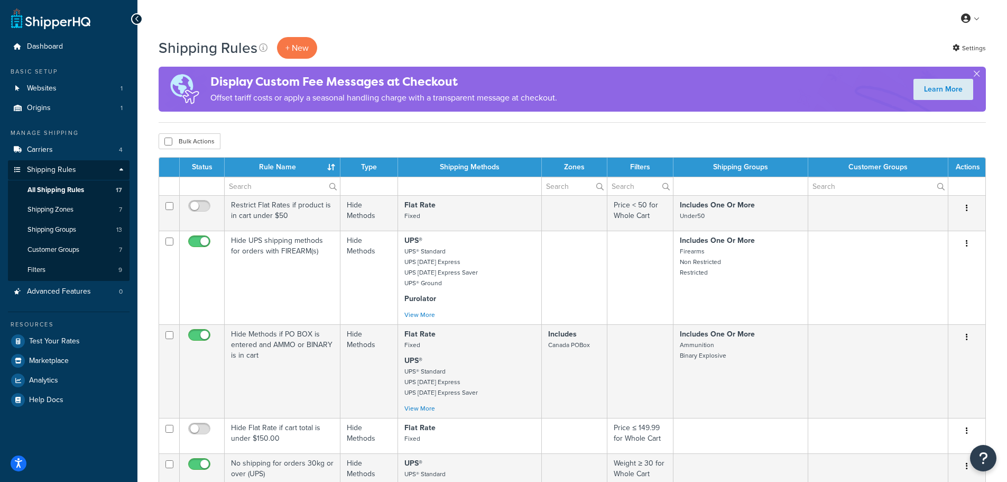
click at [625, 58] on div "Shipping Rules + New Settings" at bounding box center [573, 48] width 828 height 22
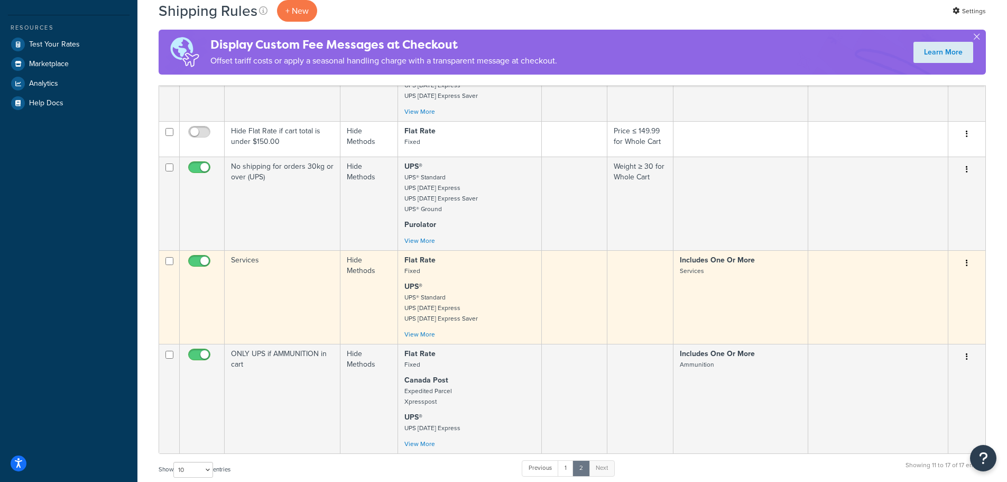
scroll to position [423, 0]
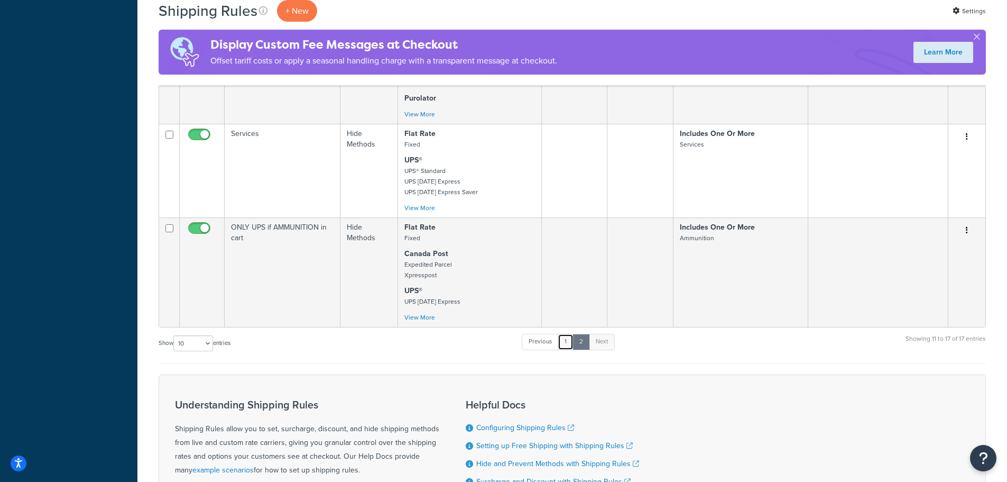
click at [567, 340] on link "1" at bounding box center [566, 342] width 16 height 16
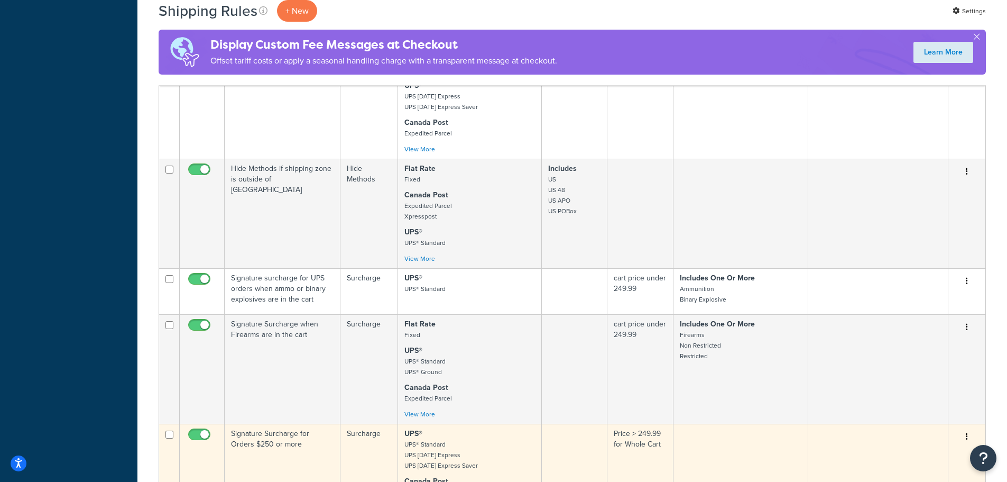
scroll to position [567, 0]
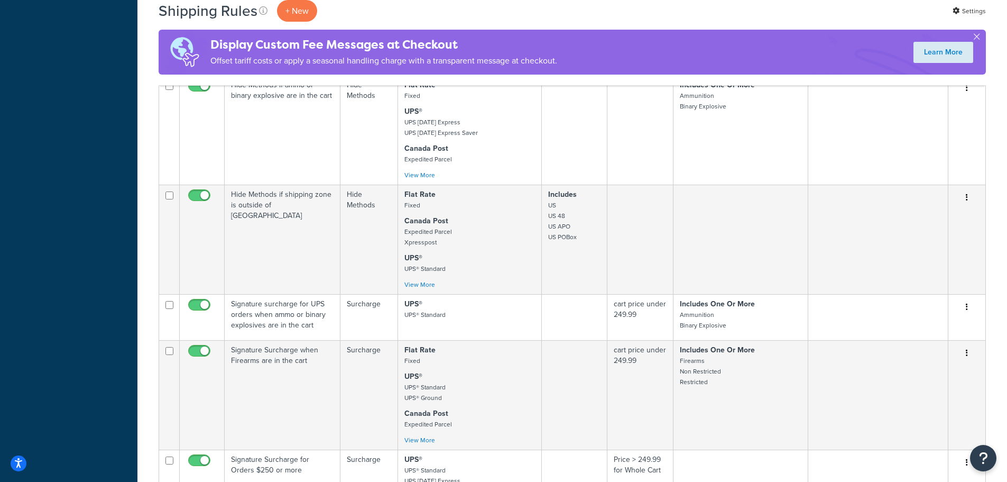
click at [102, 307] on div "Dashboard Basic Setup Websites 1 Origins 1 Manage Shipping Carriers 4 Shipping …" at bounding box center [68, 138] width 137 height 1411
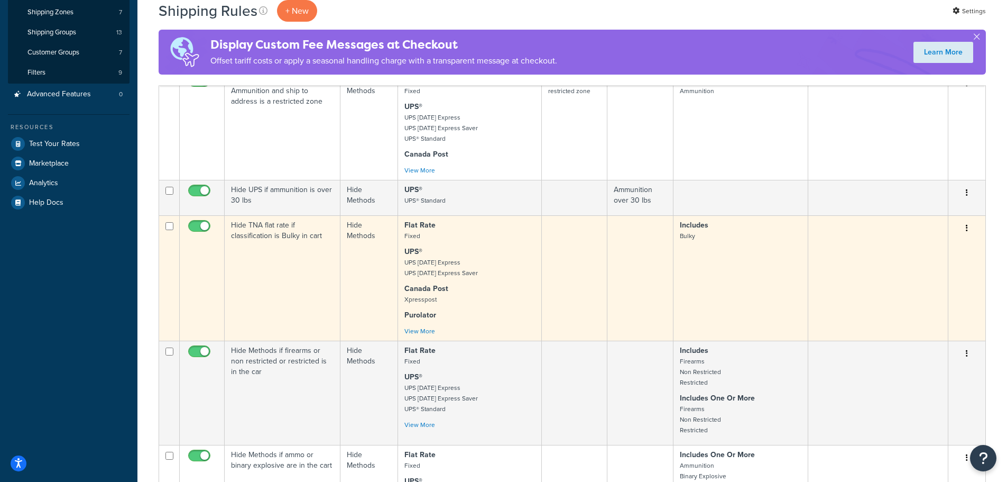
scroll to position [197, 0]
click at [421, 330] on link "View More" at bounding box center [420, 332] width 31 height 10
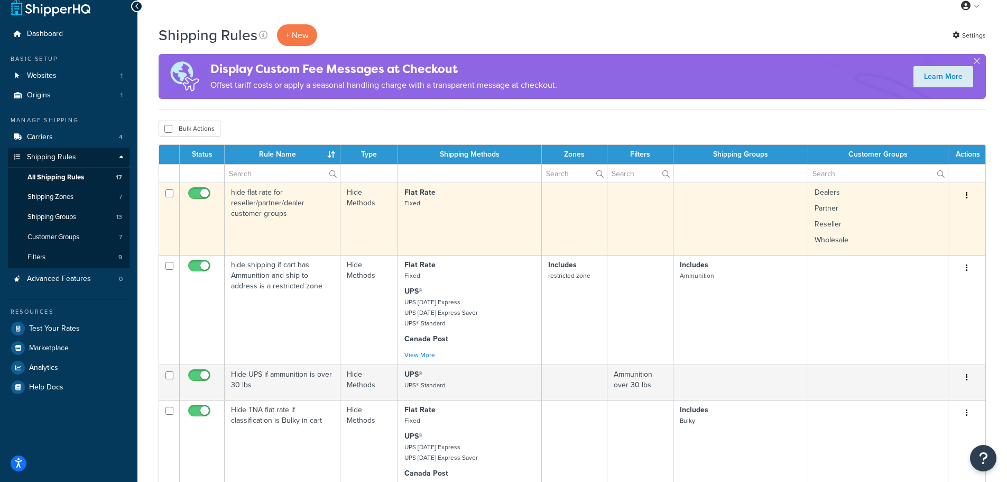
scroll to position [0, 0]
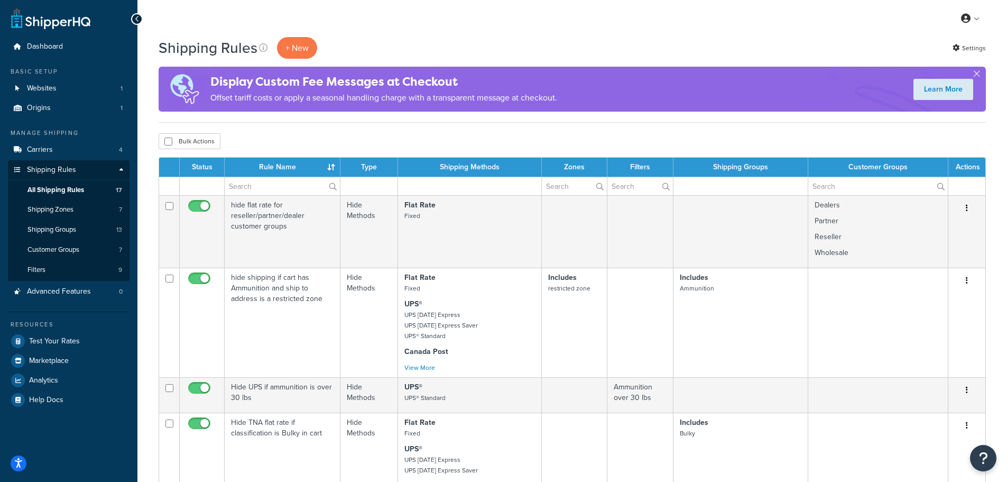
click at [751, 171] on th "Shipping Groups" at bounding box center [741, 167] width 134 height 19
click at [717, 188] on td at bounding box center [741, 186] width 134 height 19
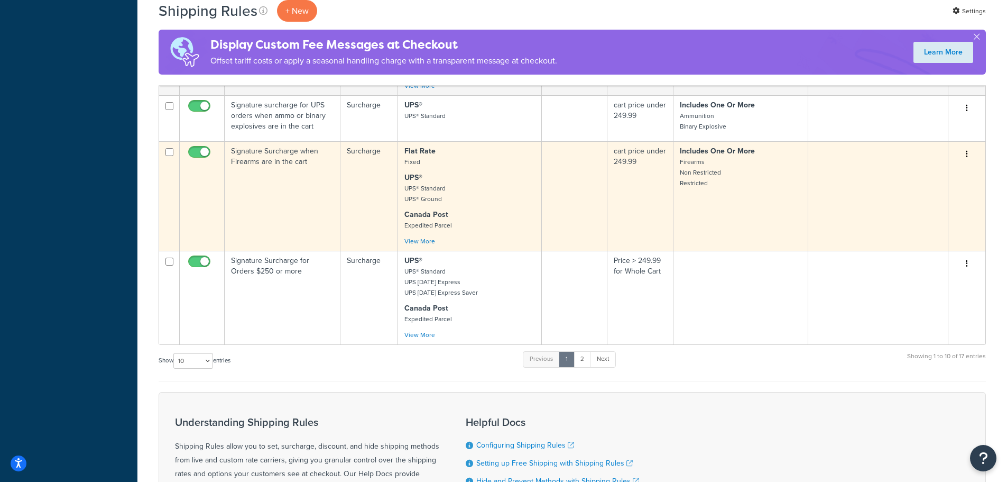
scroll to position [793, 0]
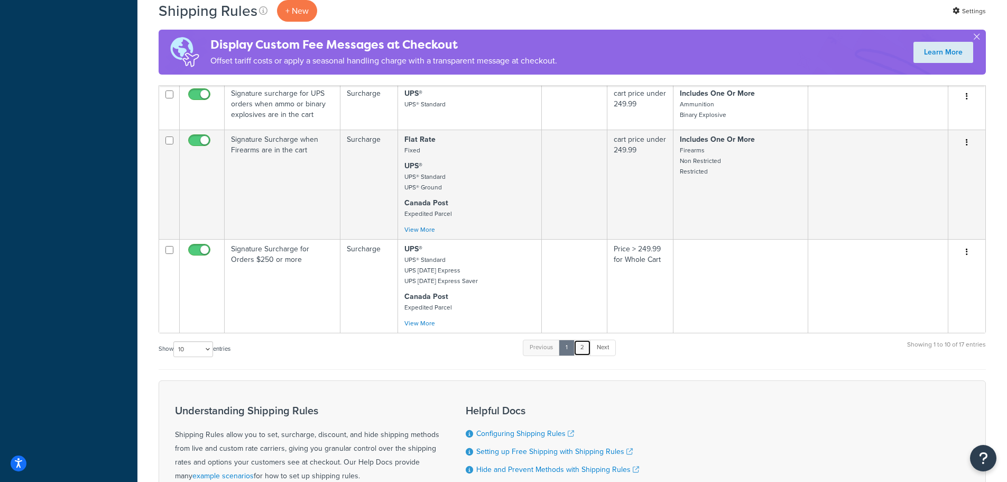
click at [583, 351] on link "2" at bounding box center [582, 348] width 17 height 16
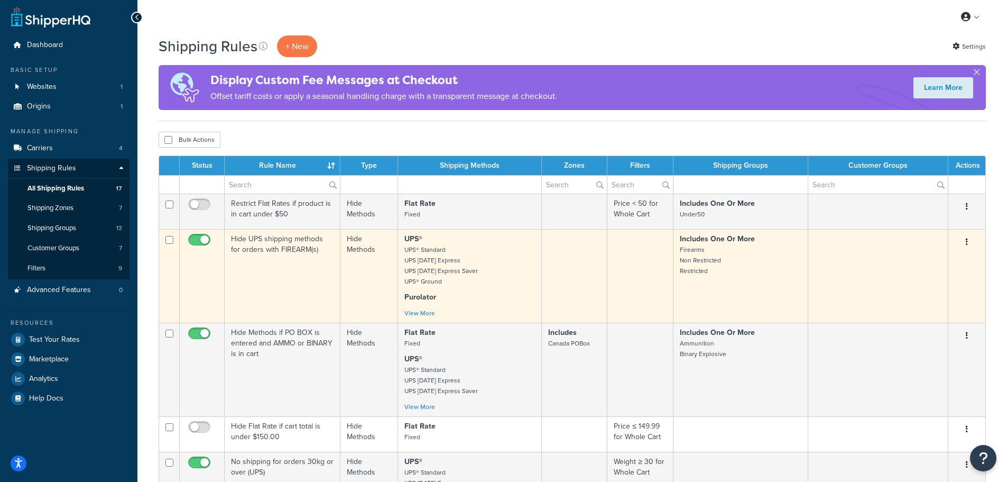
scroll to position [0, 0]
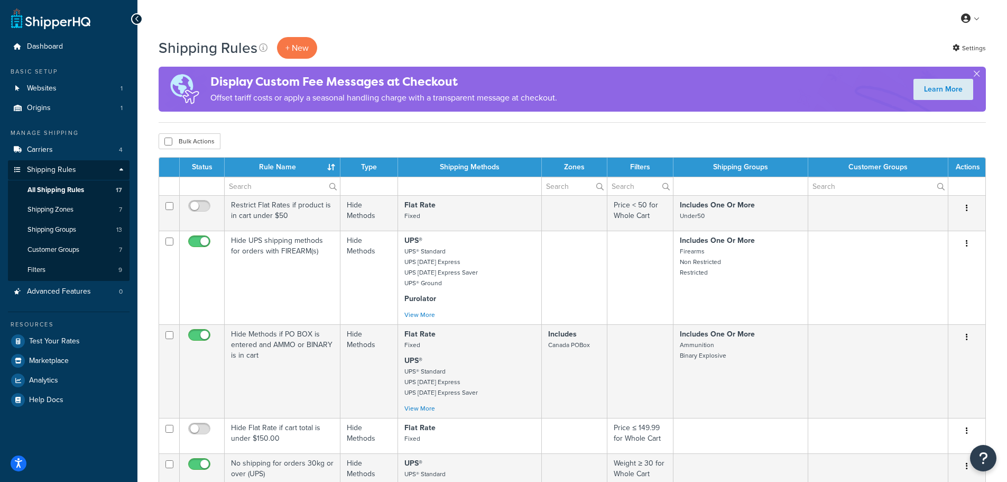
click at [709, 141] on div "Bulk Actions Duplicate Delete" at bounding box center [573, 141] width 828 height 16
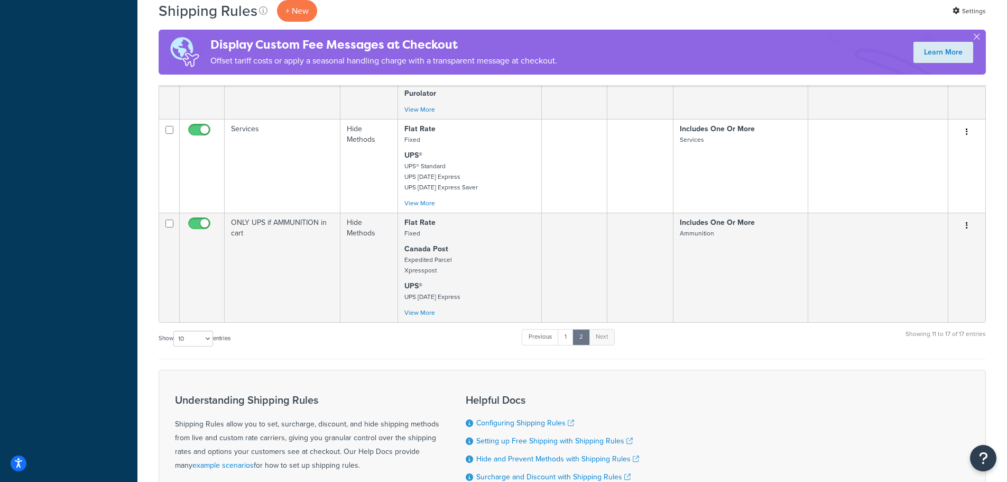
scroll to position [529, 0]
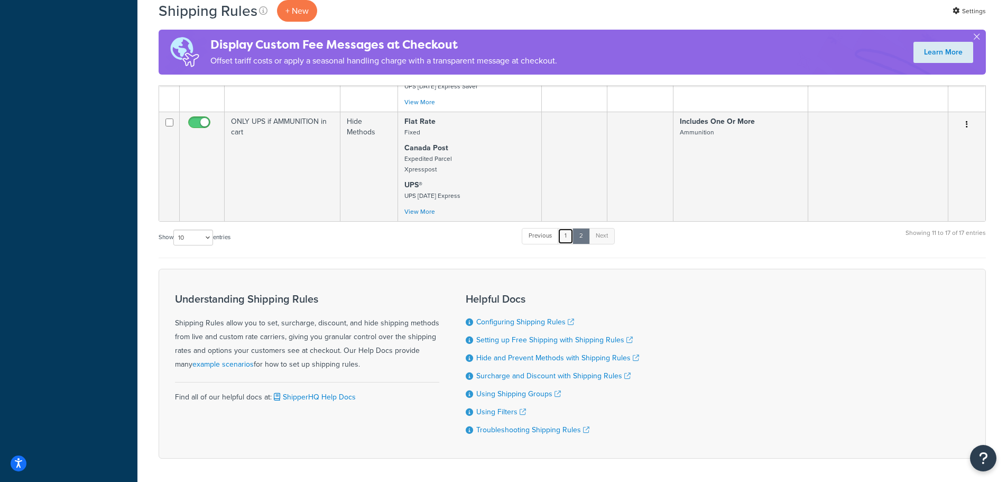
click at [565, 237] on link "1" at bounding box center [566, 236] width 16 height 16
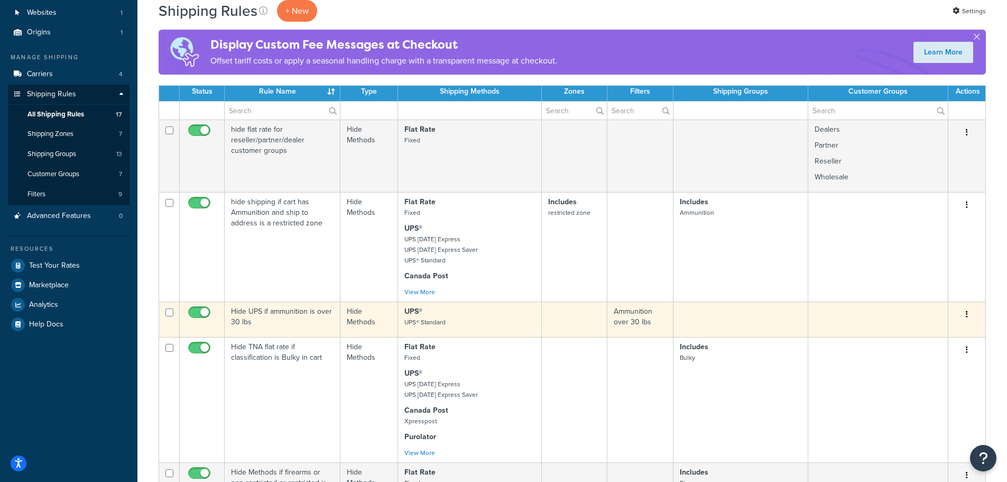
scroll to position [30, 0]
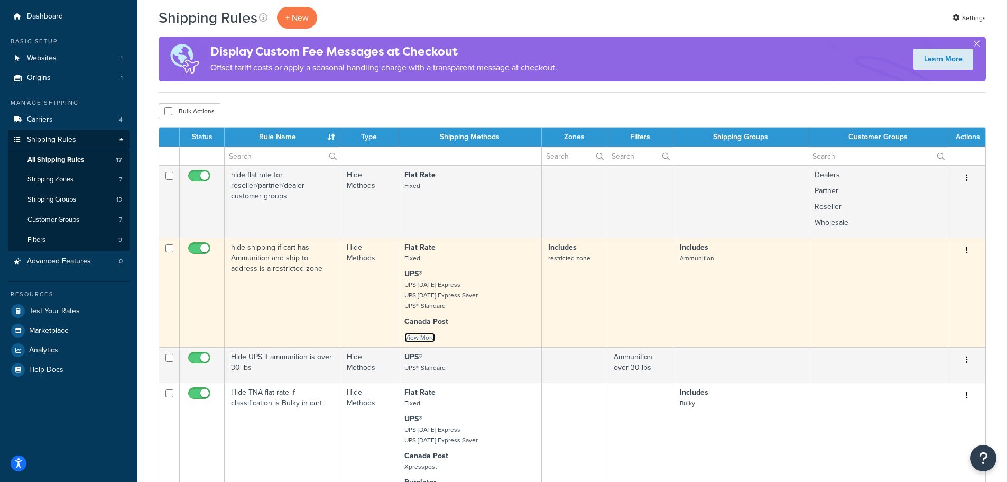
click at [427, 334] on link "View More" at bounding box center [420, 338] width 31 height 10
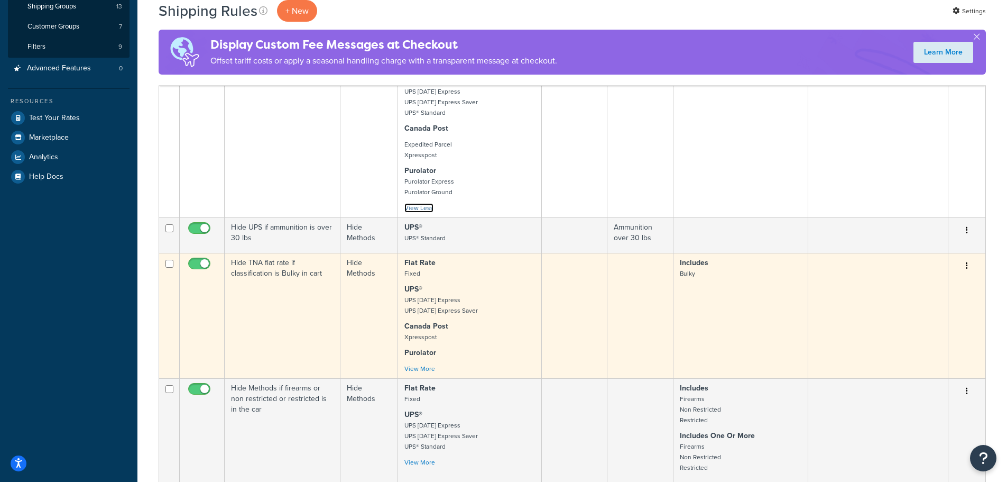
scroll to position [242, 0]
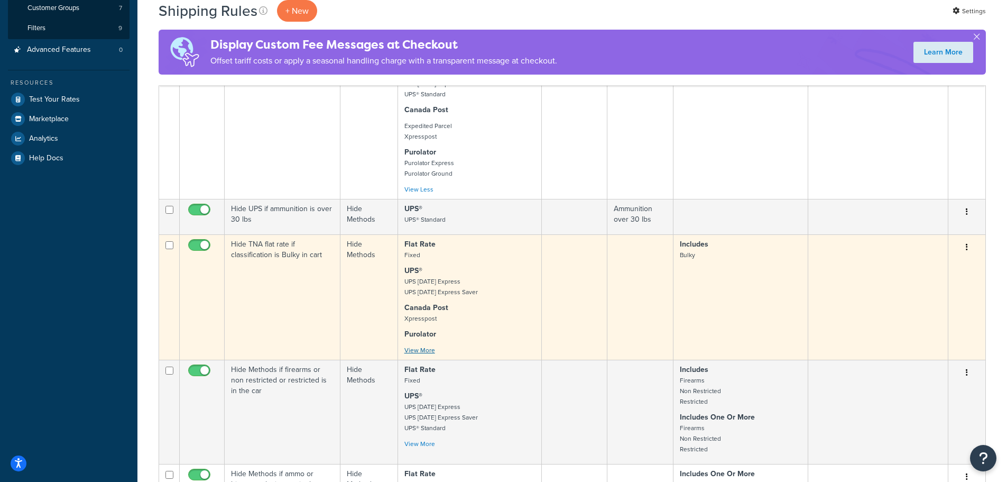
click at [424, 345] on div "Flat Rate Fixed UPS® UPS Today Express UPS Today Express Saver Canada Post Xpre…" at bounding box center [470, 297] width 131 height 116
click at [430, 351] on link "View More" at bounding box center [420, 350] width 31 height 10
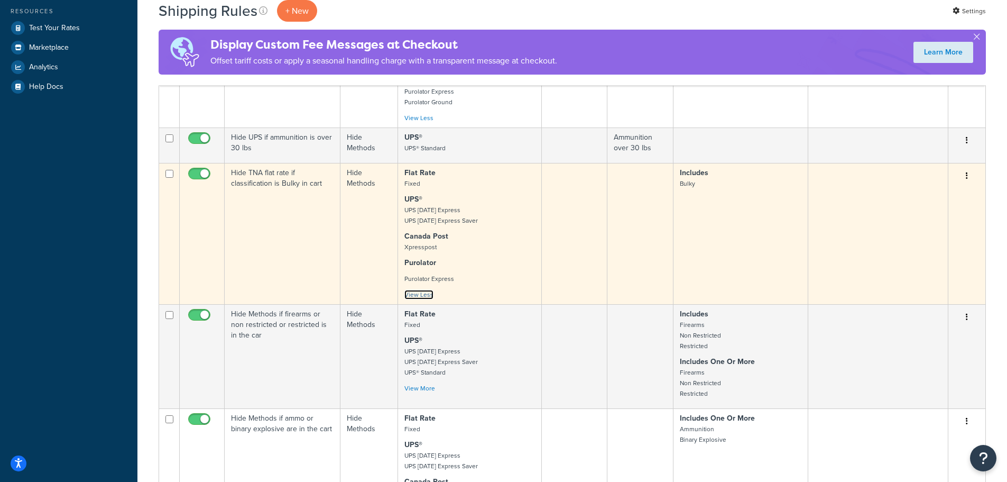
scroll to position [295, 0]
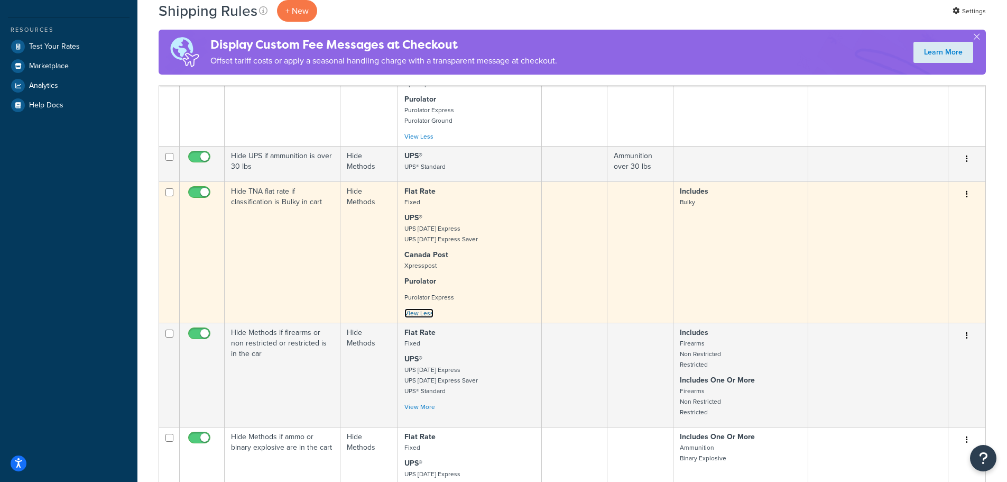
click at [418, 313] on link "View Less" at bounding box center [419, 313] width 29 height 10
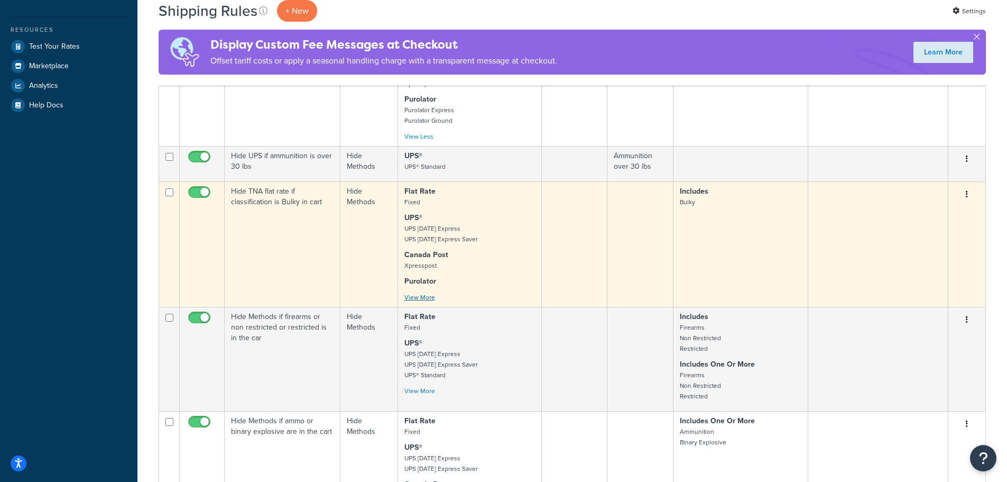
click at [434, 293] on div "Flat Rate Fixed UPS® UPS Today Express UPS Today Express Saver Canada Post Xpre…" at bounding box center [470, 244] width 131 height 116
click at [433, 294] on link "View More" at bounding box center [420, 297] width 31 height 10
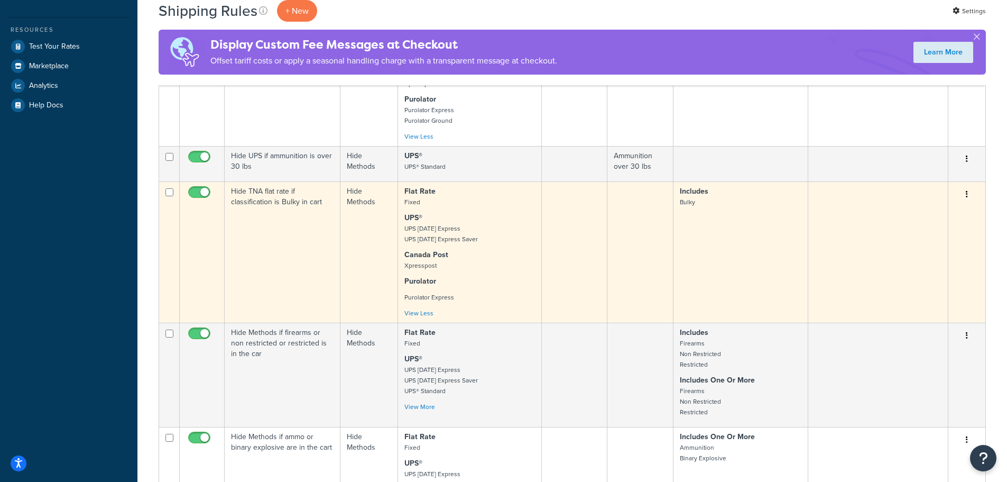
click at [969, 192] on button "button" at bounding box center [967, 194] width 15 height 17
click at [912, 213] on link "Edit" at bounding box center [933, 215] width 84 height 22
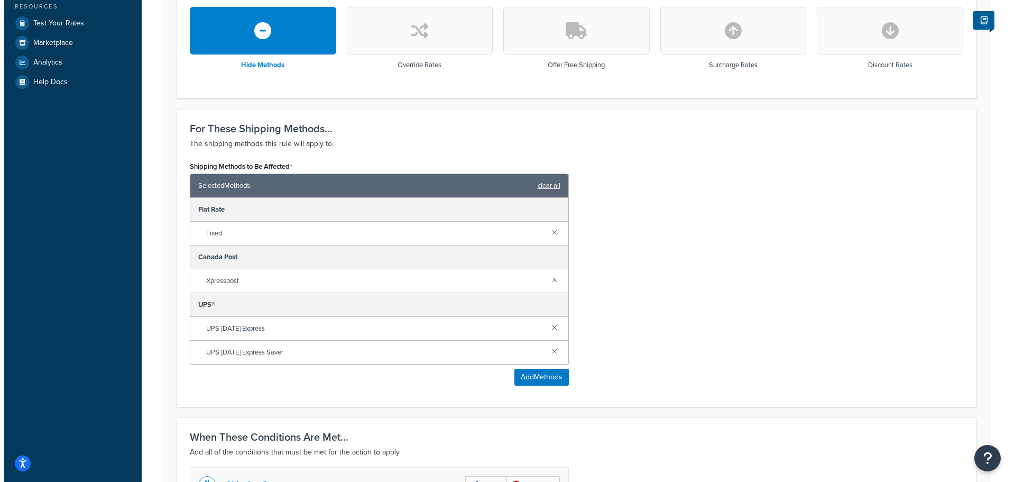
scroll to position [317, 0]
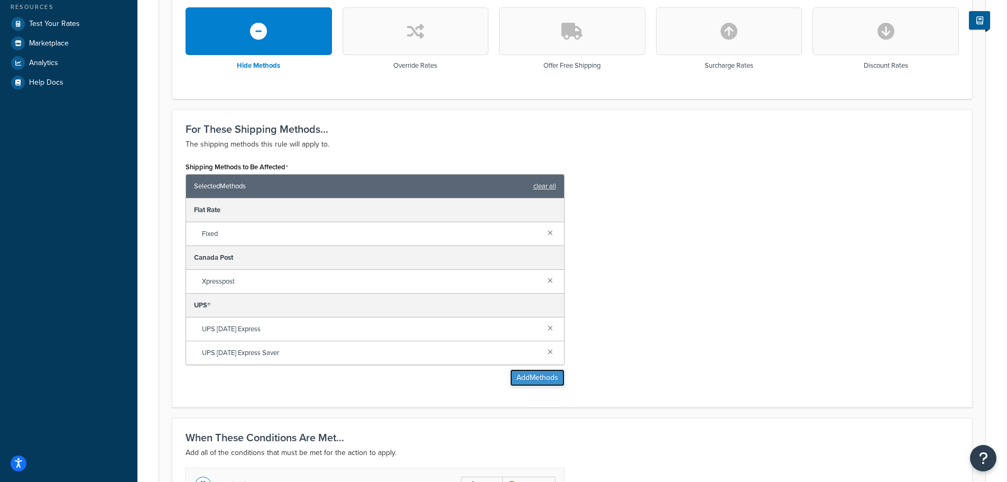
click at [534, 383] on button "Add Methods" at bounding box center [537, 377] width 54 height 17
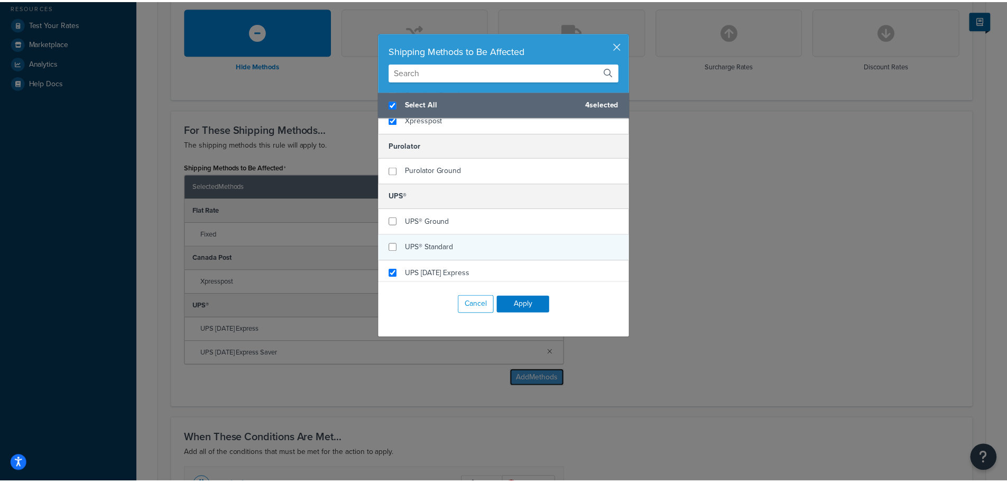
scroll to position [88, 0]
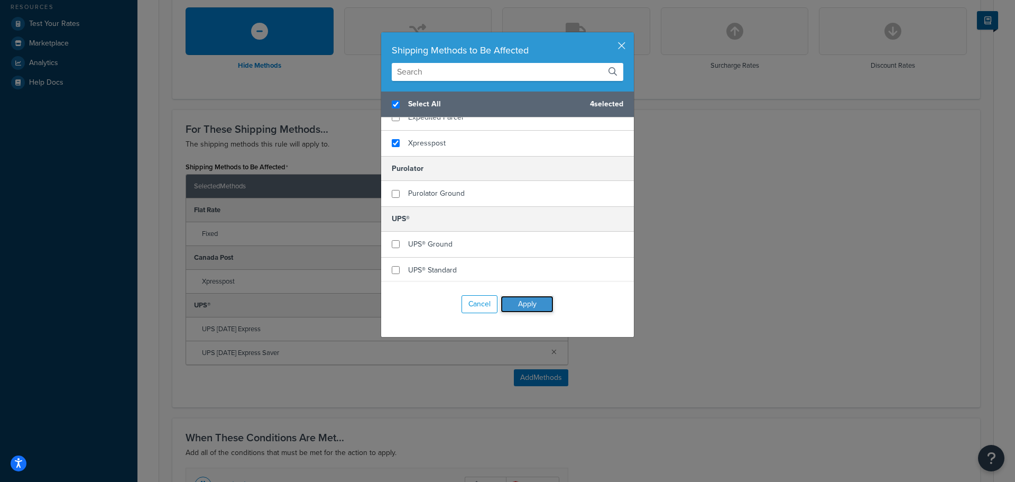
click at [531, 299] on button "Apply" at bounding box center [527, 304] width 53 height 17
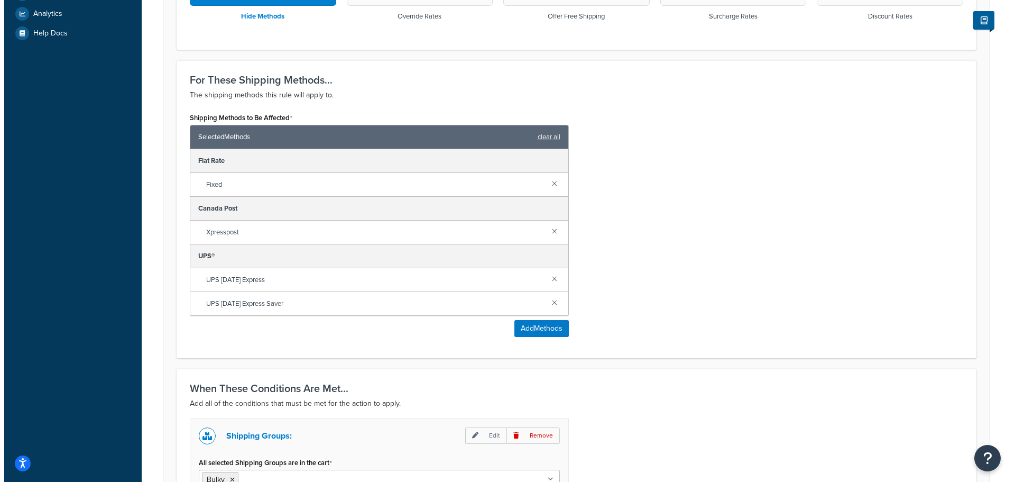
scroll to position [366, 0]
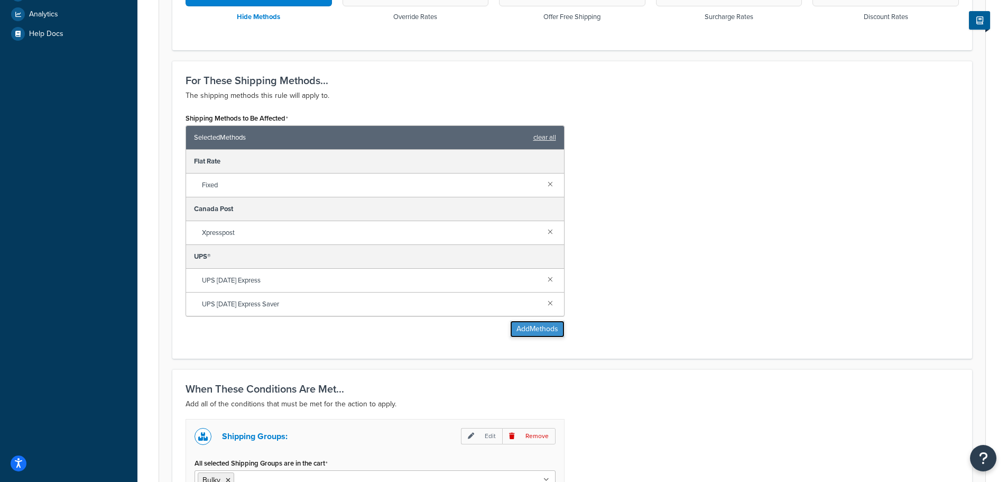
click at [527, 329] on button "Add Methods" at bounding box center [537, 328] width 54 height 17
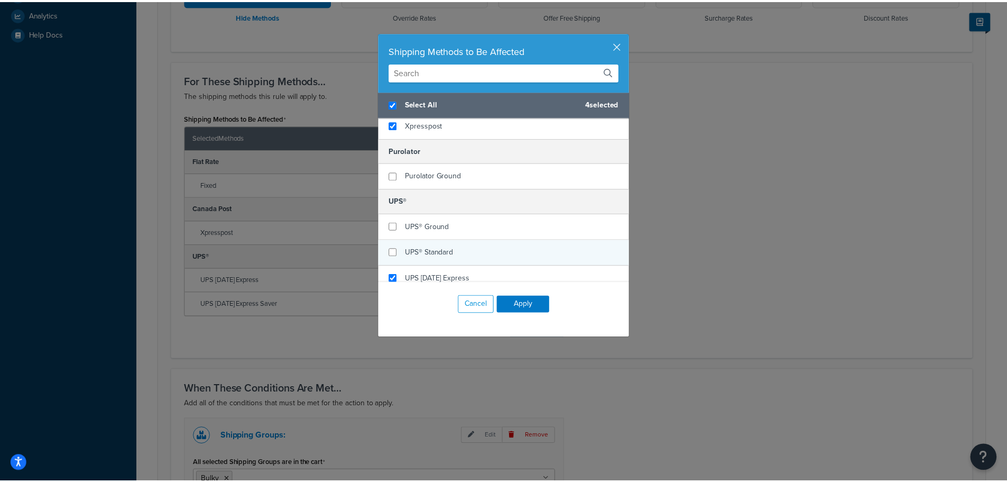
scroll to position [141, 0]
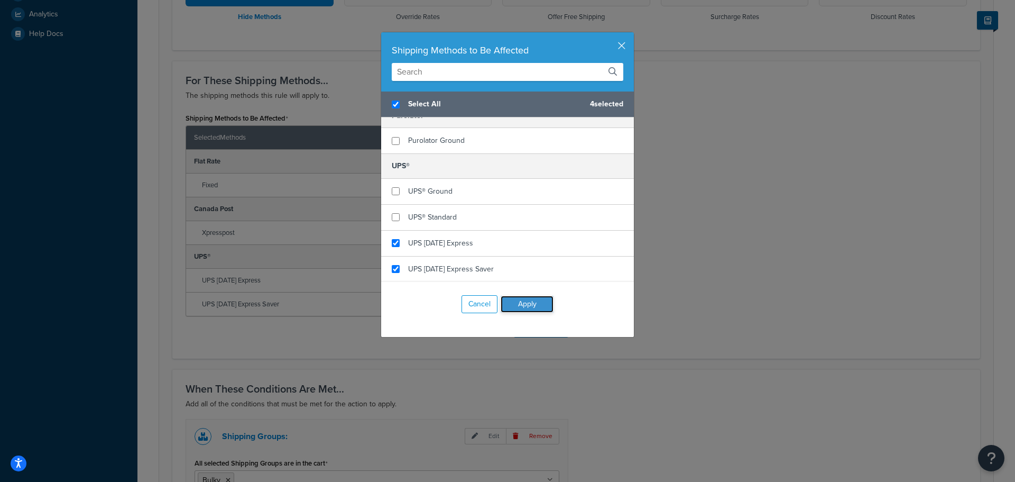
click at [530, 304] on button "Apply" at bounding box center [527, 304] width 53 height 17
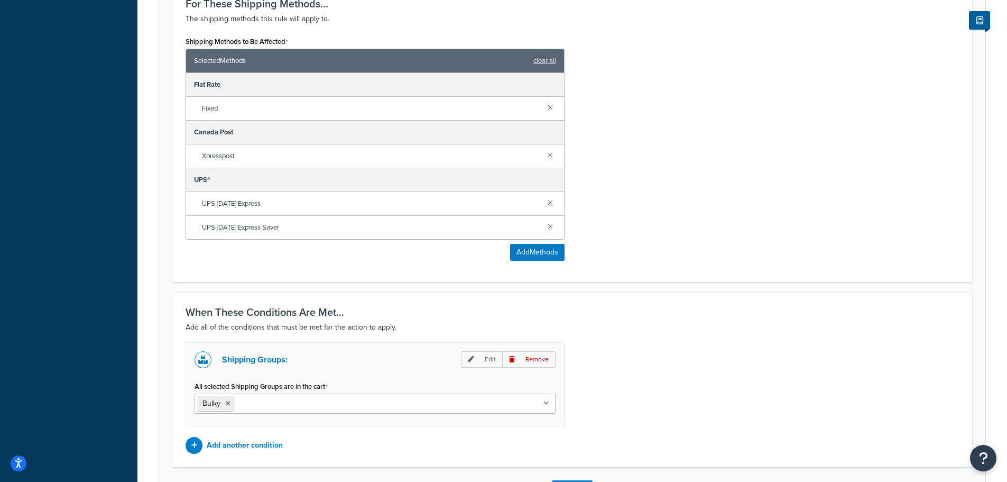
scroll to position [525, 0]
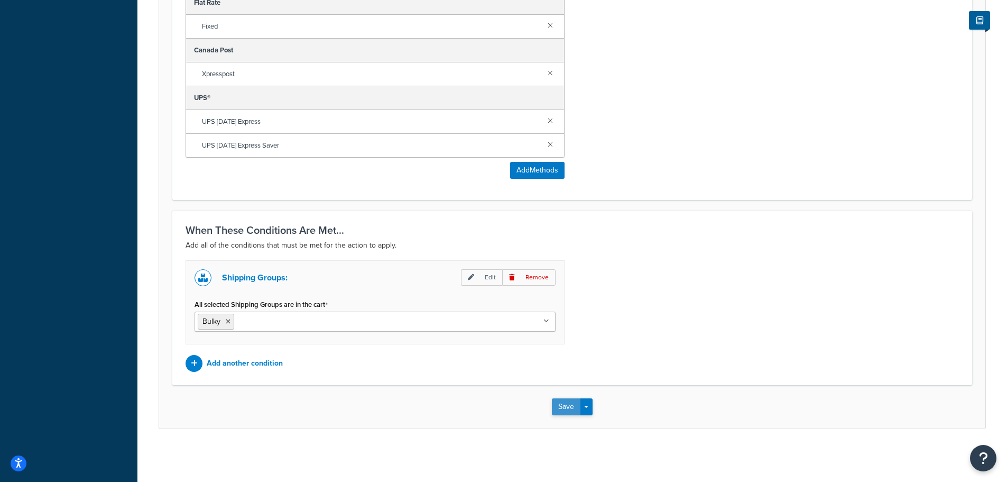
click at [570, 403] on button "Save" at bounding box center [566, 406] width 29 height 17
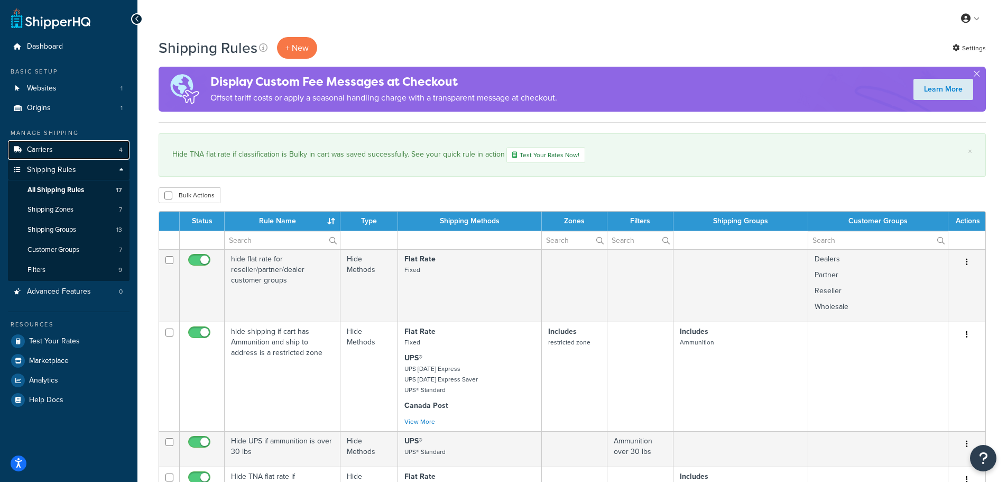
click at [56, 154] on link "Carriers 4" at bounding box center [69, 150] width 122 height 20
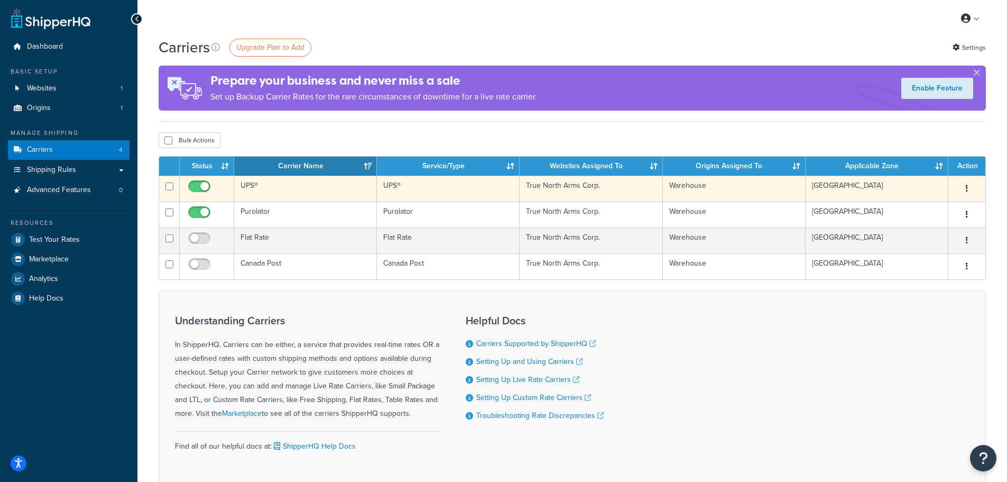
click at [966, 189] on icon "button" at bounding box center [967, 188] width 2 height 7
click at [922, 207] on link "Edit" at bounding box center [925, 210] width 84 height 22
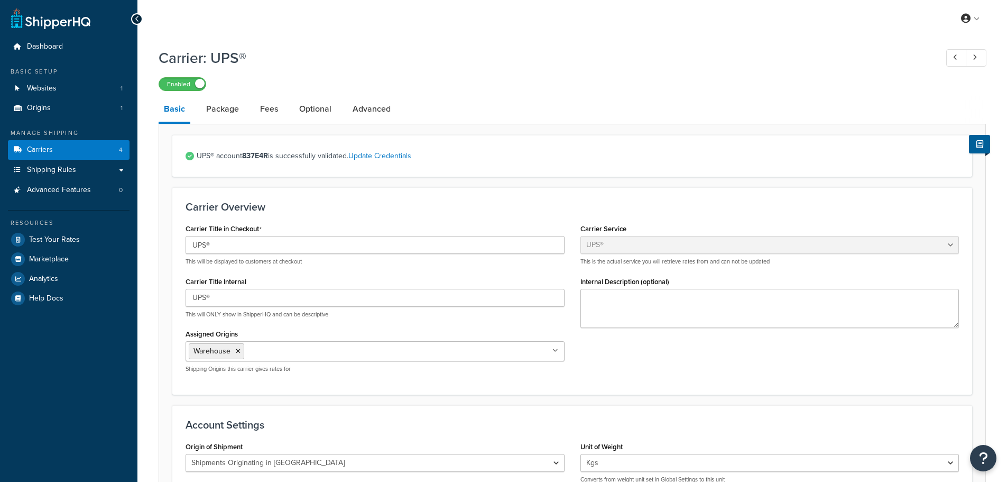
select select "ups"
select select "can"
select select "kg"
click at [259, 114] on link "Fees" at bounding box center [269, 108] width 29 height 25
select select "AFTER"
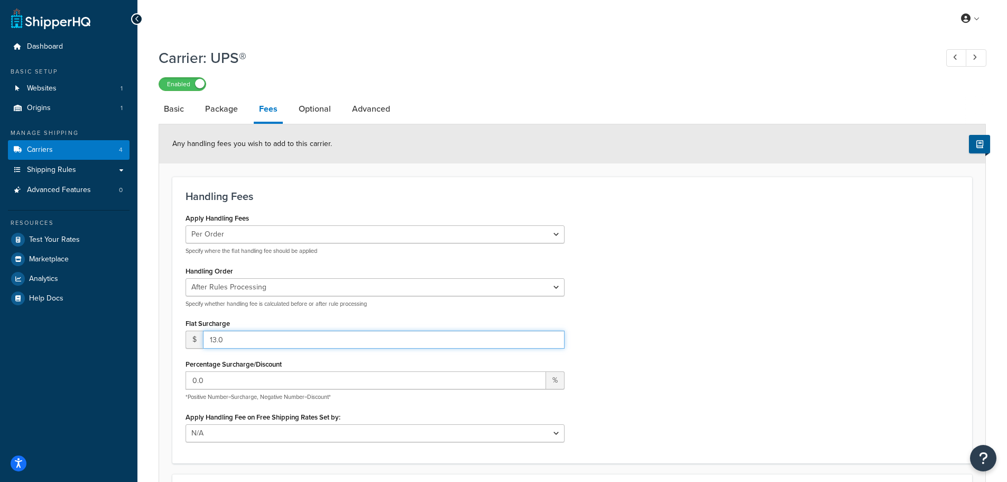
click at [231, 341] on input "13.0" at bounding box center [384, 340] width 362 height 18
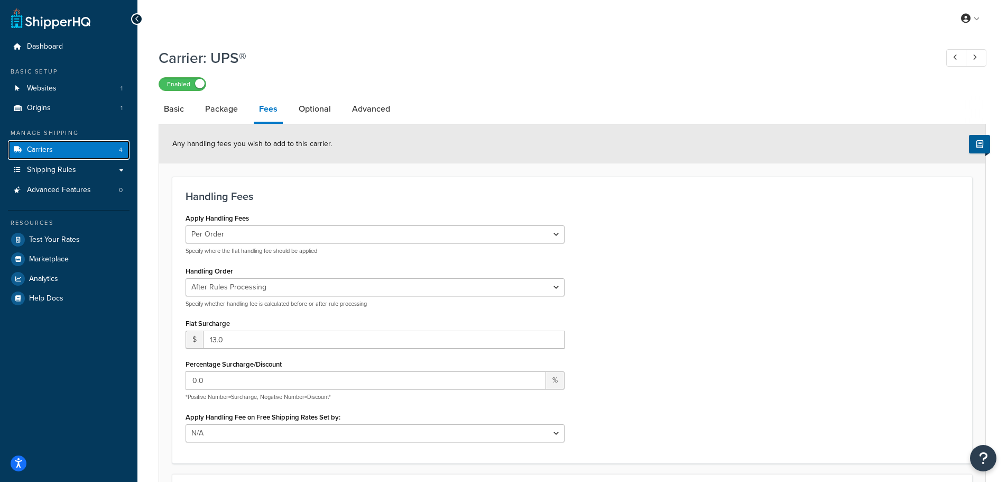
click at [54, 150] on link "Carriers 4" at bounding box center [69, 150] width 122 height 20
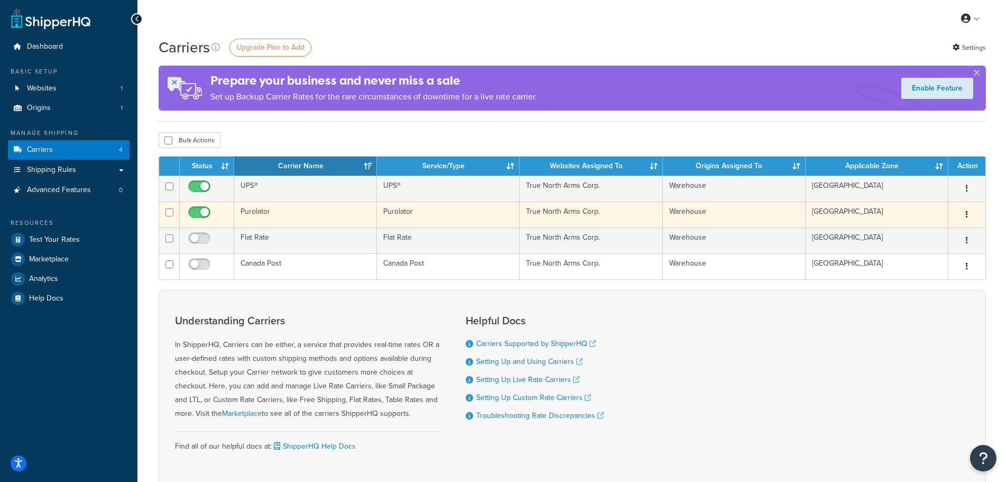
click at [968, 219] on button "button" at bounding box center [967, 214] width 15 height 17
click at [925, 239] on link "Edit" at bounding box center [925, 236] width 84 height 22
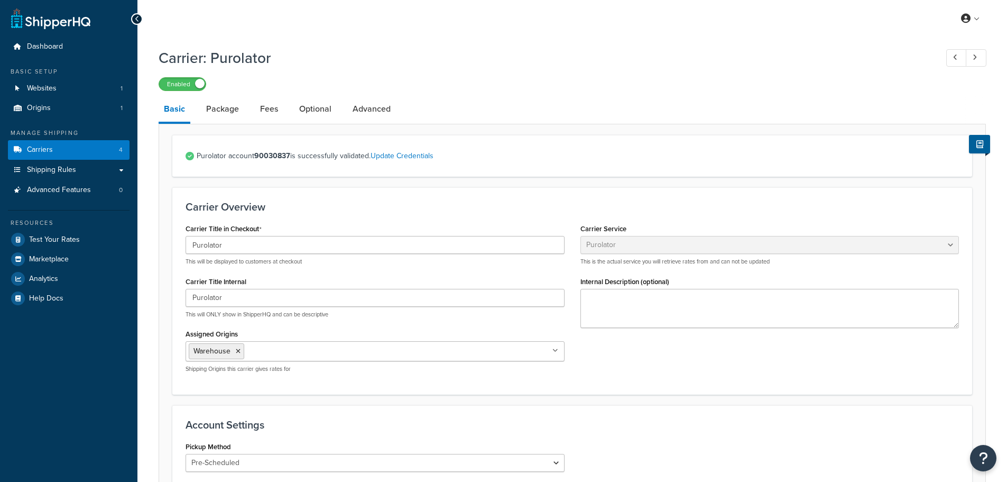
select select "purolator"
select select "PRE_SCHEDULED"
select select "kg"
click at [273, 108] on link "Fees" at bounding box center [269, 108] width 29 height 25
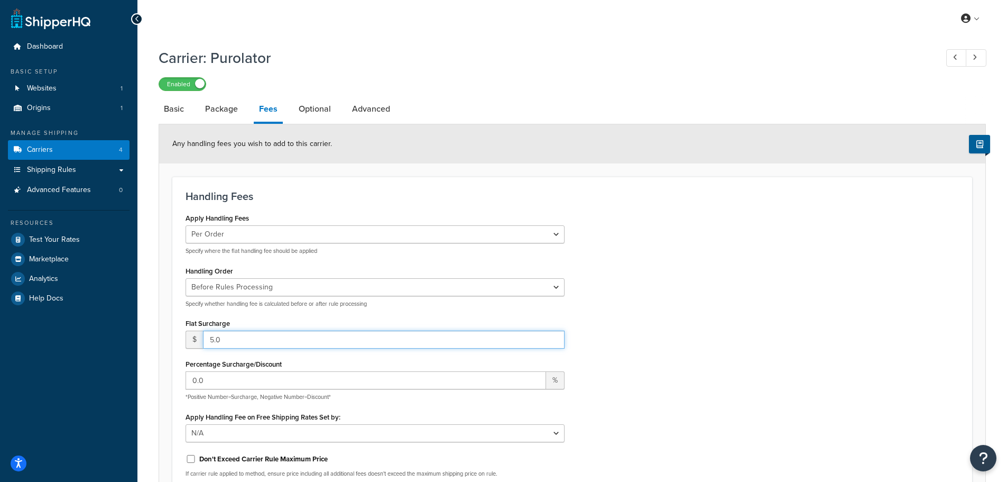
drag, startPoint x: 238, startPoint y: 335, endPoint x: 209, endPoint y: 337, distance: 28.7
click at [209, 337] on input "5.0" at bounding box center [384, 340] width 362 height 18
drag, startPoint x: 220, startPoint y: 340, endPoint x: 206, endPoint y: 340, distance: 13.8
click at [206, 340] on input "6" at bounding box center [384, 340] width 362 height 18
type input "6"
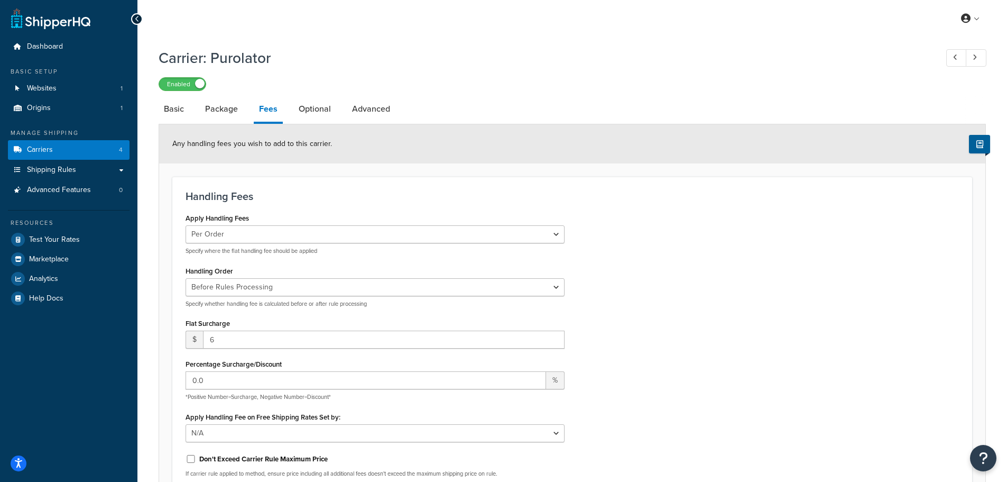
click at [785, 365] on div "Apply Handling Fees Per Order Per Item Per Package Specify where the flat handl…" at bounding box center [573, 347] width 790 height 275
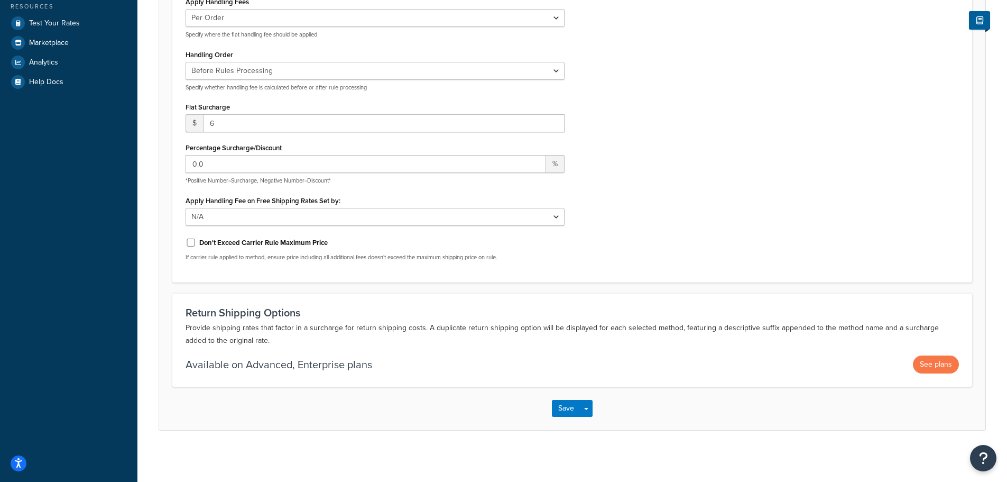
scroll to position [218, 0]
click at [572, 408] on button "Save" at bounding box center [566, 406] width 29 height 17
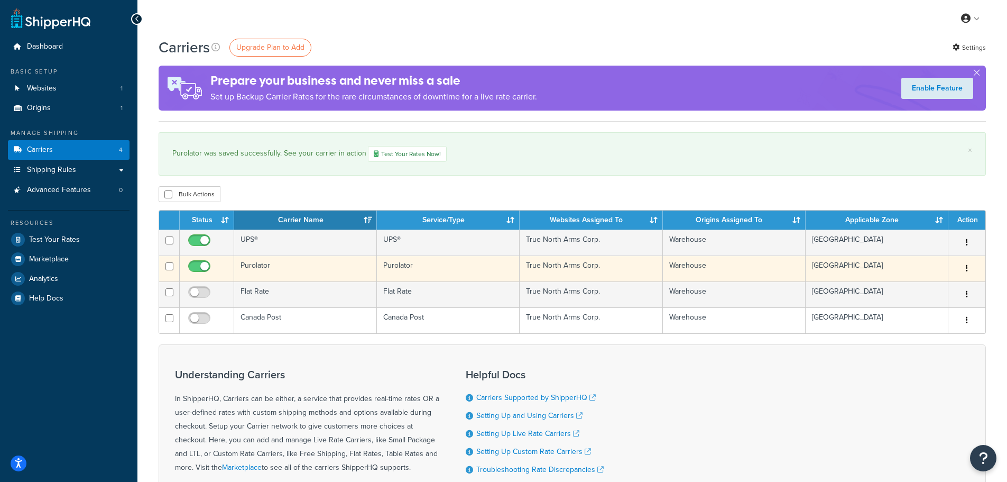
click at [967, 267] on icon "button" at bounding box center [967, 267] width 2 height 7
click at [906, 289] on link "Edit" at bounding box center [925, 290] width 84 height 22
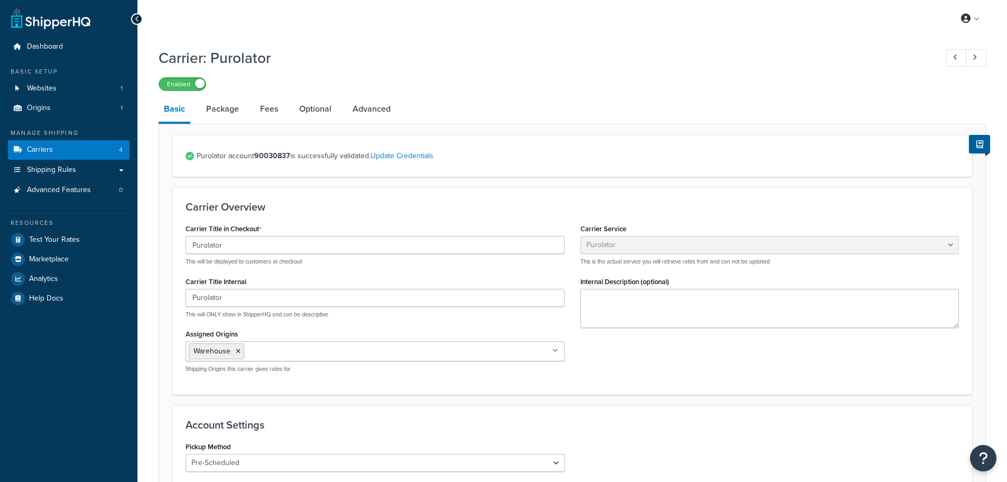
select select "purolator"
select select "PRE_SCHEDULED"
select select "kg"
click at [277, 109] on link "Fees" at bounding box center [269, 108] width 29 height 25
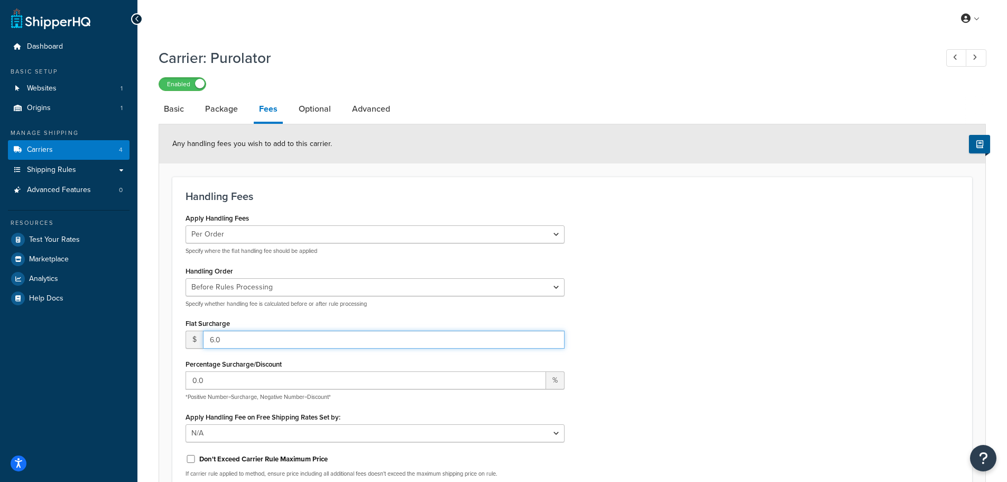
click at [186, 341] on div "$ 6.0" at bounding box center [375, 340] width 379 height 18
click at [232, 340] on input "6.0" at bounding box center [384, 340] width 362 height 18
drag, startPoint x: 232, startPoint y: 338, endPoint x: 167, endPoint y: 337, distance: 64.5
click at [167, 337] on form "Any handling fees you wish to add to this carrier. Handling Fees Apply Handling…" at bounding box center [572, 385] width 827 height 522
type input "13.5"
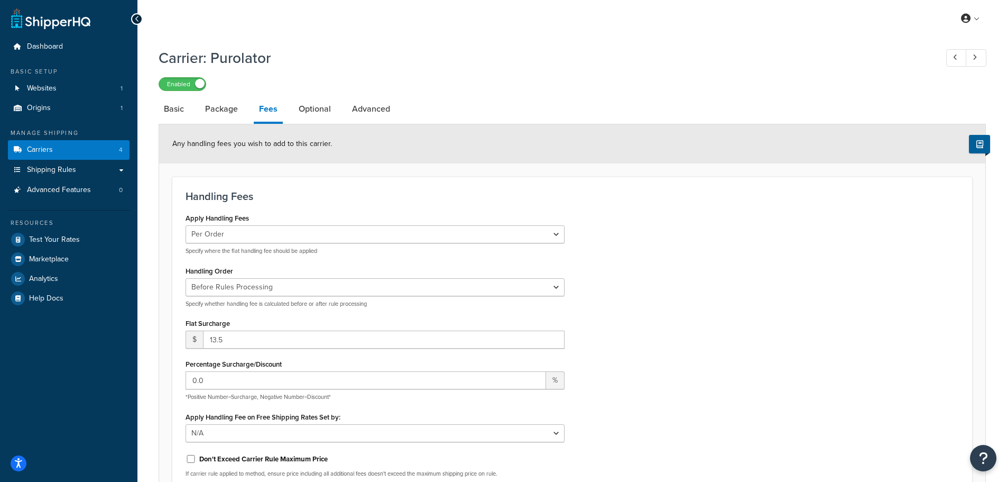
click at [768, 372] on div "Apply Handling Fees Per Order Per Item Per Package Specify where the flat handl…" at bounding box center [573, 347] width 790 height 275
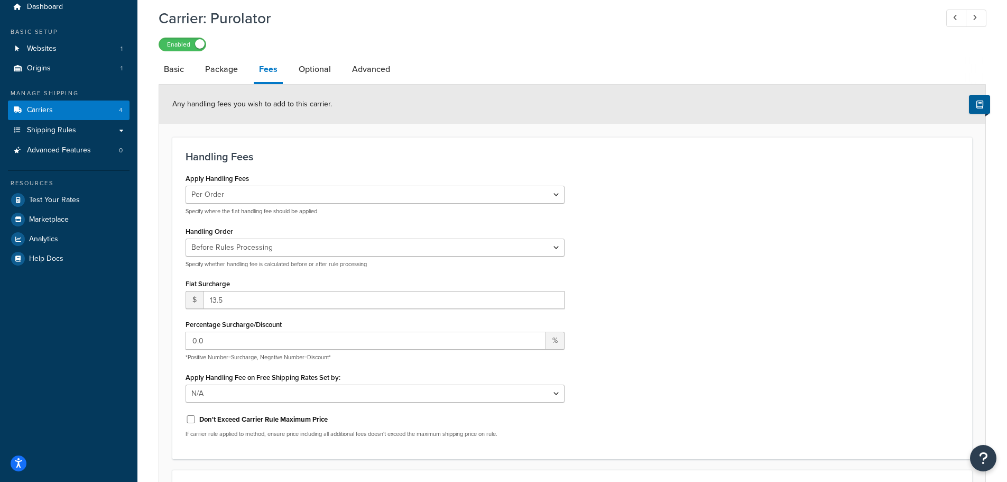
scroll to position [212, 0]
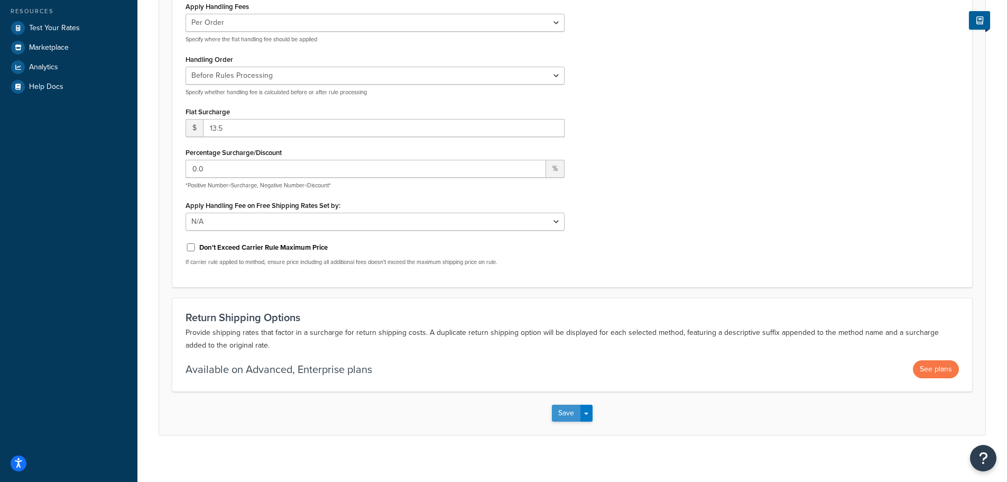
click at [559, 408] on button "Save" at bounding box center [566, 413] width 29 height 17
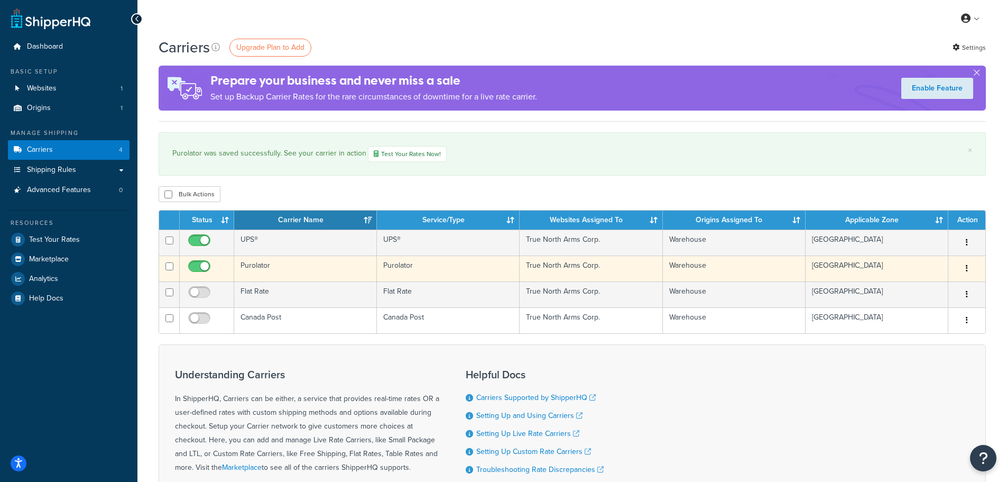
click at [969, 269] on button "button" at bounding box center [967, 268] width 15 height 17
click at [930, 287] on link "Edit" at bounding box center [925, 290] width 84 height 22
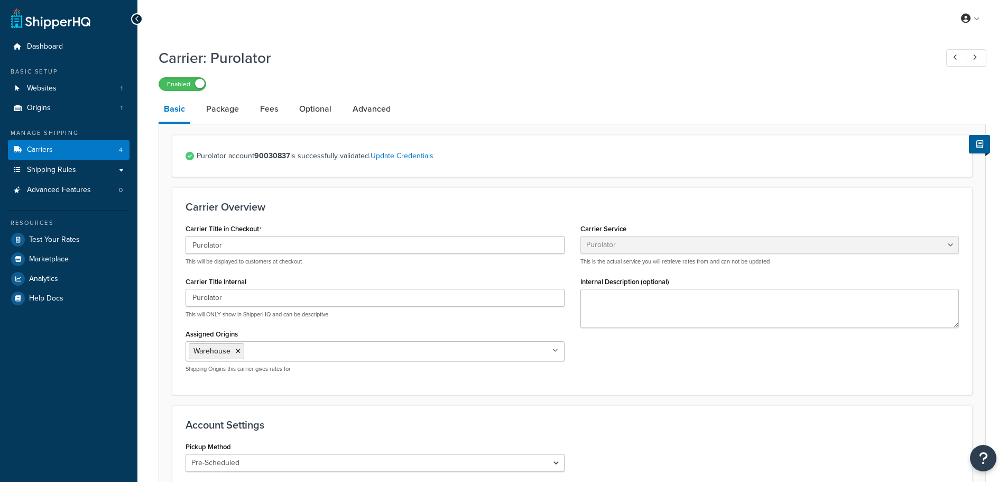
select select "purolator"
select select "PRE_SCHEDULED"
select select "kg"
click at [268, 113] on link "Fees" at bounding box center [269, 108] width 29 height 25
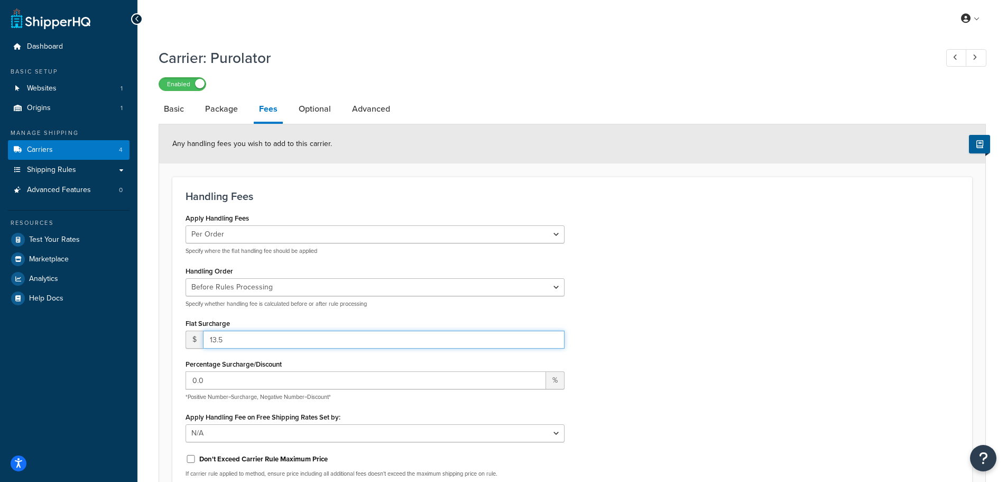
drag, startPoint x: 172, startPoint y: 340, endPoint x: 164, endPoint y: 342, distance: 8.1
click at [164, 342] on form "Any handling fees you wish to add to this carrier. Handling Fees Apply Handling…" at bounding box center [572, 385] width 827 height 522
type input "5"
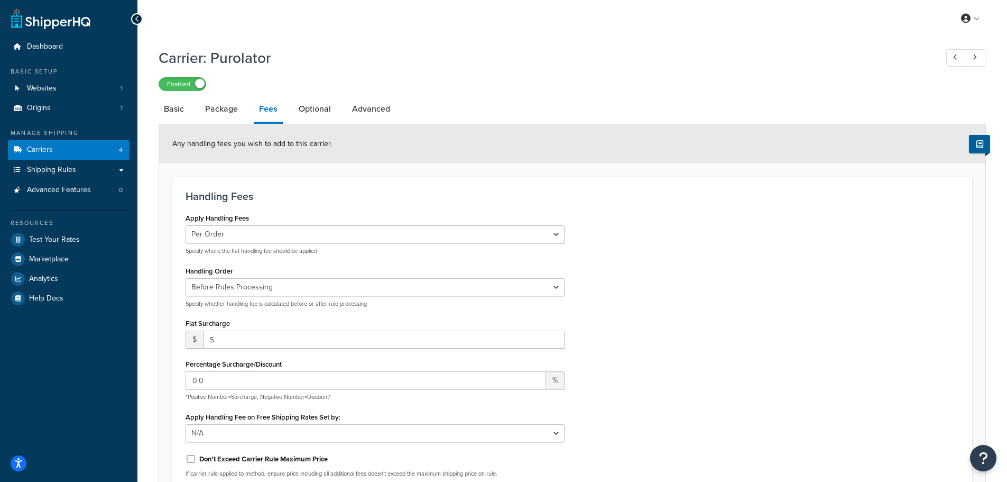
click at [873, 434] on div "Apply Handling Fees Per Order Per Item Per Package Specify where the flat handl…" at bounding box center [573, 347] width 790 height 275
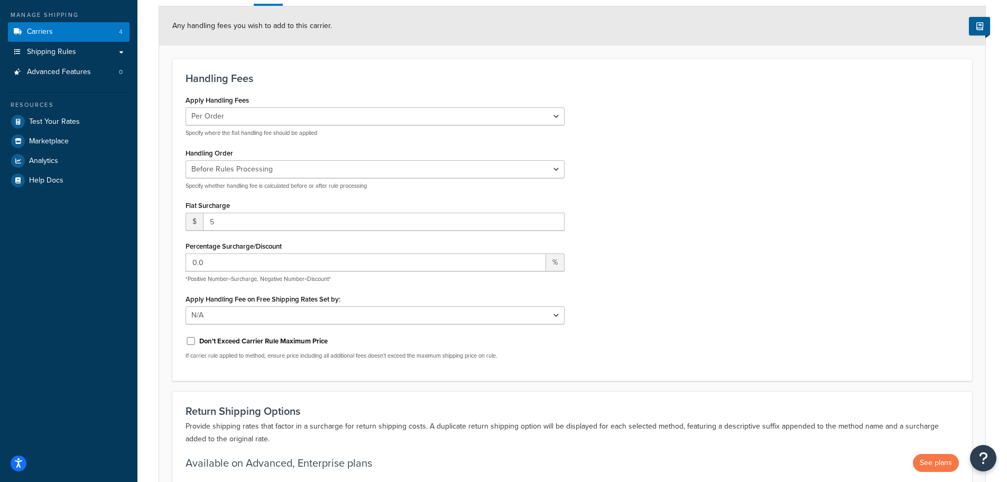
scroll to position [218, 0]
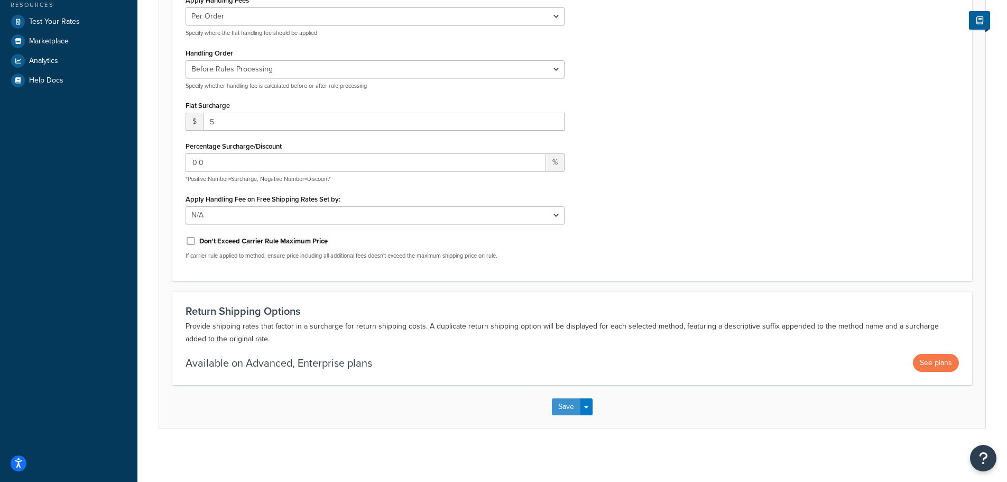
click at [568, 410] on button "Save" at bounding box center [566, 406] width 29 height 17
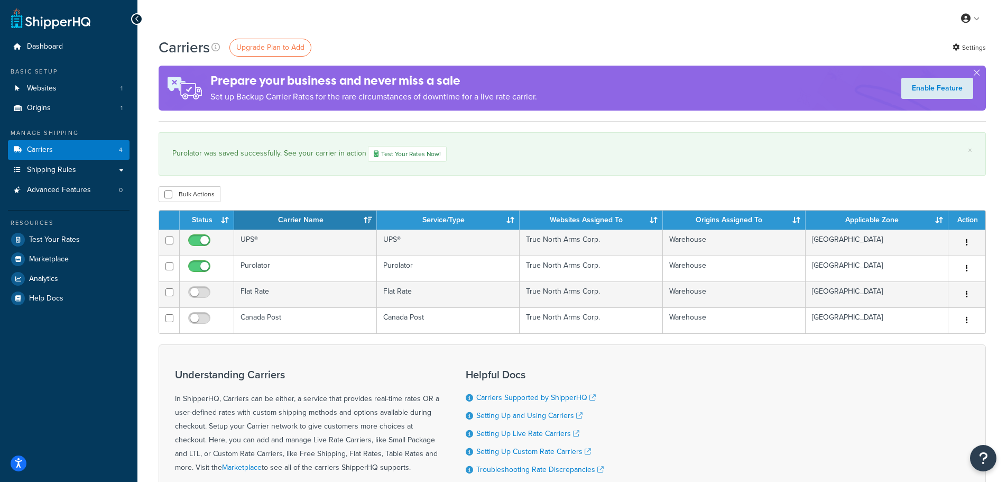
click at [575, 193] on div "Bulk Actions Duplicate [GEOGRAPHIC_DATA]" at bounding box center [573, 194] width 828 height 16
click at [556, 180] on div "Carriers Upgrade Plan to Add Settings Prepare your business and never miss a sa…" at bounding box center [572, 306] width 870 height 539
click at [401, 153] on link "Test Your Rates Now!" at bounding box center [407, 154] width 79 height 16
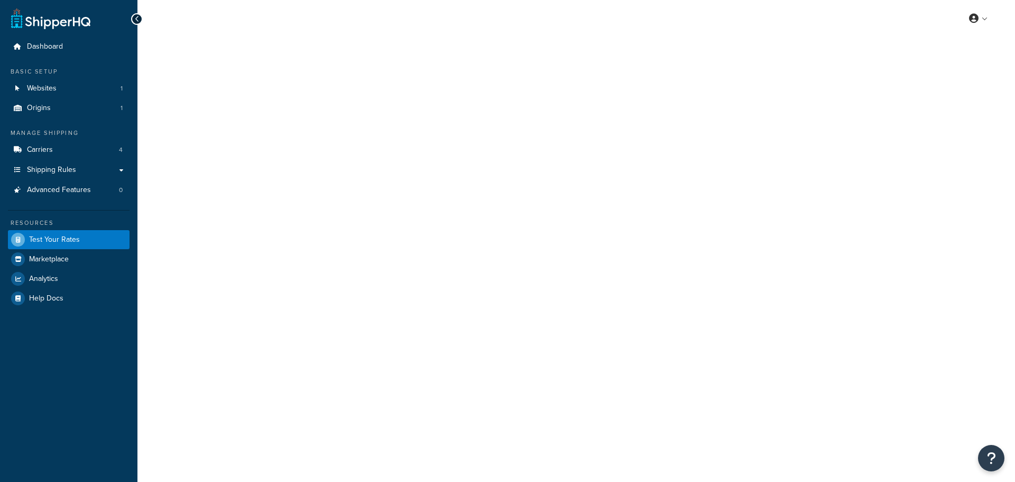
select select "[GEOGRAPHIC_DATA]"
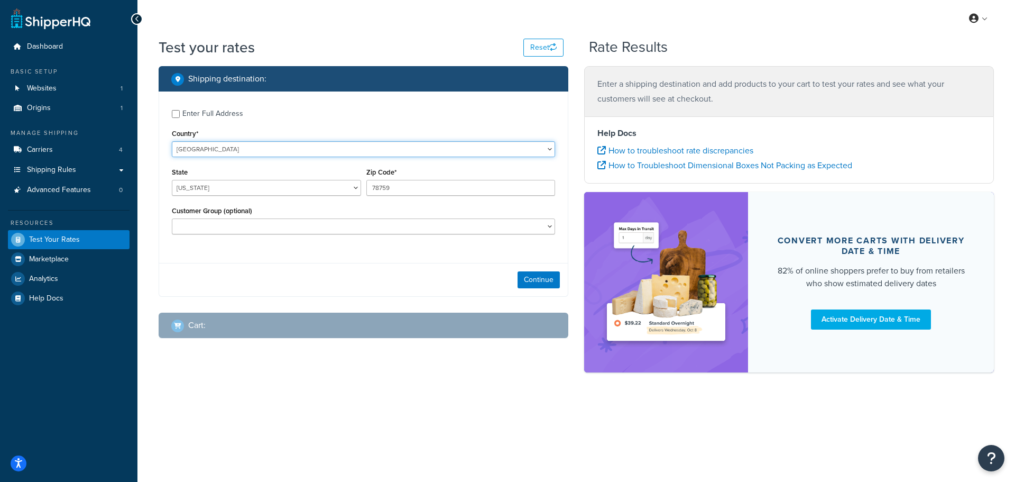
click at [227, 144] on select "[GEOGRAPHIC_DATA] [GEOGRAPHIC_DATA] [GEOGRAPHIC_DATA] [GEOGRAPHIC_DATA] [GEOGRA…" at bounding box center [363, 149] width 383 height 16
select select "CA"
click at [172, 141] on select "[GEOGRAPHIC_DATA] [GEOGRAPHIC_DATA] [GEOGRAPHIC_DATA] [GEOGRAPHIC_DATA] [GEOGRA…" at bounding box center [363, 149] width 383 height 16
click at [400, 192] on input "78759" at bounding box center [460, 188] width 189 height 16
drag, startPoint x: 406, startPoint y: 186, endPoint x: 368, endPoint y: 184, distance: 38.2
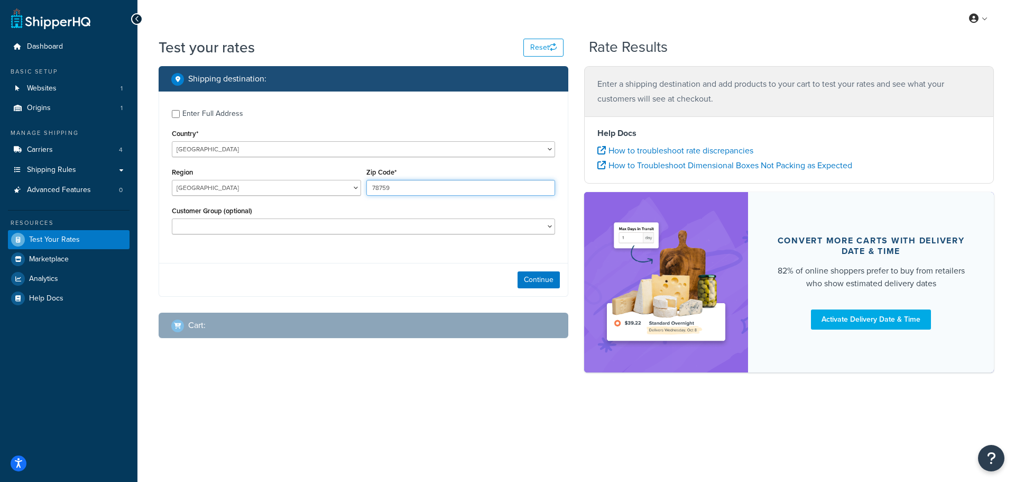
click at [368, 184] on input "78759" at bounding box center [460, 188] width 189 height 16
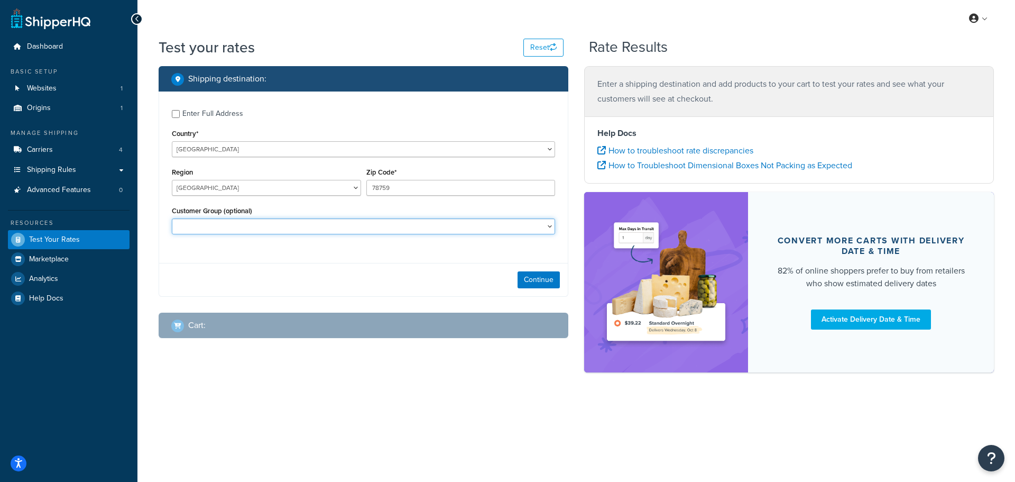
click at [295, 225] on select "Dealers Partner Reseller Retail VIP CLUB Wholesale" at bounding box center [363, 226] width 383 height 16
select select "VIP CLUB"
click at [172, 218] on select "Dealers Partner Reseller Retail VIP CLUB Wholesale" at bounding box center [363, 226] width 383 height 16
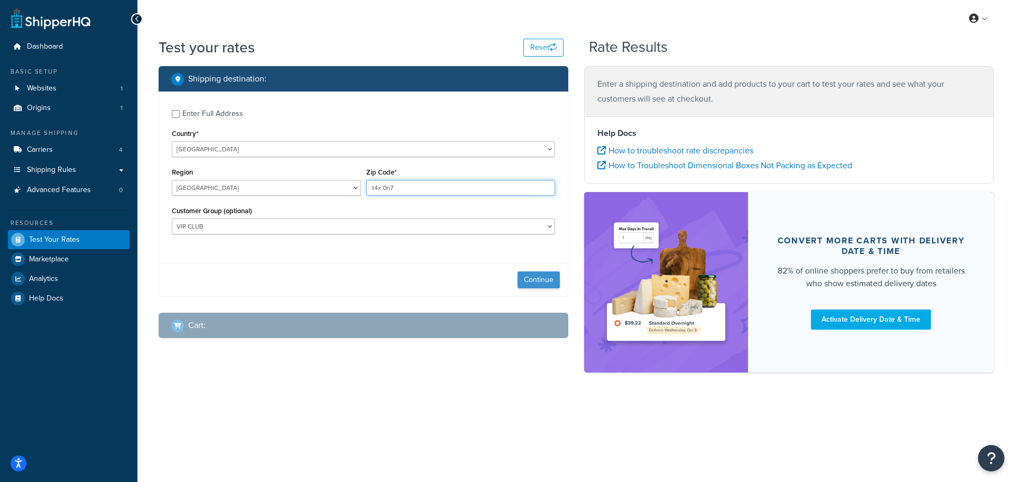
type input "t4x 0n7"
click at [544, 281] on button "Continue" at bounding box center [539, 279] width 42 height 17
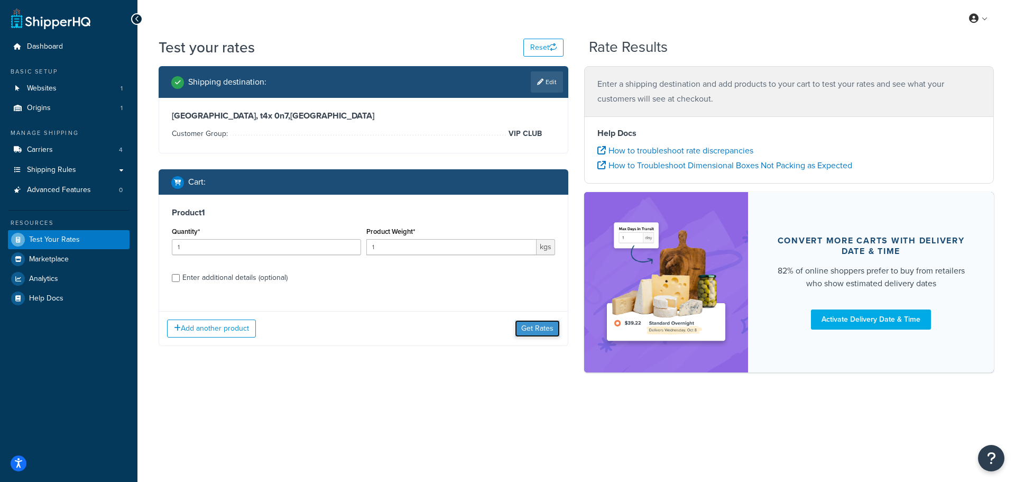
click at [540, 327] on button "Get Rates" at bounding box center [537, 328] width 45 height 17
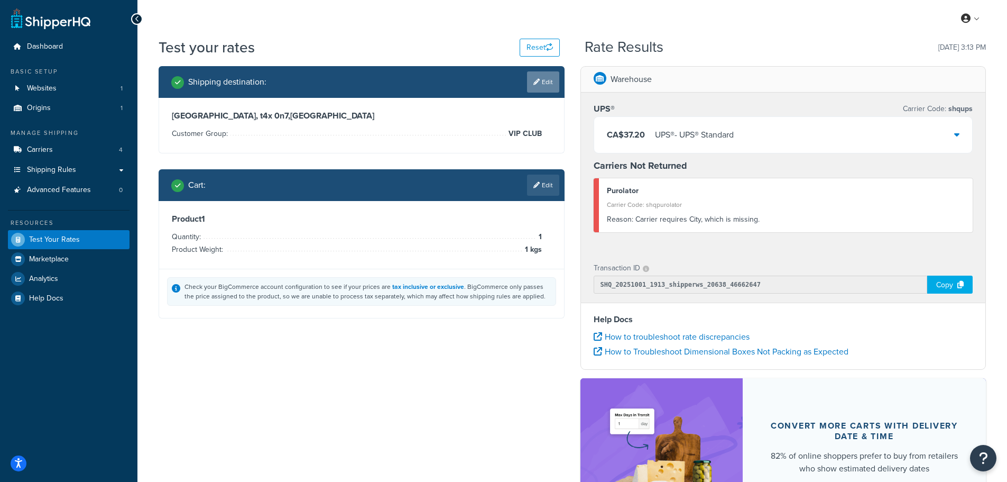
click at [546, 80] on link "Edit" at bounding box center [543, 81] width 32 height 21
select select "CA"
select select "VIP CLUB"
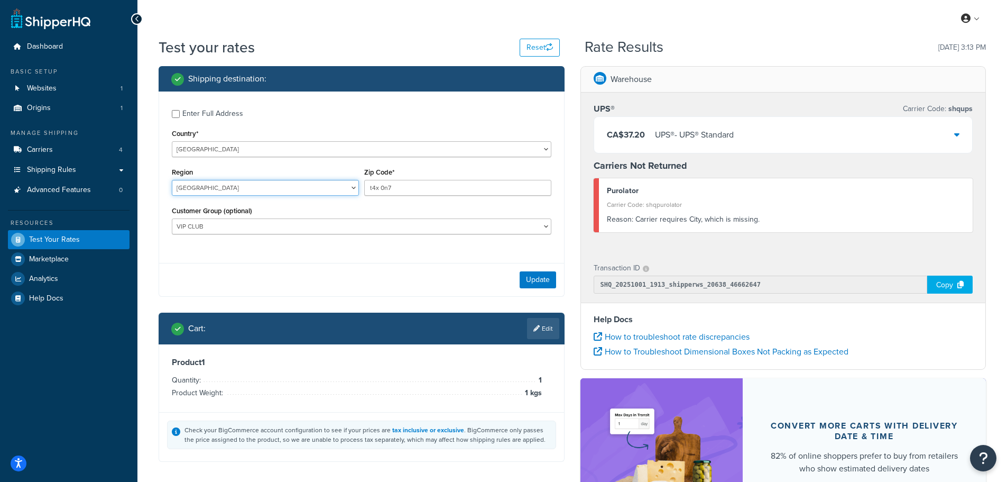
click at [261, 185] on select "[GEOGRAPHIC_DATA] [GEOGRAPHIC_DATA] [GEOGRAPHIC_DATA] [GEOGRAPHIC_DATA] [GEOGRA…" at bounding box center [265, 188] width 187 height 16
select select "ON"
click at [172, 180] on select "[GEOGRAPHIC_DATA] [GEOGRAPHIC_DATA] [GEOGRAPHIC_DATA] [GEOGRAPHIC_DATA] [GEOGRA…" at bounding box center [265, 188] width 187 height 16
click at [540, 278] on button "Update" at bounding box center [538, 279] width 36 height 17
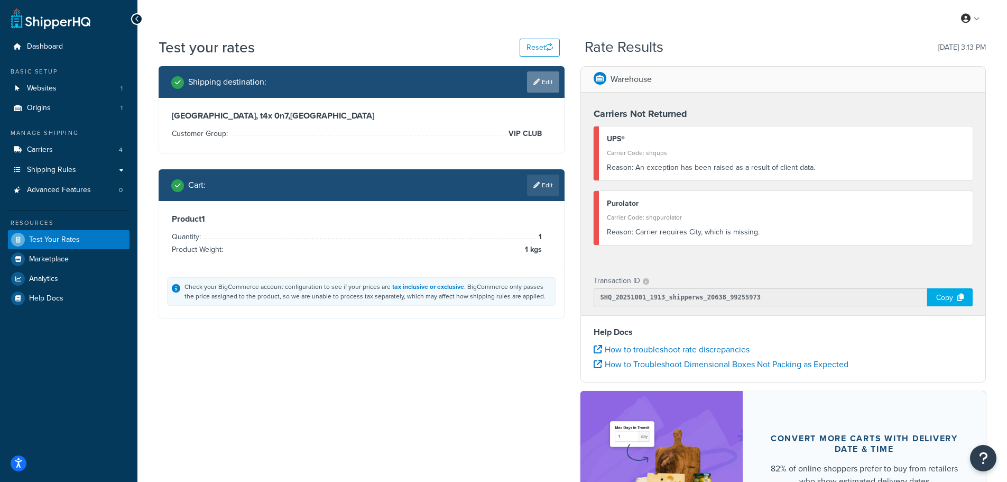
click at [545, 76] on link "Edit" at bounding box center [543, 81] width 32 height 21
select select "CA"
select select "ON"
select select "VIP CLUB"
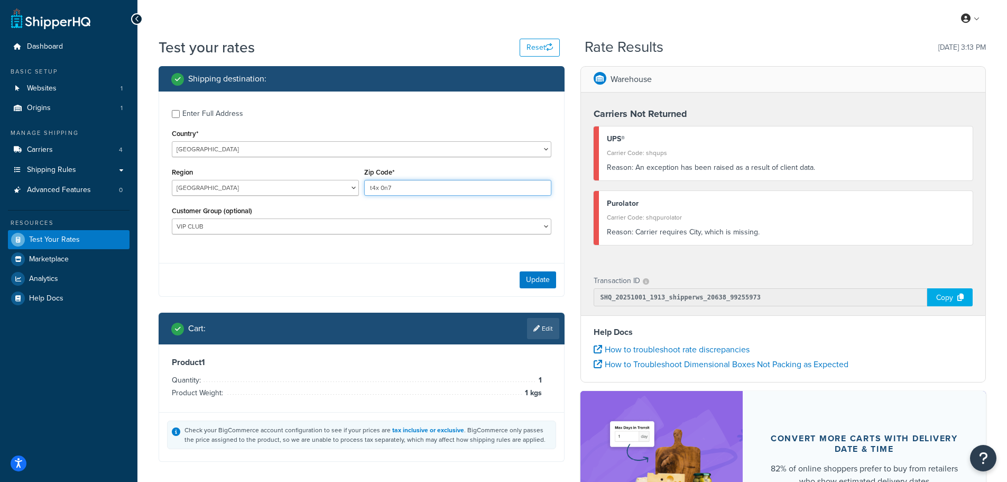
drag, startPoint x: 417, startPoint y: 186, endPoint x: 223, endPoint y: 184, distance: 194.1
click at [223, 184] on div "Region [GEOGRAPHIC_DATA] [GEOGRAPHIC_DATA] [GEOGRAPHIC_DATA] [GEOGRAPHIC_DATA] …" at bounding box center [361, 184] width 385 height 39
type input "n3t2t4"
click at [538, 278] on button "Update" at bounding box center [538, 279] width 36 height 17
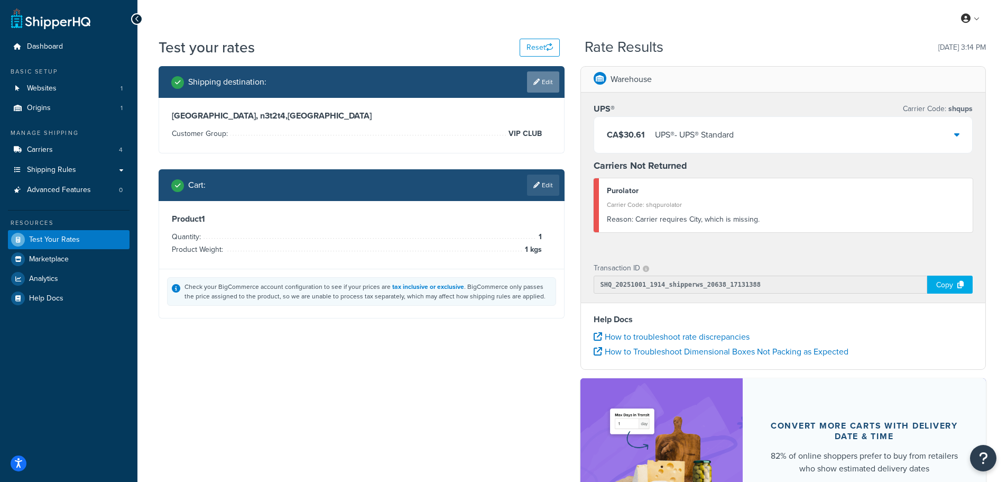
click at [544, 81] on link "Edit" at bounding box center [543, 81] width 32 height 21
select select "CA"
select select "ON"
select select "VIP CLUB"
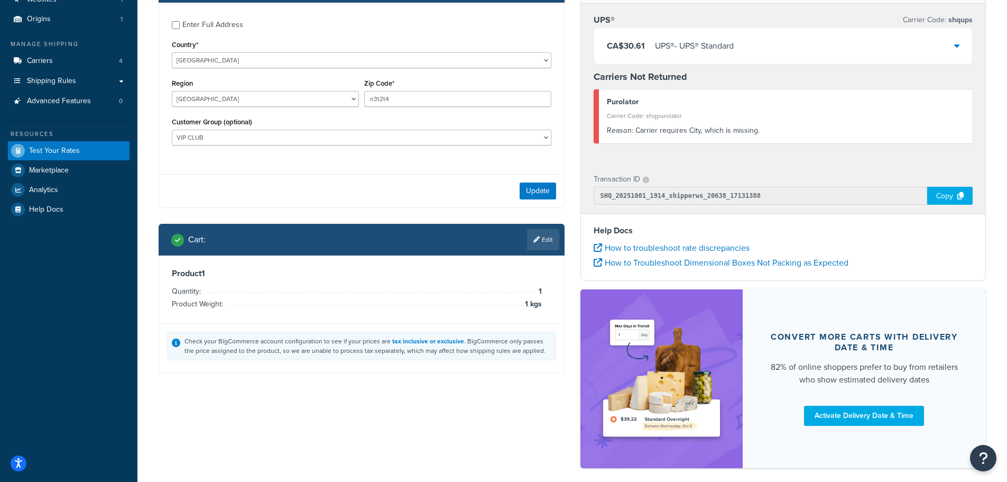
scroll to position [139, 0]
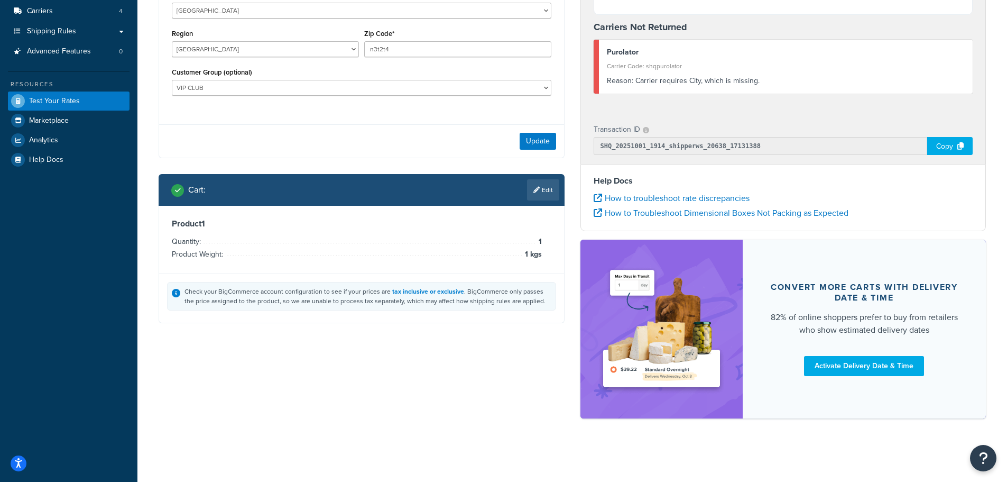
click at [400, 400] on div "Shipping destination : Enter Full Address Country* [GEOGRAPHIC_DATA] [GEOGRAPHI…" at bounding box center [572, 178] width 843 height 501
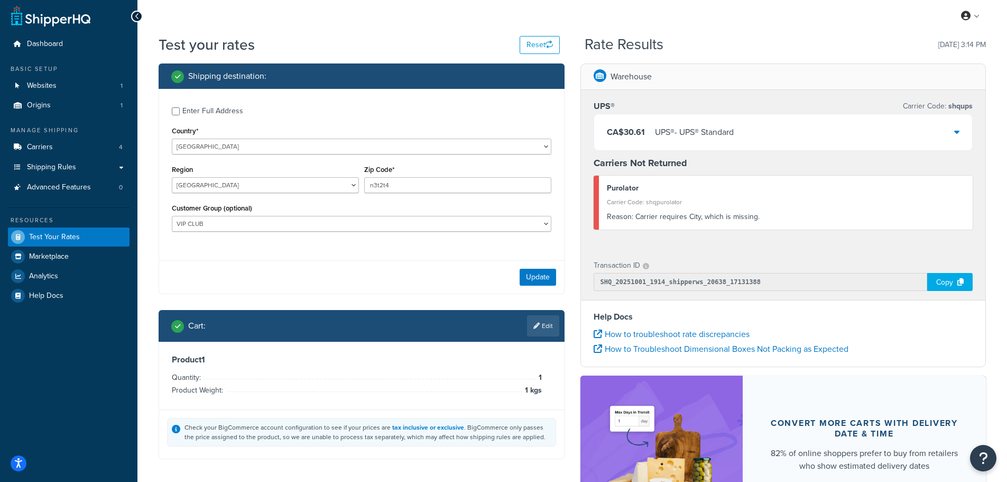
scroll to position [0, 0]
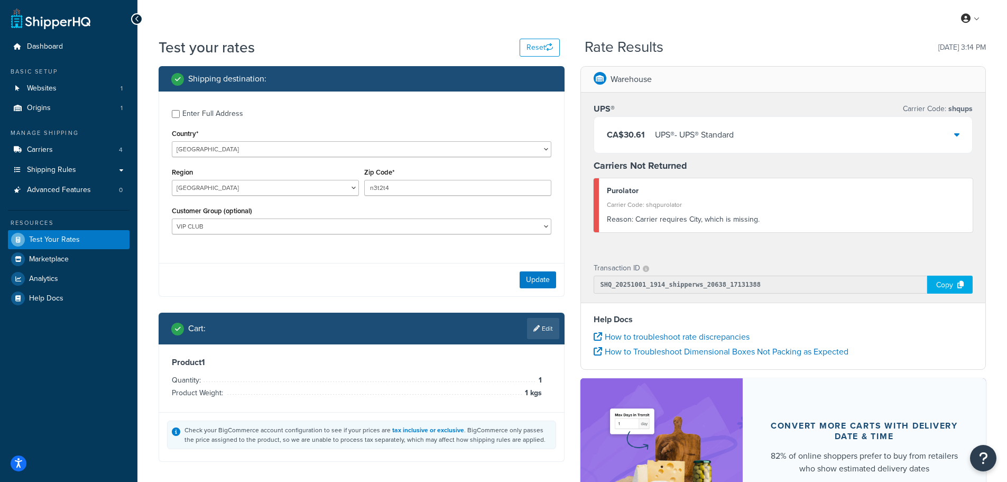
click at [825, 22] on div "My Profile Billing Global Settings Contact Us Logout" at bounding box center [572, 18] width 870 height 37
click at [174, 112] on input "Enter Full Address" at bounding box center [176, 114] width 8 height 8
checkbox input "true"
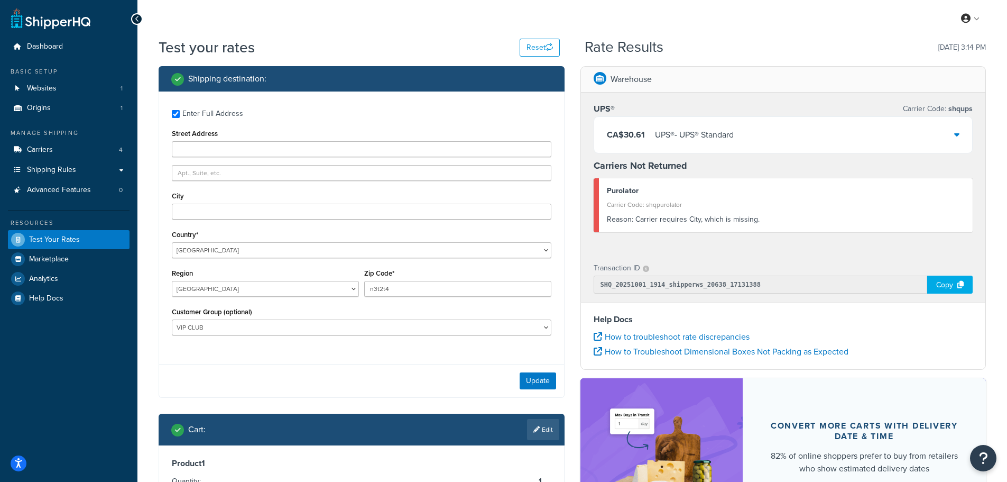
click at [248, 204] on div "City" at bounding box center [362, 204] width 380 height 31
click at [249, 205] on input "City" at bounding box center [362, 212] width 380 height 16
type input "Brantford"
type input "[STREET_ADDRESS]"
click at [536, 382] on button "Update" at bounding box center [538, 380] width 36 height 17
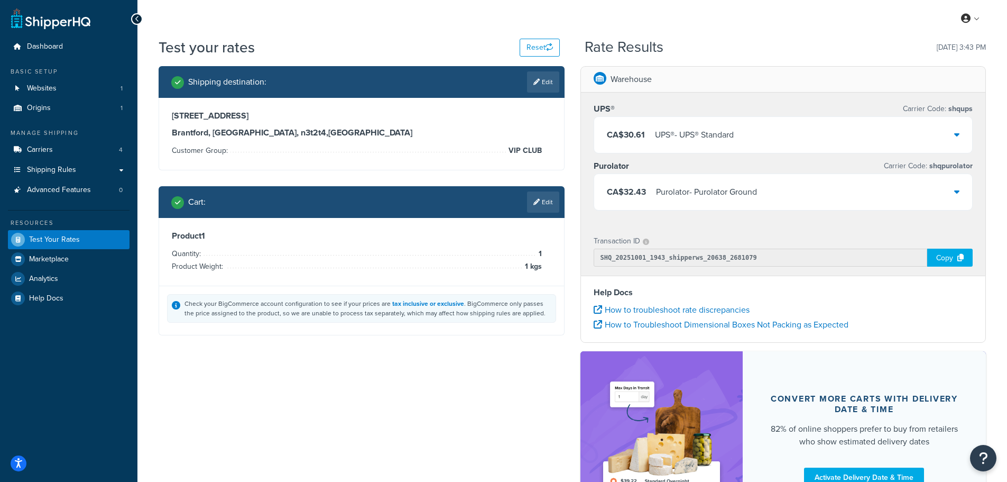
click at [534, 369] on div "Shipping destination : Edit [STREET_ADDRESS] Customer Group: VIP CLUB Cart : Ed…" at bounding box center [572, 303] width 843 height 474
click at [548, 80] on link "Edit" at bounding box center [543, 81] width 32 height 21
select select "CA"
select select "ON"
select select "VIP CLUB"
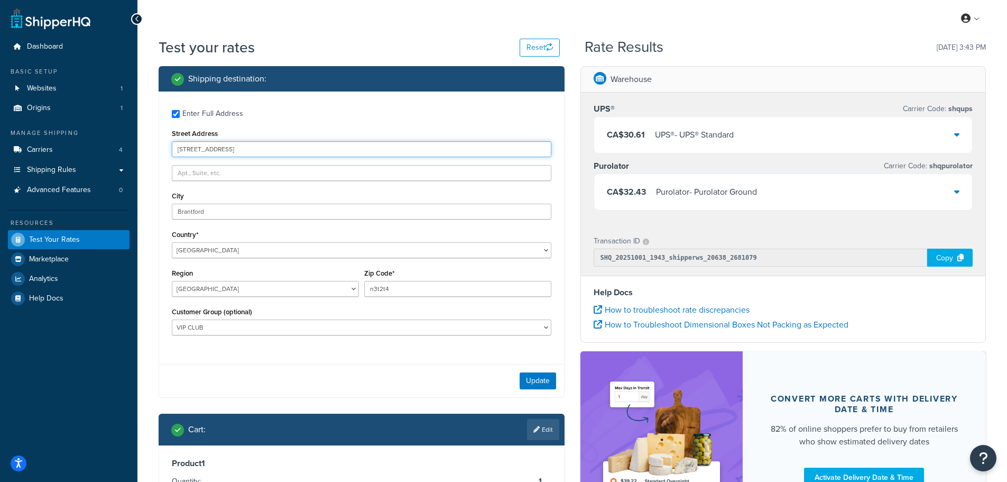
drag, startPoint x: 232, startPoint y: 145, endPoint x: 146, endPoint y: 148, distance: 86.3
click at [146, 148] on div "Test your rates Reset Rate Results [DATE] 3:43 PM Shipping destination : Enter …" at bounding box center [572, 321] width 870 height 568
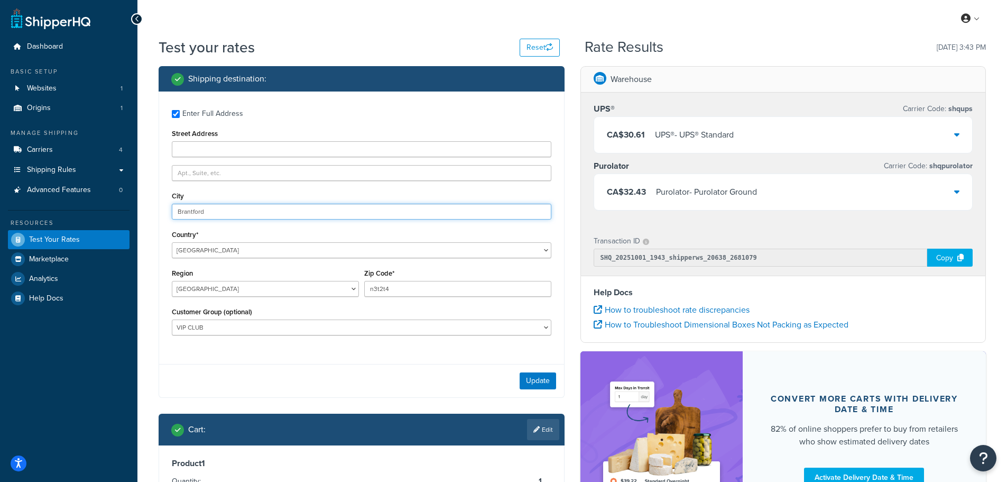
drag, startPoint x: 211, startPoint y: 209, endPoint x: 121, endPoint y: 215, distance: 90.1
click at [129, 214] on div "Dashboard Basic Setup Websites 1 Origins 1 Manage Shipping Carriers 4 Shipping …" at bounding box center [503, 315] width 1007 height 631
type input "[GEOGRAPHIC_DATA]"
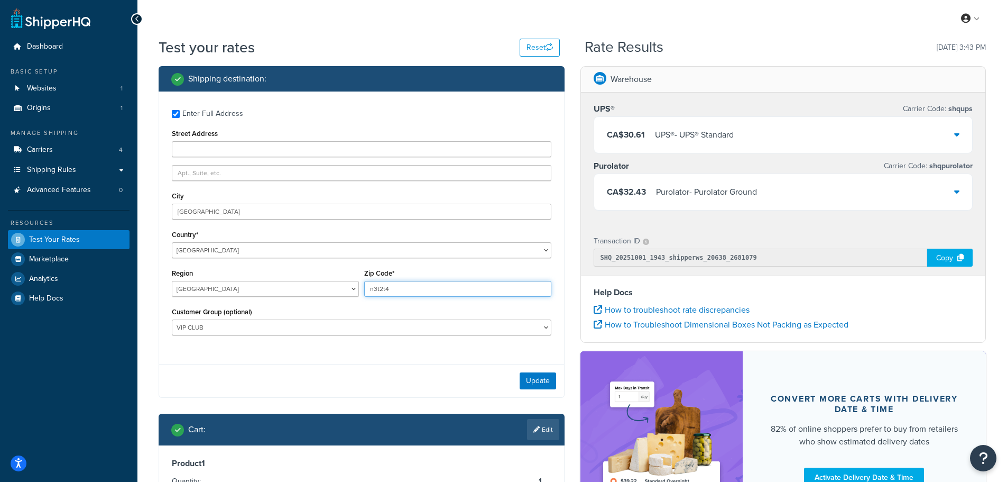
drag, startPoint x: 417, startPoint y: 290, endPoint x: 345, endPoint y: 290, distance: 71.4
click at [345, 290] on div "Region [GEOGRAPHIC_DATA] [GEOGRAPHIC_DATA] [GEOGRAPHIC_DATA] [GEOGRAPHIC_DATA] …" at bounding box center [361, 285] width 385 height 39
type input "t4x0n7"
click at [540, 379] on button "Update" at bounding box center [538, 380] width 36 height 17
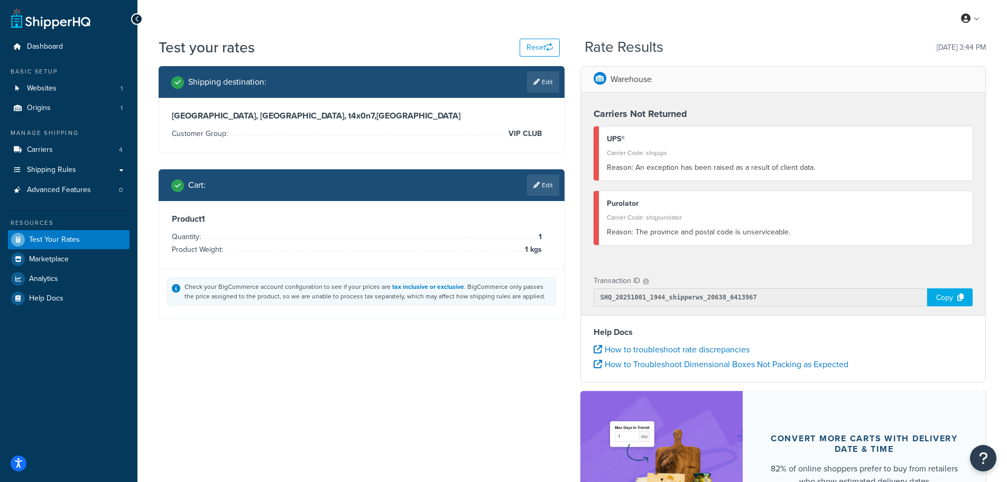
click at [399, 379] on div "Shipping destination : Edit [GEOGRAPHIC_DATA], [GEOGRAPHIC_DATA], t4x0n7 , [GEO…" at bounding box center [572, 323] width 843 height 514
click at [483, 161] on div "Shipping destination : Edit [GEOGRAPHIC_DATA], [GEOGRAPHIC_DATA], t4x0n7 , [GEO…" at bounding box center [362, 200] width 422 height 268
click at [369, 160] on div "Shipping destination : Edit [GEOGRAPHIC_DATA], [GEOGRAPHIC_DATA], t4x0n7 , [GEO…" at bounding box center [362, 200] width 422 height 268
click at [342, 131] on li "Customer Group: VIP CLUB" at bounding box center [357, 133] width 370 height 13
click at [542, 91] on link "Edit" at bounding box center [543, 81] width 32 height 21
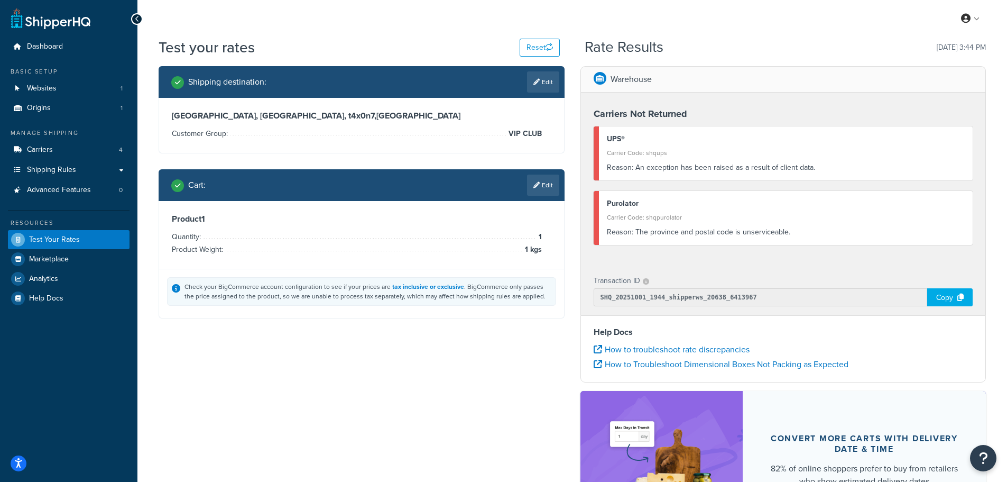
select select "CA"
select select "ON"
select select "VIP CLUB"
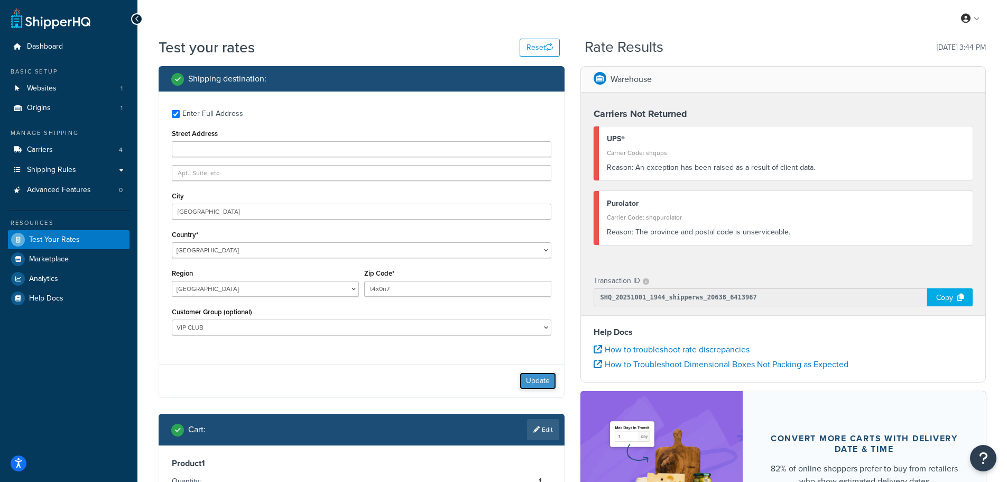
click at [543, 383] on button "Update" at bounding box center [538, 380] width 36 height 17
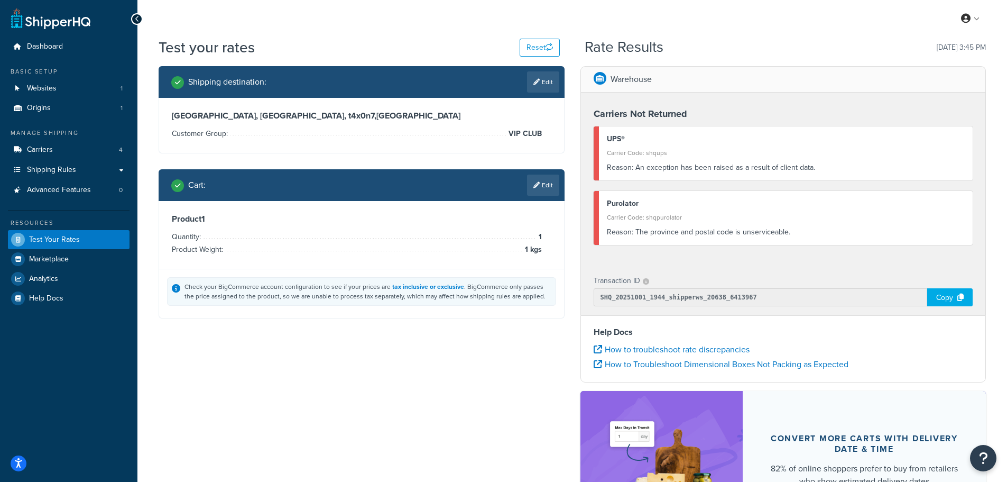
click at [452, 336] on div "Shipping destination : Edit [GEOGRAPHIC_DATA], [GEOGRAPHIC_DATA], t4x0n7 , [GEO…" at bounding box center [572, 323] width 843 height 514
drag, startPoint x: 418, startPoint y: 393, endPoint x: 437, endPoint y: 356, distance: 41.9
click at [418, 391] on div "Shipping destination : Edit [GEOGRAPHIC_DATA], [GEOGRAPHIC_DATA], t4x0n7 , [GEO…" at bounding box center [572, 323] width 843 height 514
click at [548, 80] on link "Edit" at bounding box center [543, 81] width 32 height 21
select select "CA"
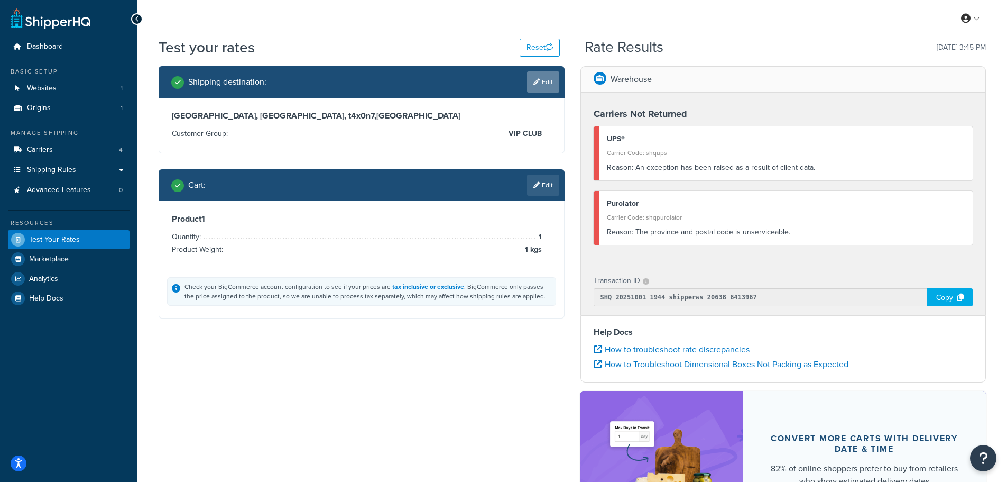
select select "ON"
select select "VIP CLUB"
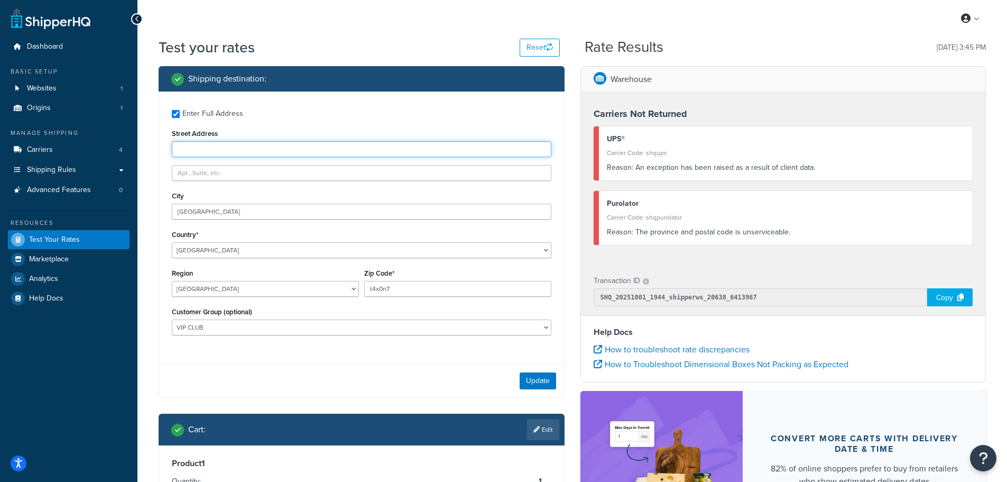
click at [252, 149] on input "Street Address" at bounding box center [362, 149] width 380 height 16
type input "634"
click at [243, 139] on div "Street Address 634" at bounding box center [362, 141] width 380 height 31
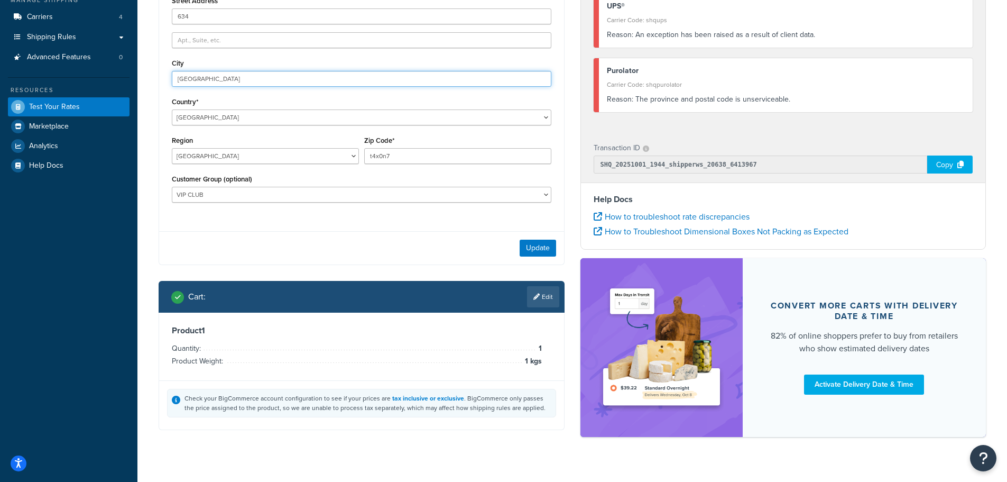
click at [245, 149] on div "Enter Full Address Street Address [GEOGRAPHIC_DATA] Country* [GEOGRAPHIC_DATA] …" at bounding box center [361, 91] width 405 height 264
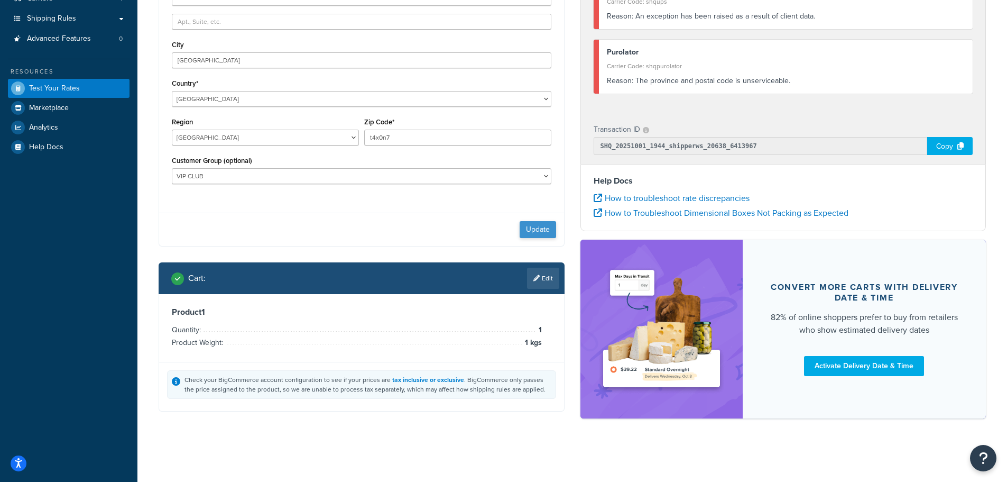
drag, startPoint x: 561, startPoint y: 214, endPoint x: 527, endPoint y: 228, distance: 36.9
click at [527, 228] on div "Update" at bounding box center [361, 229] width 405 height 33
click at [527, 231] on button "Update" at bounding box center [538, 229] width 36 height 17
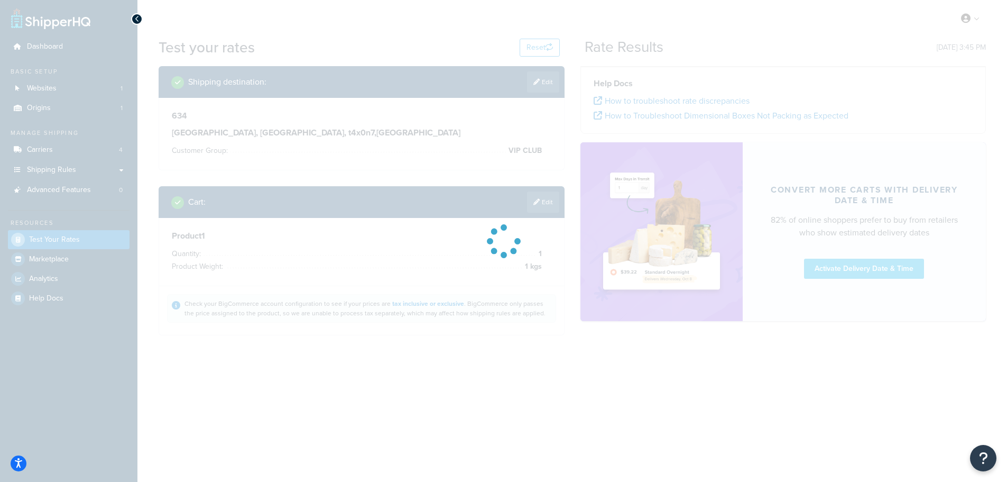
scroll to position [0, 0]
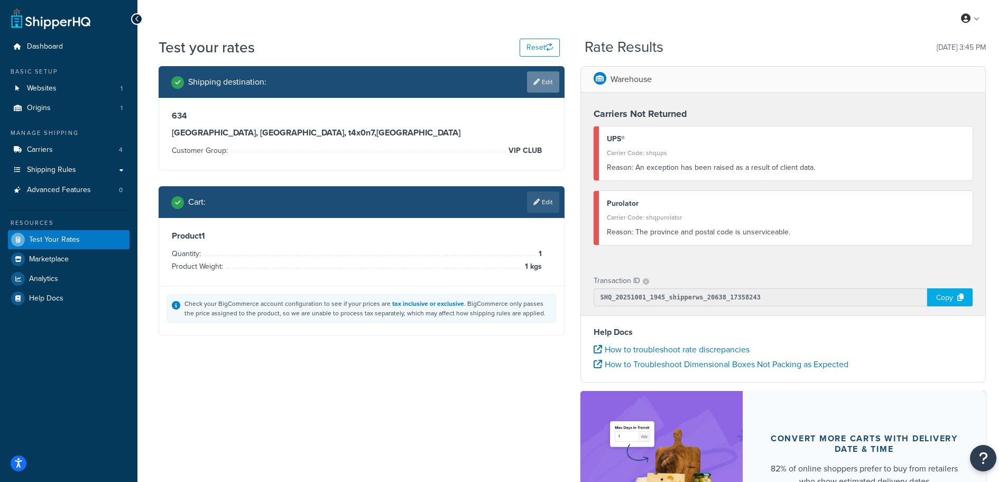
click at [546, 76] on link "Edit" at bounding box center [543, 81] width 32 height 21
select select "CA"
select select "ON"
select select "VIP CLUB"
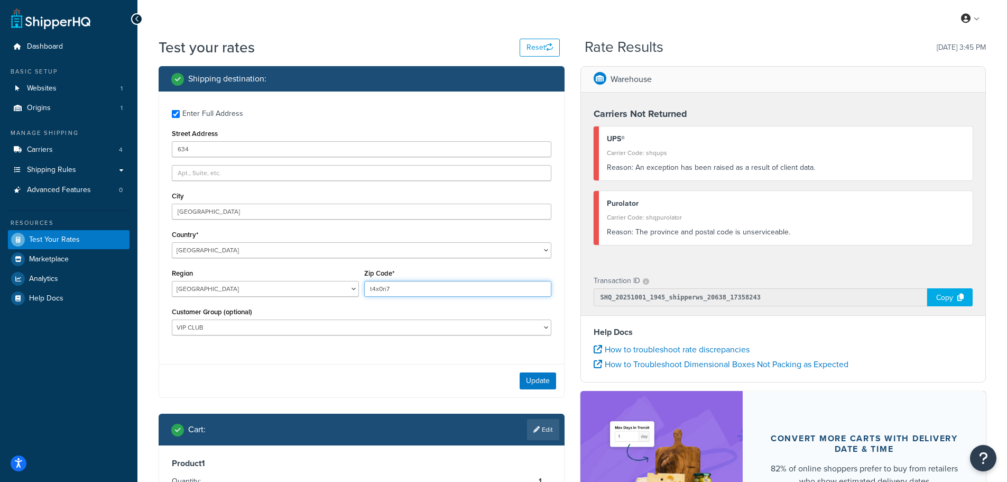
click at [396, 287] on input "t4x0n7" at bounding box center [457, 289] width 187 height 16
type input "t4x 0a5"
click at [547, 377] on button "Update" at bounding box center [538, 380] width 36 height 17
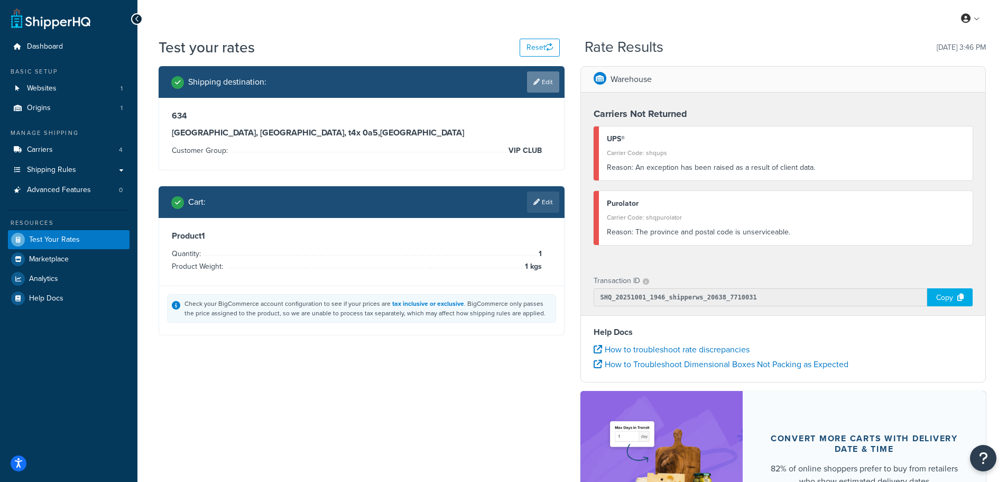
click at [541, 78] on link "Edit" at bounding box center [543, 81] width 32 height 21
select select "CA"
select select "ON"
select select "VIP CLUB"
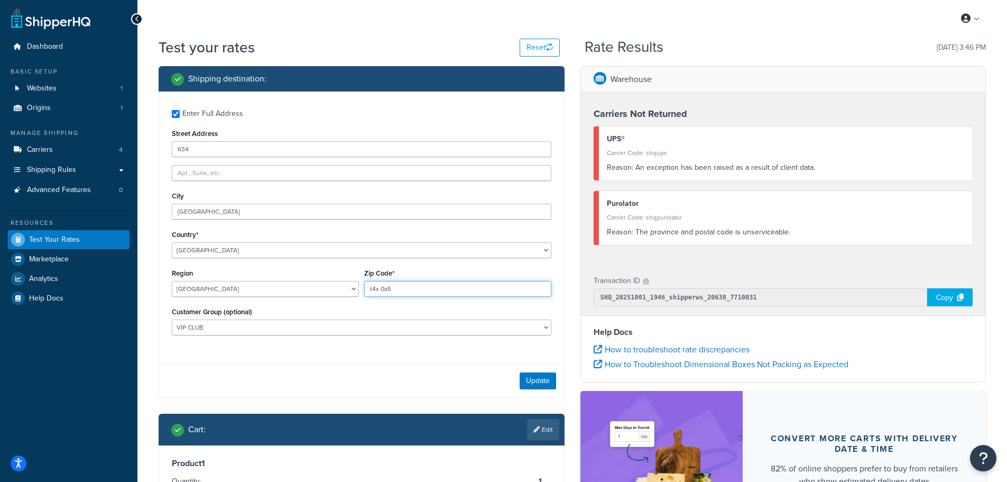
drag, startPoint x: 401, startPoint y: 290, endPoint x: 365, endPoint y: 290, distance: 35.4
click at [365, 290] on input "t4x 0a5" at bounding box center [457, 289] width 187 height 16
type input "t1s 0x8"
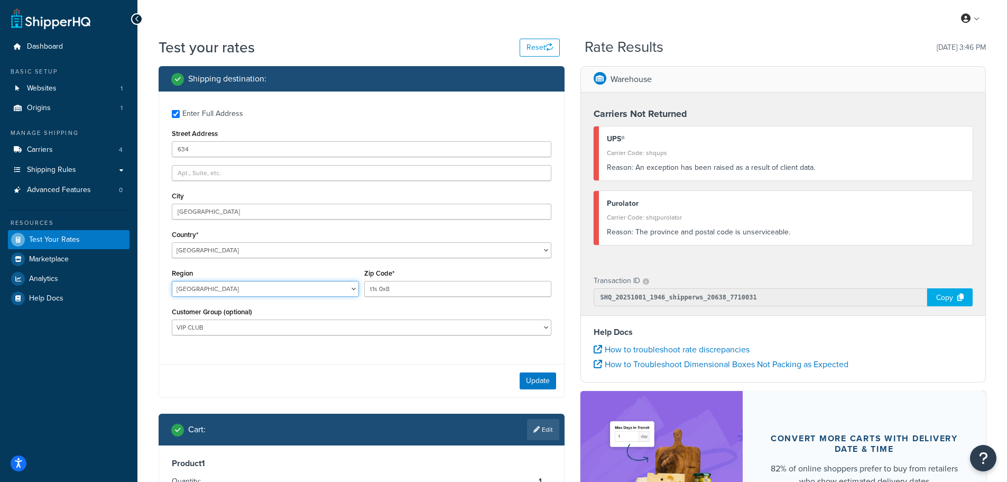
click at [329, 288] on select "[GEOGRAPHIC_DATA] [GEOGRAPHIC_DATA] [GEOGRAPHIC_DATA] [GEOGRAPHIC_DATA] [GEOGRA…" at bounding box center [265, 289] width 187 height 16
select select "AB"
click at [172, 281] on select "[GEOGRAPHIC_DATA] [GEOGRAPHIC_DATA] [GEOGRAPHIC_DATA] [GEOGRAPHIC_DATA] [GEOGRA…" at bounding box center [265, 289] width 187 height 16
click at [542, 374] on button "Update" at bounding box center [538, 380] width 36 height 17
